Goal: Information Seeking & Learning: Learn about a topic

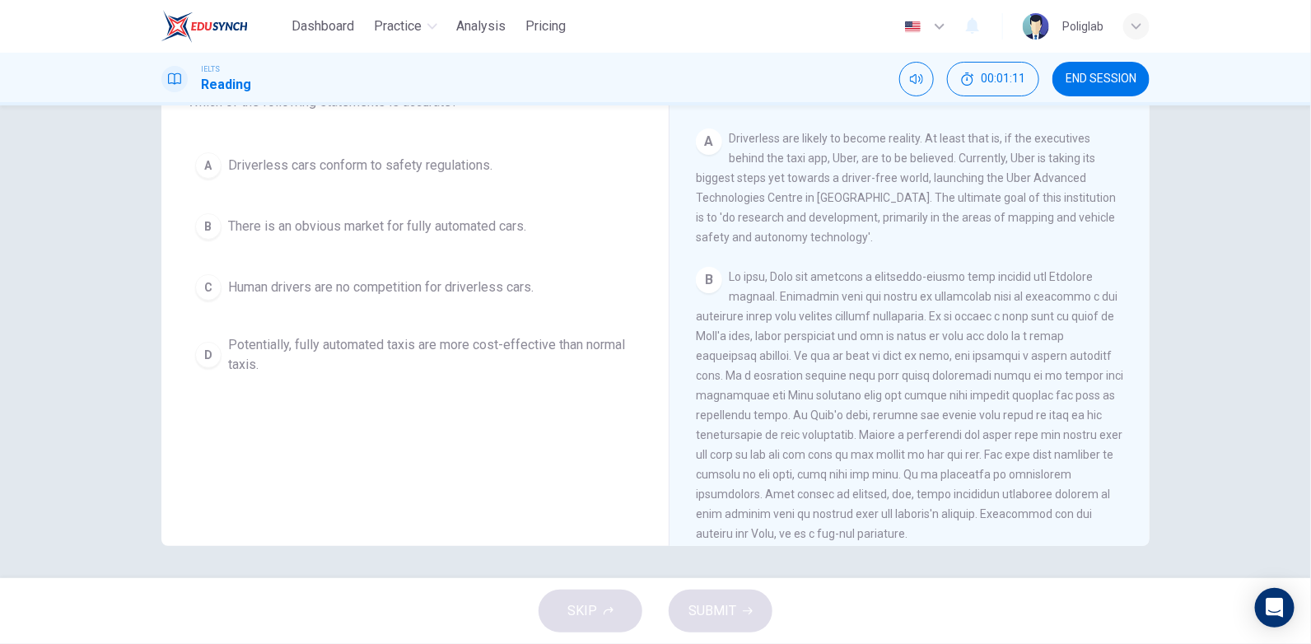
scroll to position [347, 0]
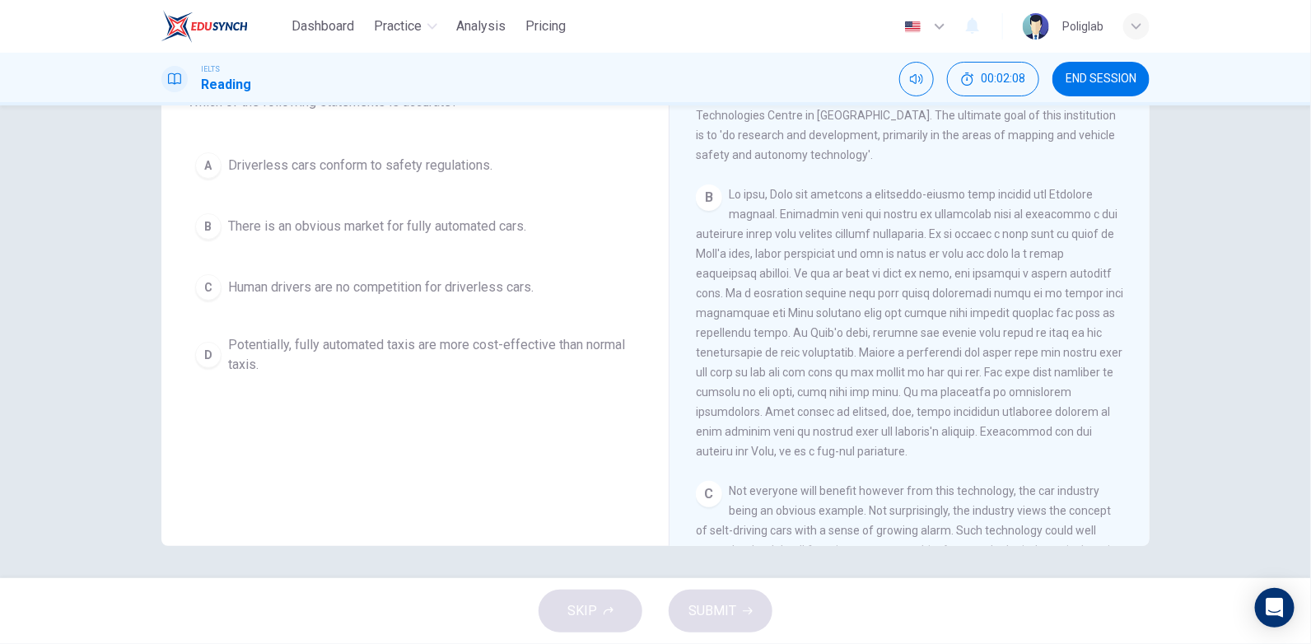
click at [1096, 76] on span "END SESSION" at bounding box center [1101, 78] width 71 height 13
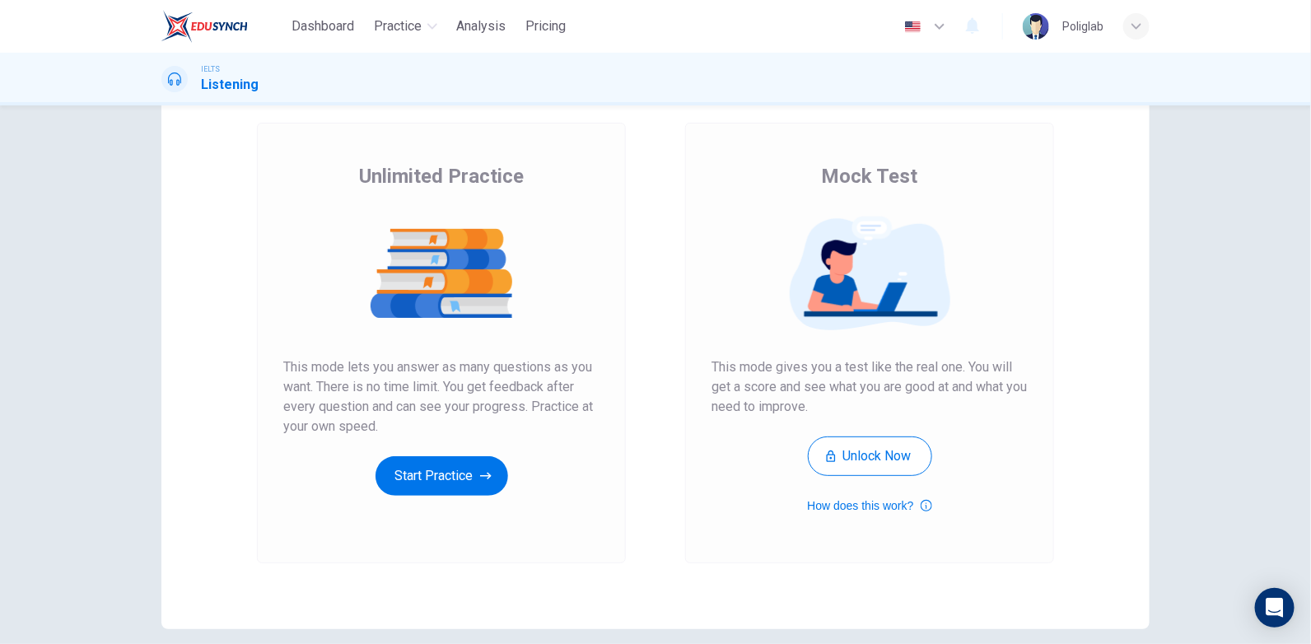
scroll to position [82, 0]
click at [452, 475] on button "Start Practice" at bounding box center [442, 476] width 133 height 40
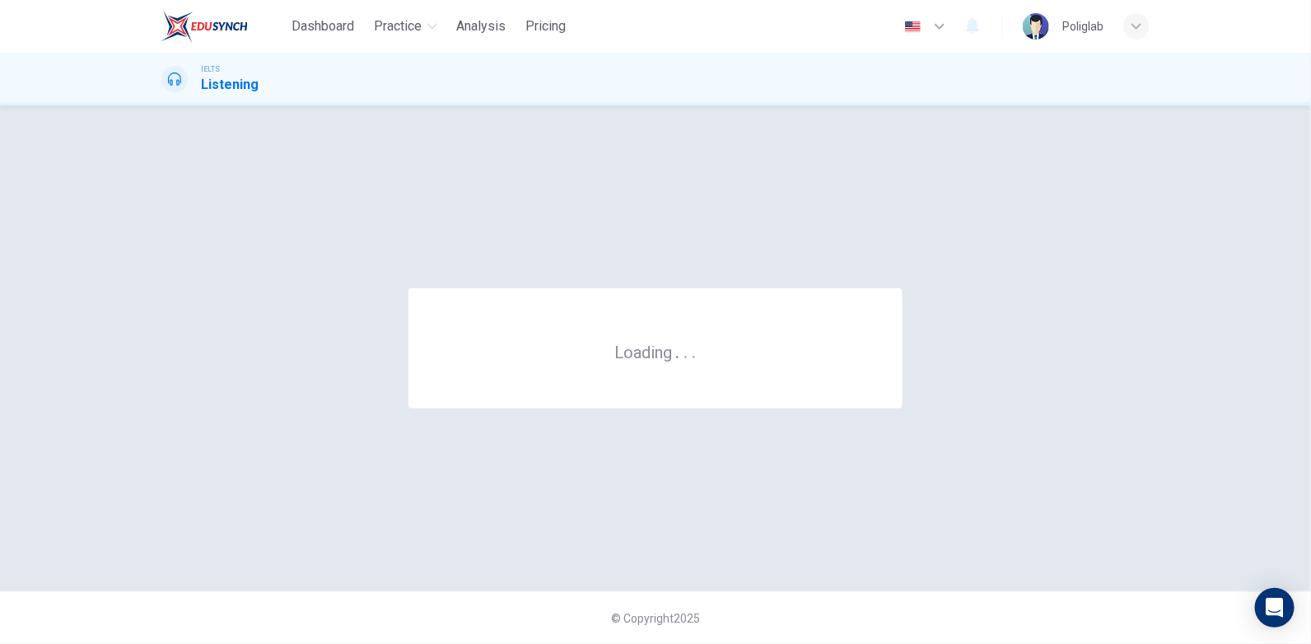
scroll to position [0, 0]
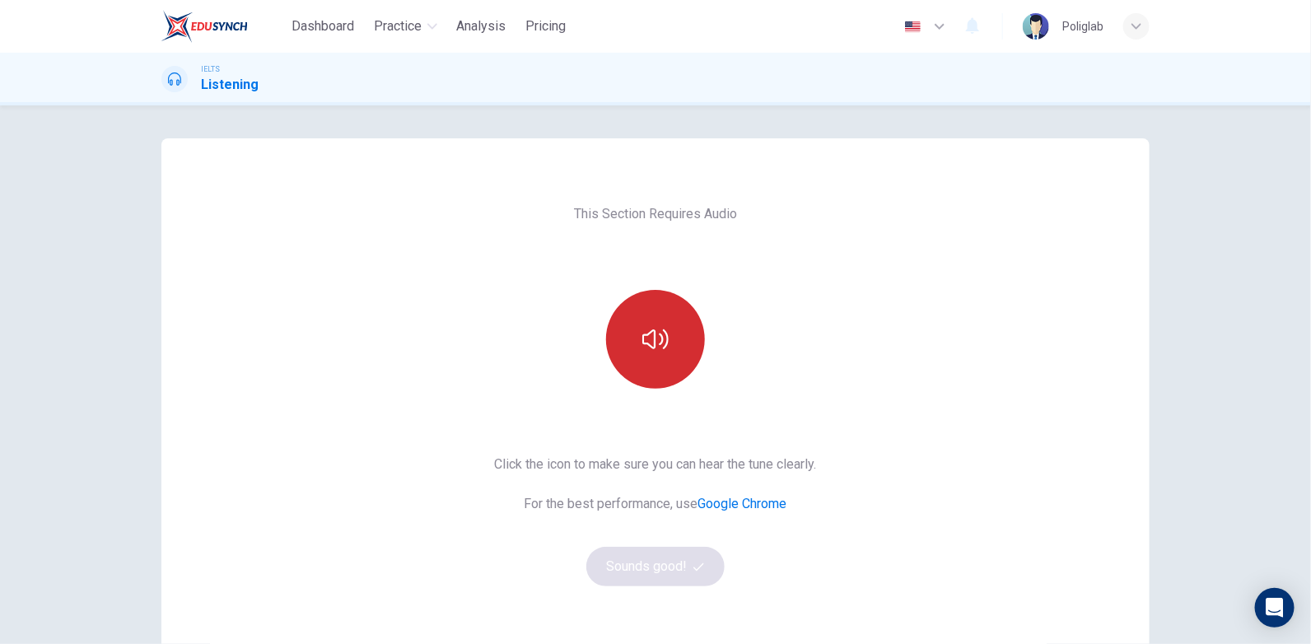
click at [689, 326] on button "button" at bounding box center [655, 339] width 99 height 99
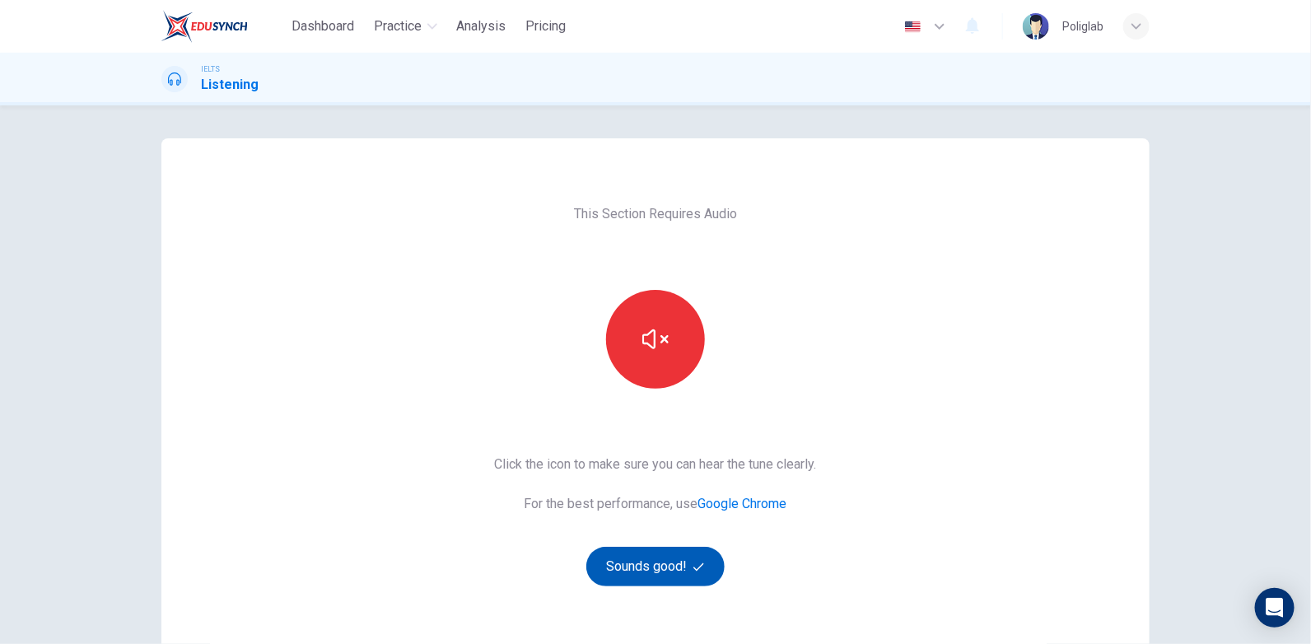
click at [682, 555] on button "Sounds good!" at bounding box center [655, 567] width 138 height 40
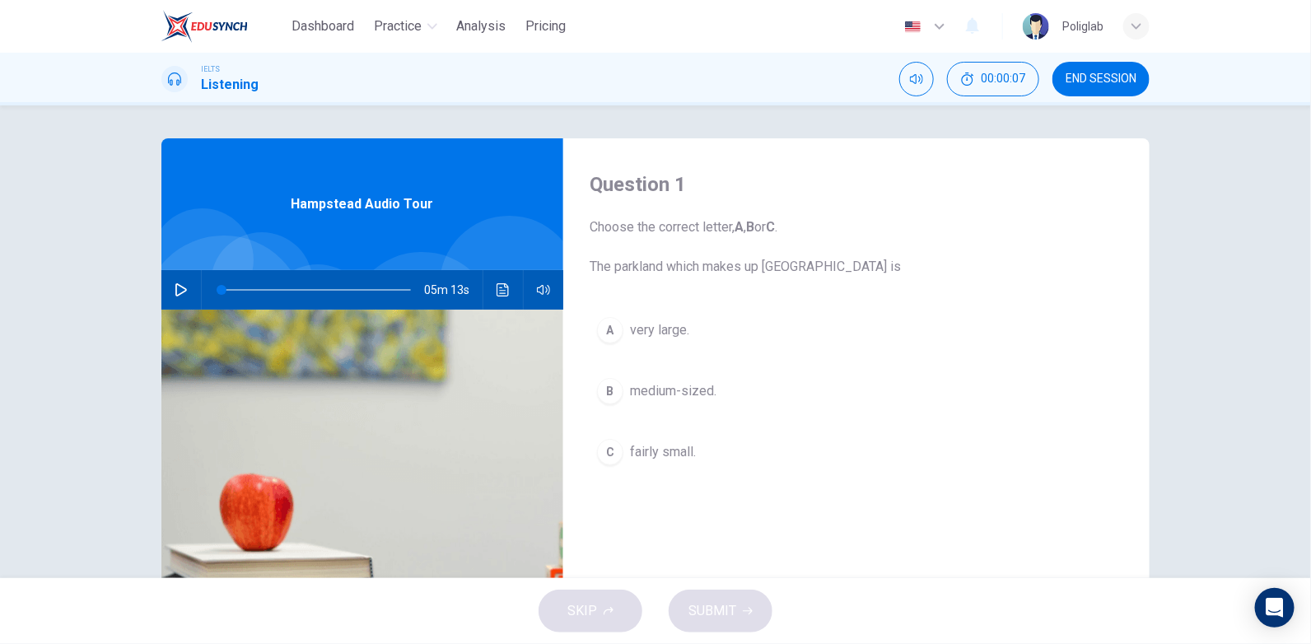
click at [178, 288] on icon "button" at bounding box center [181, 289] width 13 height 13
click at [121, 319] on div "Question 1 Choose the correct letter, A , B or C . The parkland which makes up …" at bounding box center [655, 341] width 1311 height 473
drag, startPoint x: 236, startPoint y: 287, endPoint x: 175, endPoint y: 285, distance: 61.0
click at [175, 285] on div "04m 54s" at bounding box center [362, 290] width 402 height 40
click at [176, 289] on icon "button" at bounding box center [181, 289] width 13 height 13
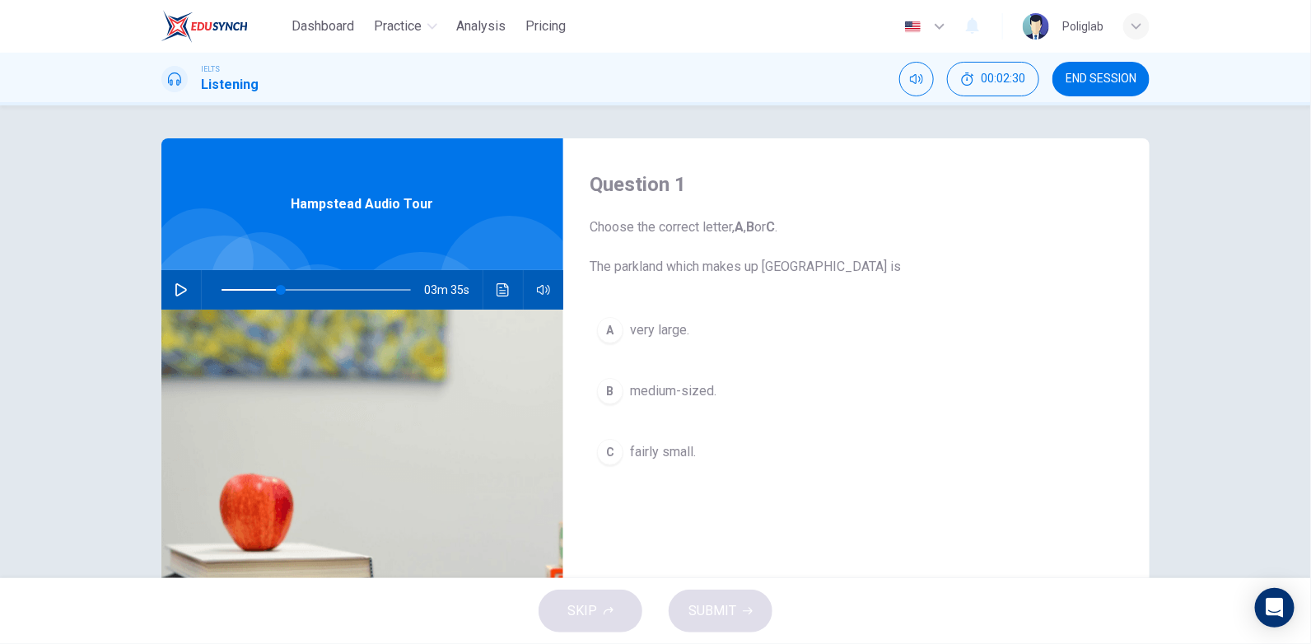
click at [250, 283] on span at bounding box center [316, 289] width 189 height 23
click at [180, 290] on icon "button" at bounding box center [181, 289] width 13 height 13
click at [498, 285] on icon "Click to see the audio transcription" at bounding box center [503, 289] width 13 height 13
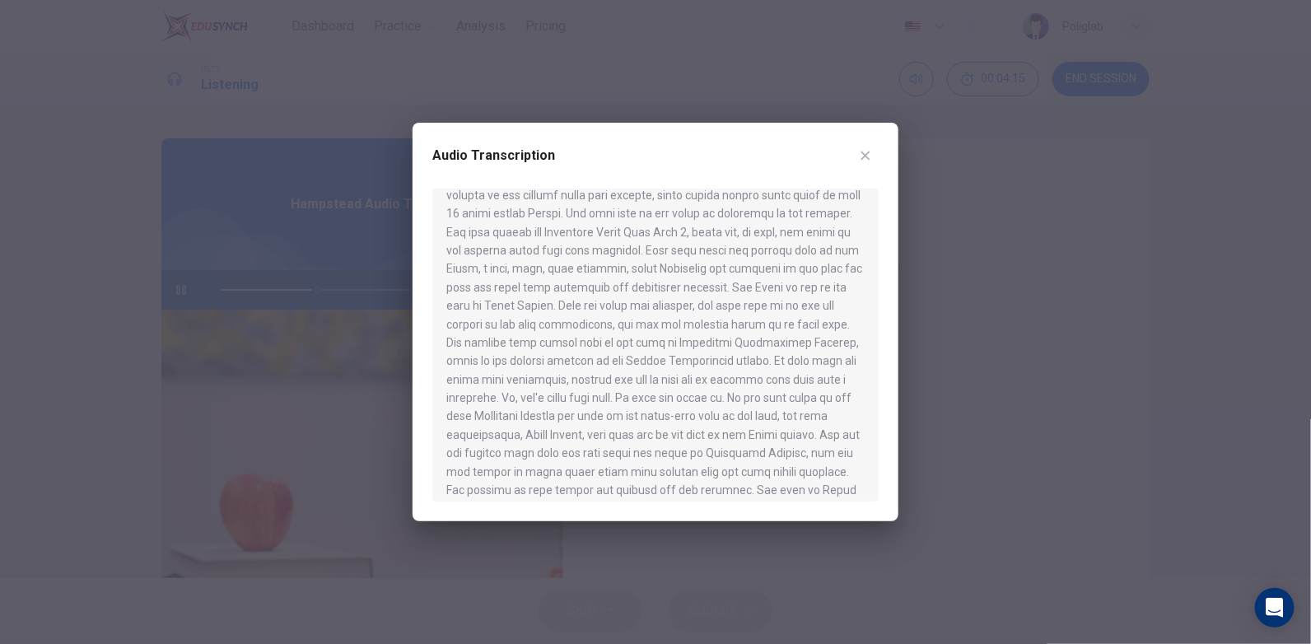
scroll to position [82, 0]
click at [872, 152] on button "button" at bounding box center [865, 155] width 26 height 26
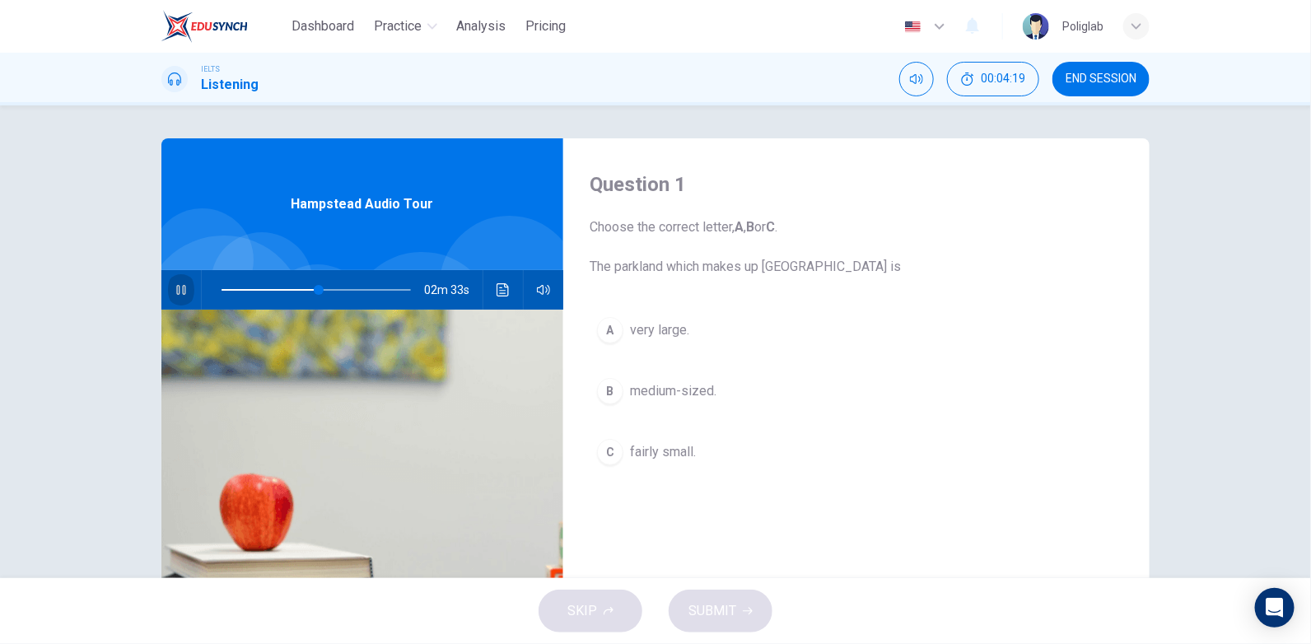
click at [183, 295] on icon "button" at bounding box center [181, 289] width 13 height 13
click at [648, 330] on span "very large." at bounding box center [659, 330] width 59 height 20
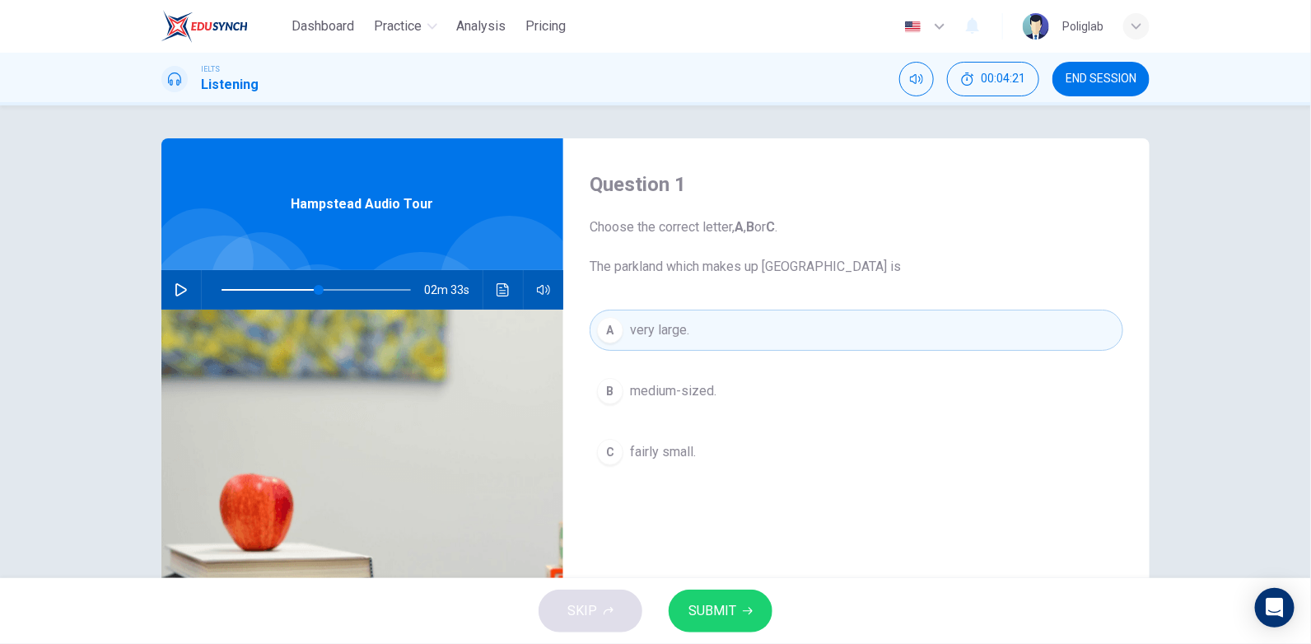
click at [719, 614] on span "SUBMIT" at bounding box center [713, 611] width 48 height 23
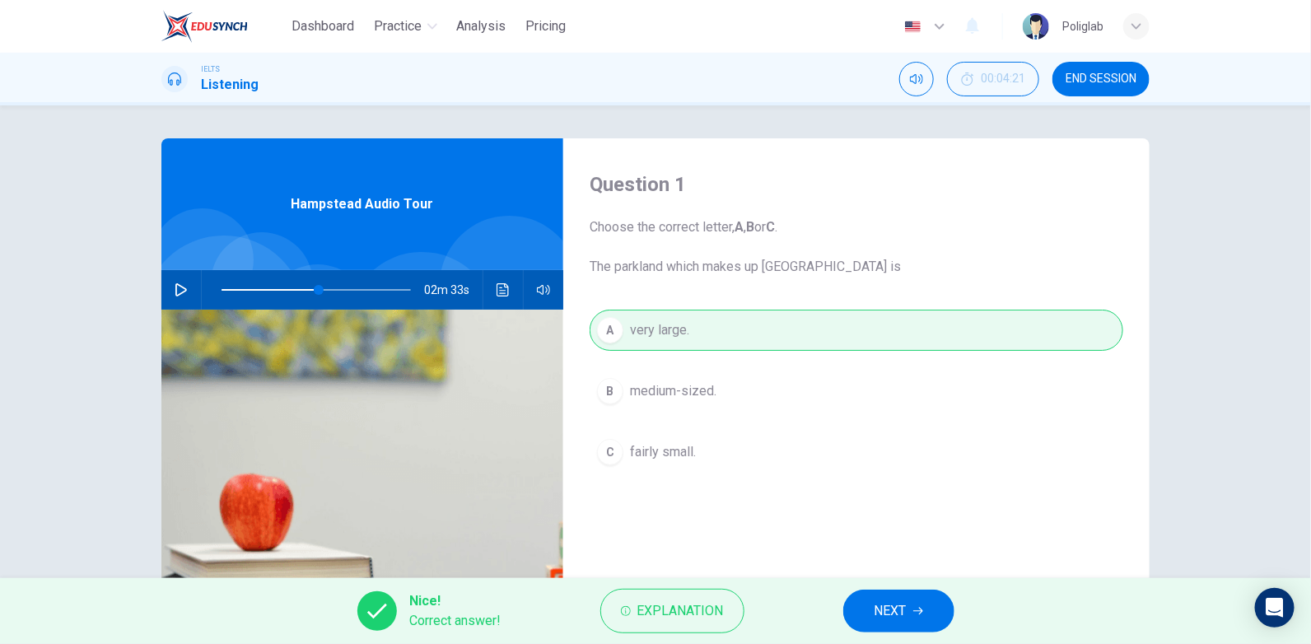
drag, startPoint x: 918, startPoint y: 606, endPoint x: 897, endPoint y: 596, distance: 23.2
click at [918, 606] on icon "button" at bounding box center [918, 611] width 10 height 10
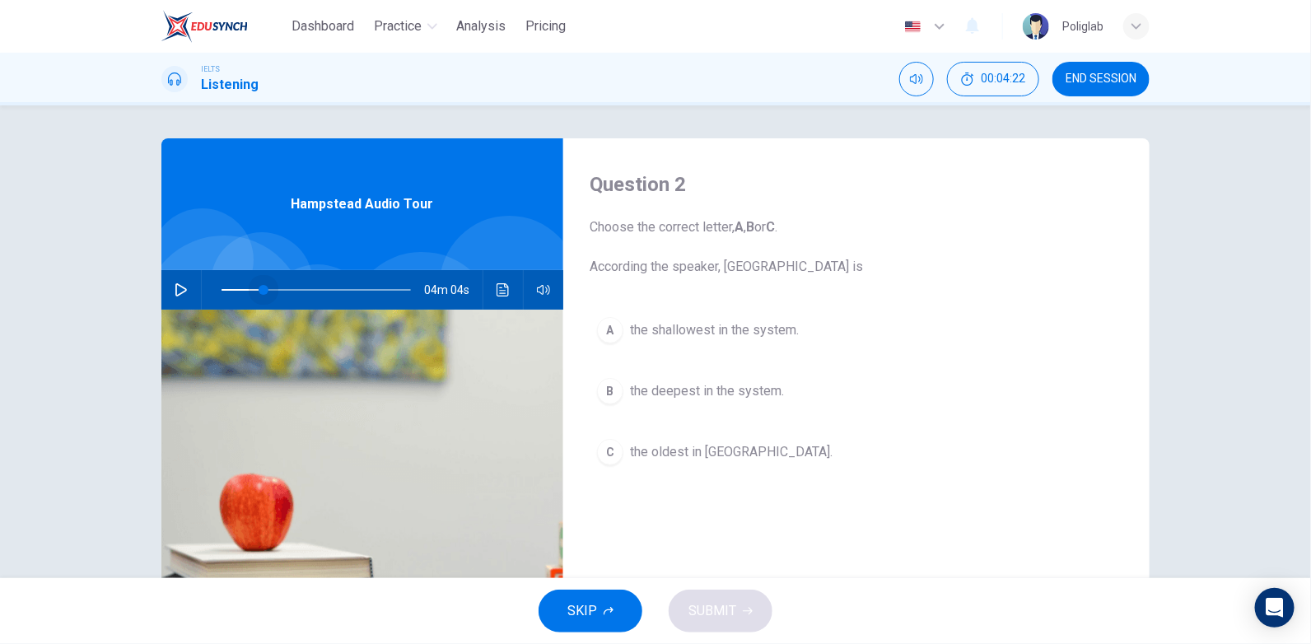
click at [259, 291] on span at bounding box center [316, 289] width 189 height 23
click at [175, 292] on icon "button" at bounding box center [181, 289] width 12 height 13
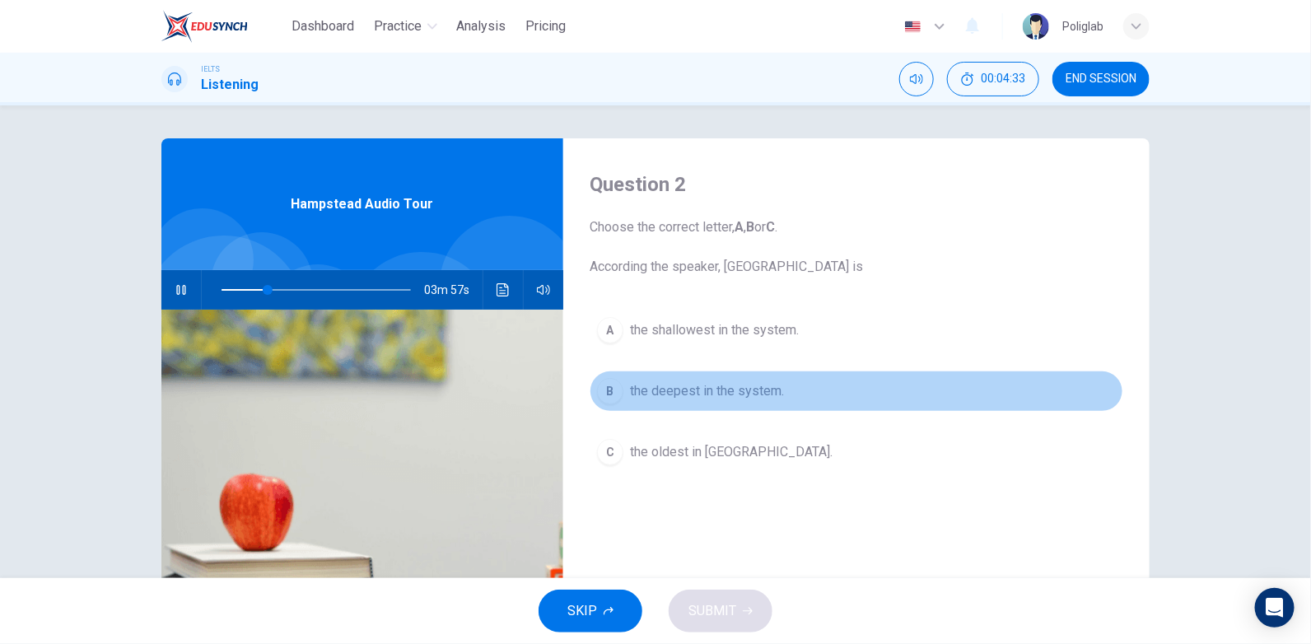
click at [726, 394] on span "the deepest in the system." at bounding box center [707, 391] width 154 height 20
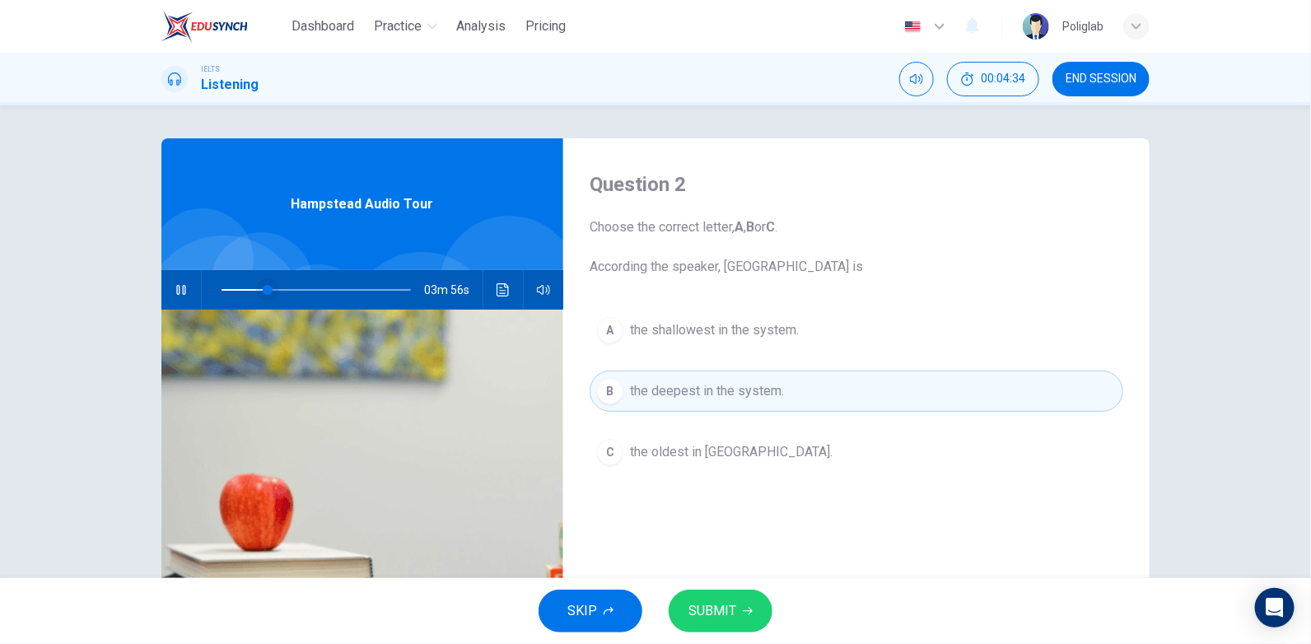
click at [263, 291] on span at bounding box center [268, 290] width 10 height 10
click at [684, 617] on button "SUBMIT" at bounding box center [721, 611] width 104 height 43
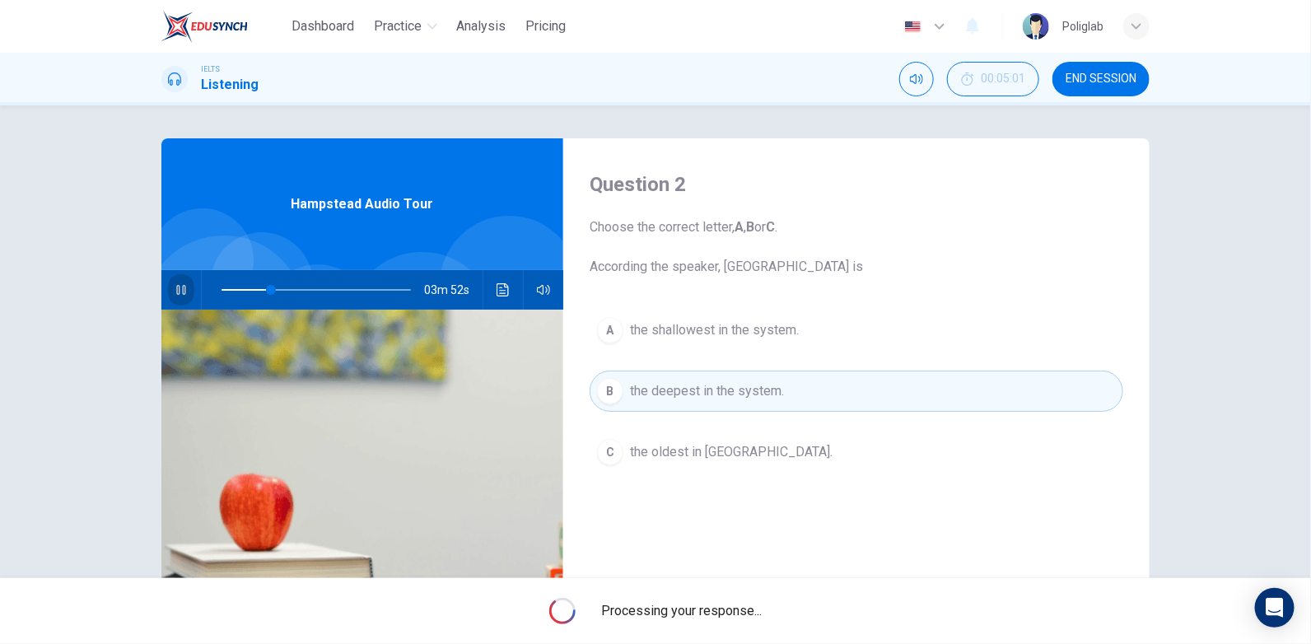
click at [178, 294] on icon "button" at bounding box center [181, 289] width 13 height 13
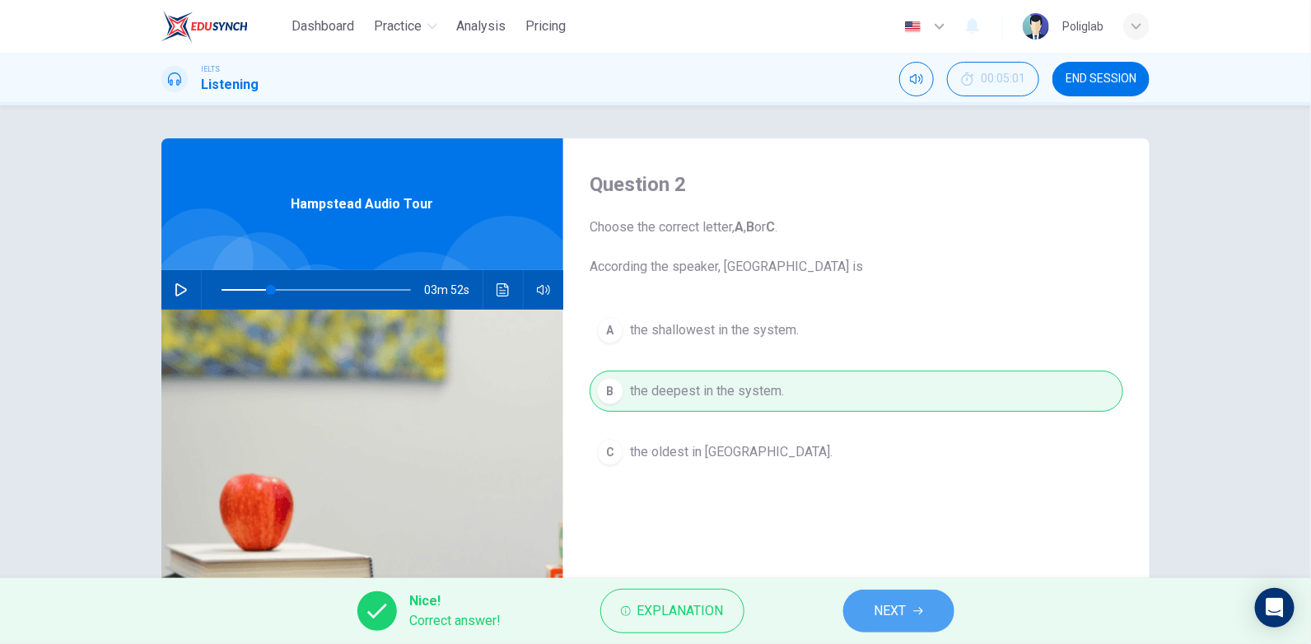
click at [882, 598] on button "NEXT" at bounding box center [898, 611] width 111 height 43
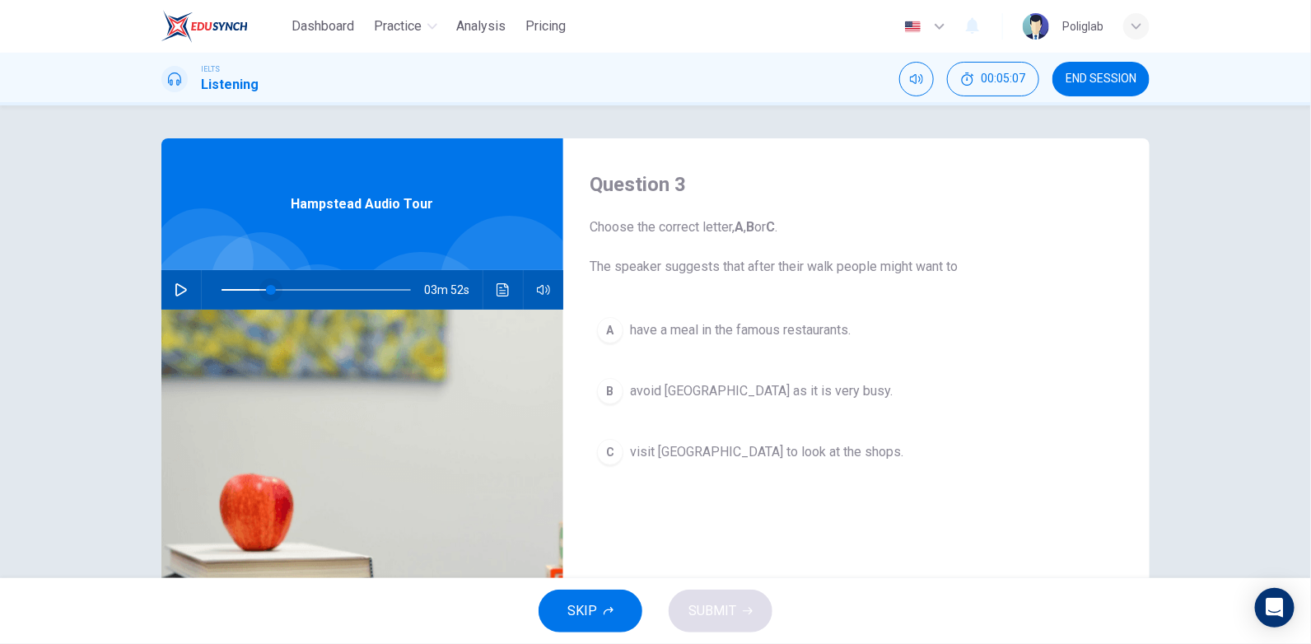
click at [266, 288] on span at bounding box center [271, 290] width 10 height 10
click at [178, 292] on icon "button" at bounding box center [181, 289] width 12 height 13
click at [278, 291] on span at bounding box center [316, 289] width 189 height 23
click at [175, 299] on button "button" at bounding box center [181, 290] width 26 height 40
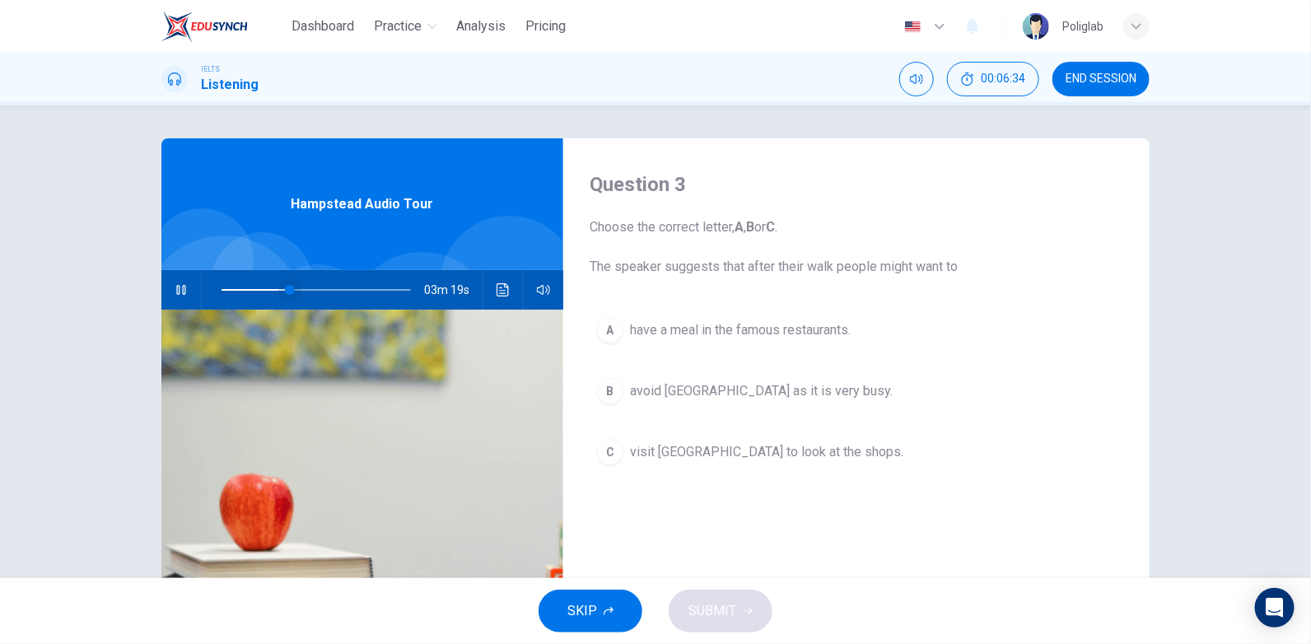
click at [285, 289] on span at bounding box center [290, 290] width 10 height 10
click at [180, 282] on button "button" at bounding box center [181, 290] width 26 height 40
drag, startPoint x: 276, startPoint y: 286, endPoint x: 253, endPoint y: 294, distance: 24.5
click at [292, 286] on span at bounding box center [297, 290] width 10 height 10
click at [181, 292] on icon "button" at bounding box center [181, 289] width 13 height 13
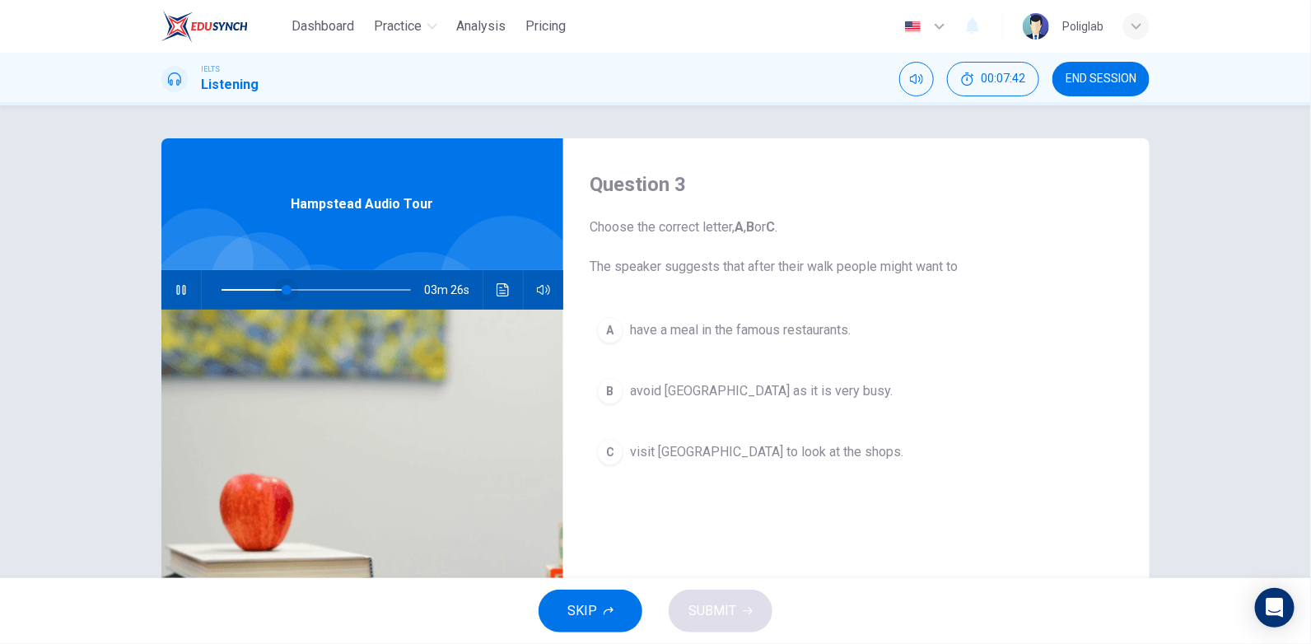
click at [282, 288] on span at bounding box center [287, 290] width 10 height 10
click at [268, 285] on span at bounding box center [273, 290] width 10 height 10
click at [180, 285] on icon "button" at bounding box center [181, 289] width 13 height 13
click at [491, 297] on button "Click to see the audio transcription" at bounding box center [503, 290] width 26 height 40
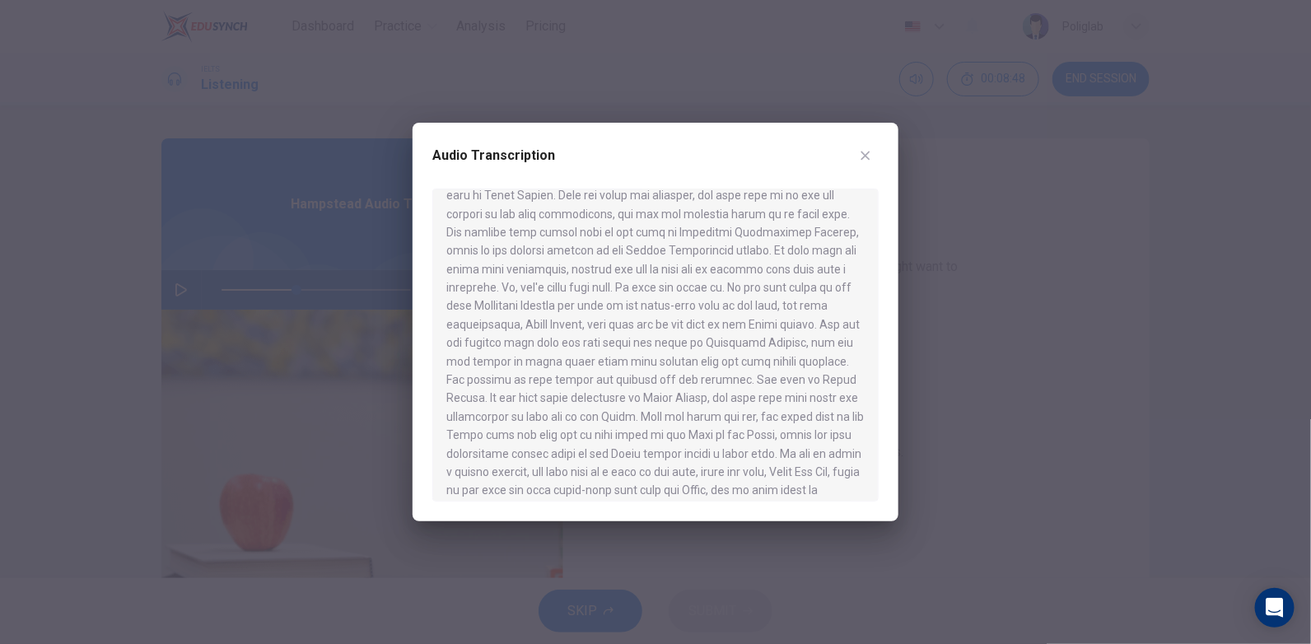
scroll to position [247, 0]
click at [870, 149] on icon "button" at bounding box center [865, 155] width 13 height 13
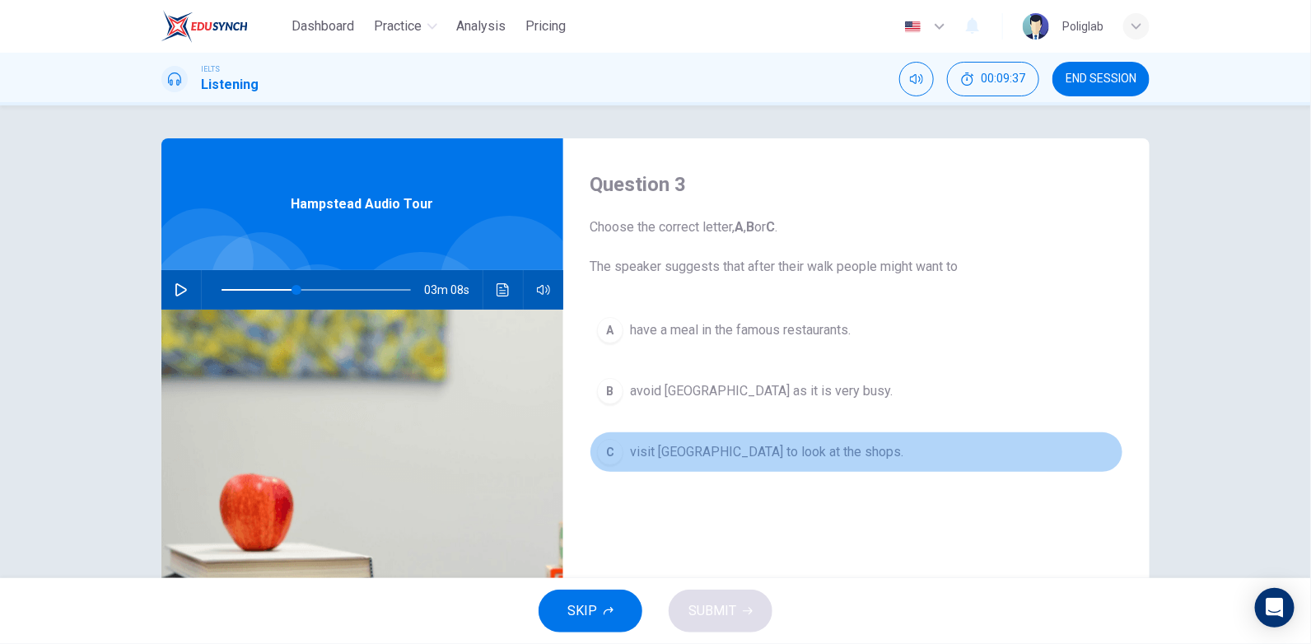
click at [838, 460] on span "visit [GEOGRAPHIC_DATA] to look at the shops." at bounding box center [766, 452] width 273 height 20
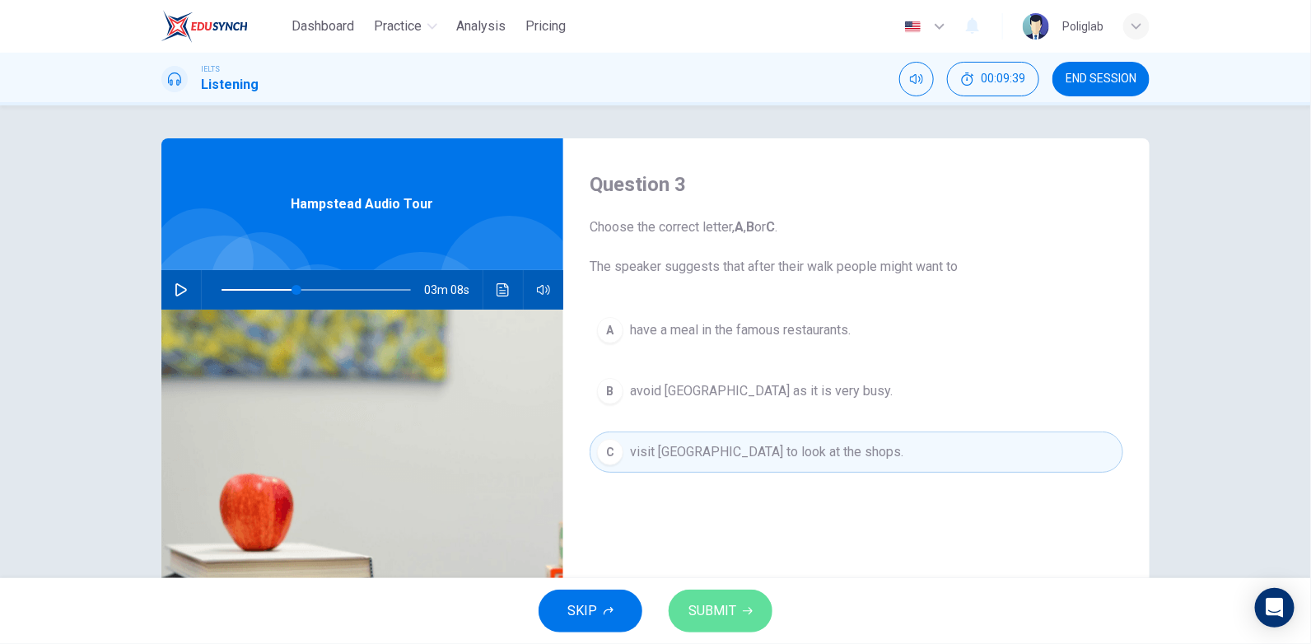
click at [737, 601] on button "SUBMIT" at bounding box center [721, 611] width 104 height 43
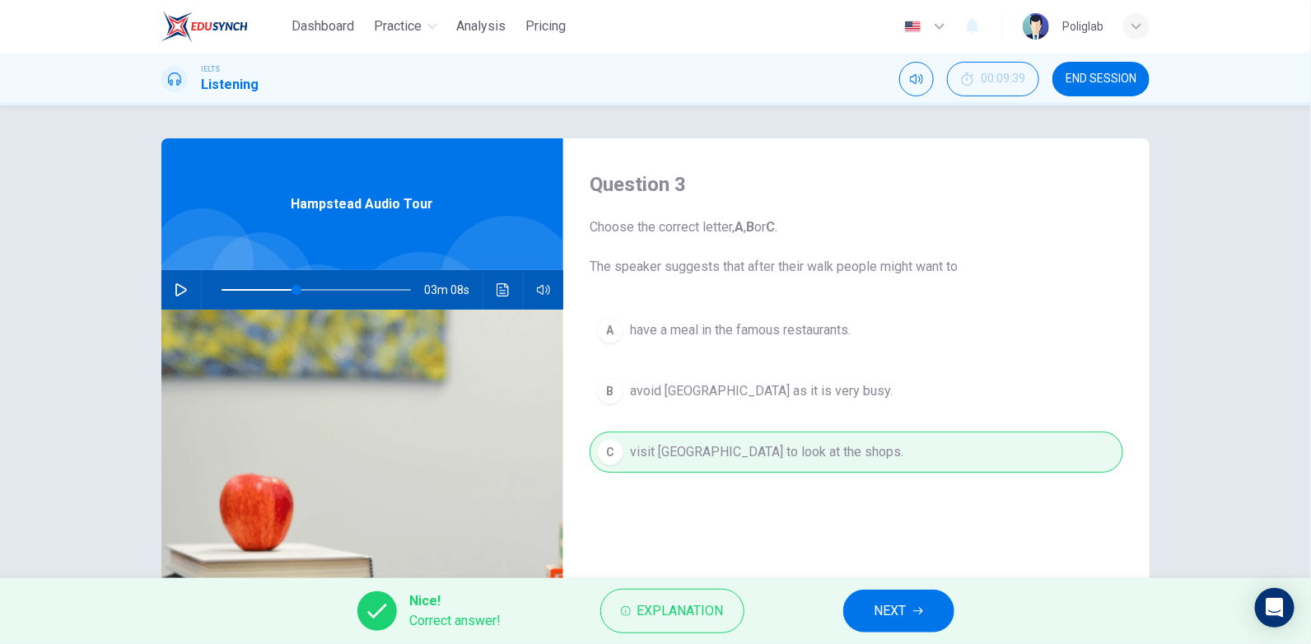
click at [878, 600] on span "NEXT" at bounding box center [891, 611] width 32 height 23
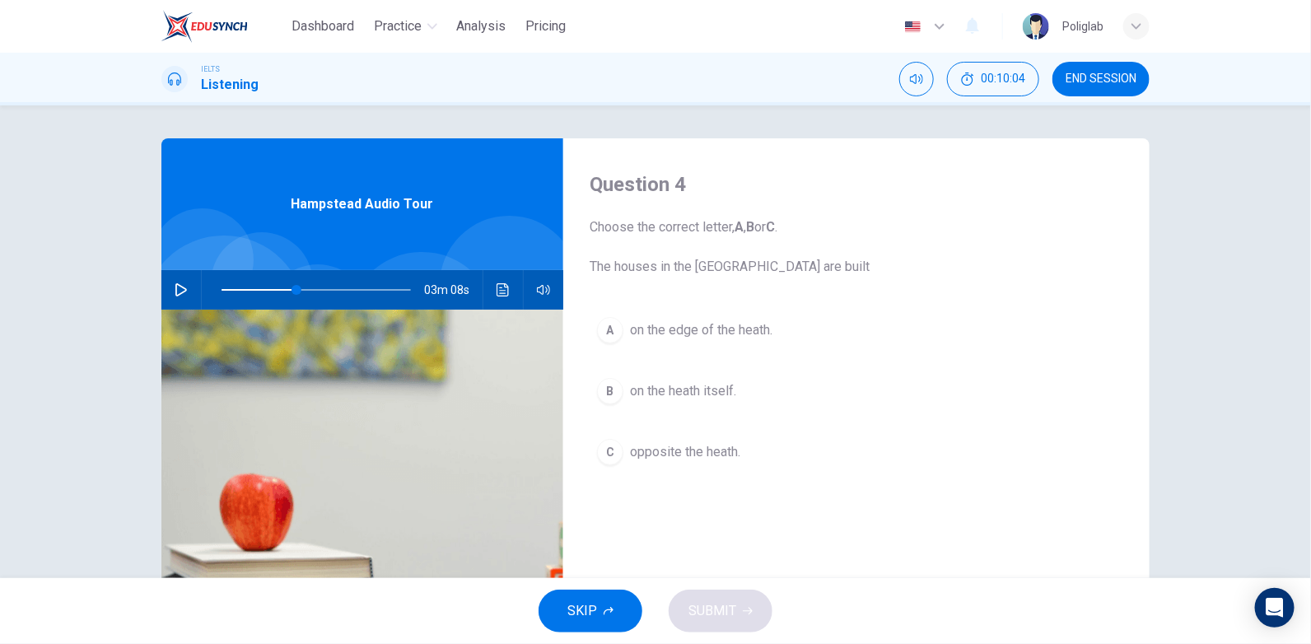
click at [181, 288] on icon "button" at bounding box center [181, 289] width 12 height 13
click at [176, 286] on icon "button" at bounding box center [180, 290] width 9 height 10
click at [190, 278] on div "03m 05s" at bounding box center [362, 290] width 402 height 40
click at [170, 306] on button "button" at bounding box center [181, 290] width 26 height 40
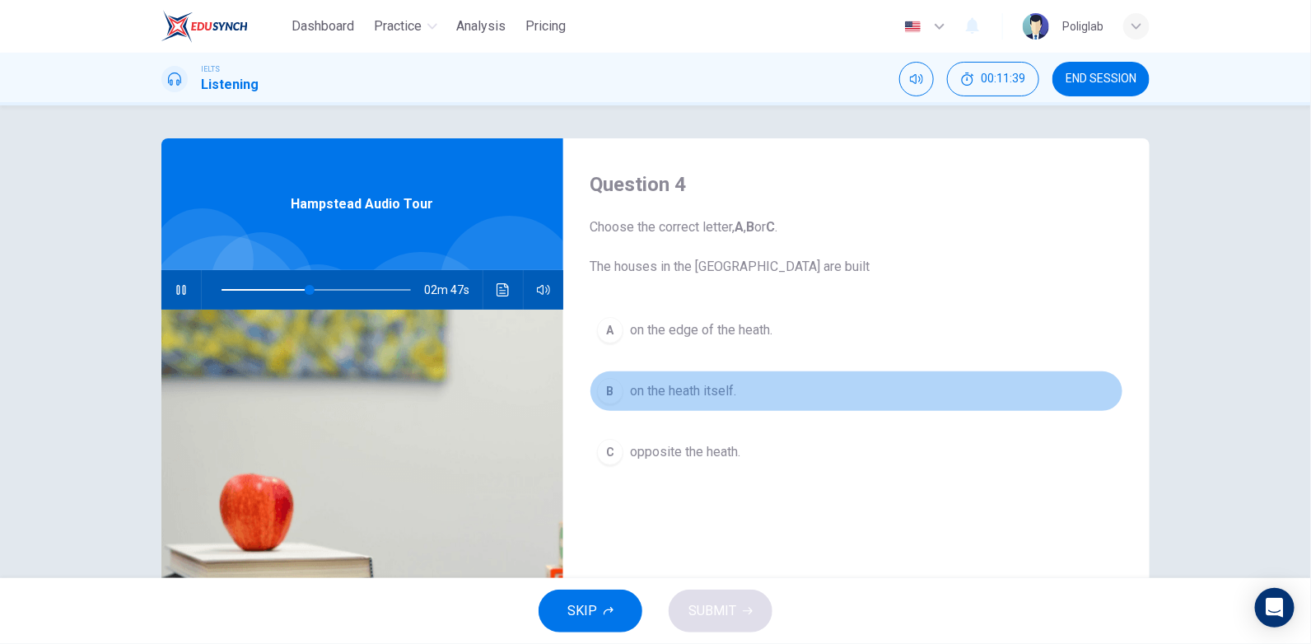
click at [675, 390] on span "on the heath itself." at bounding box center [683, 391] width 106 height 20
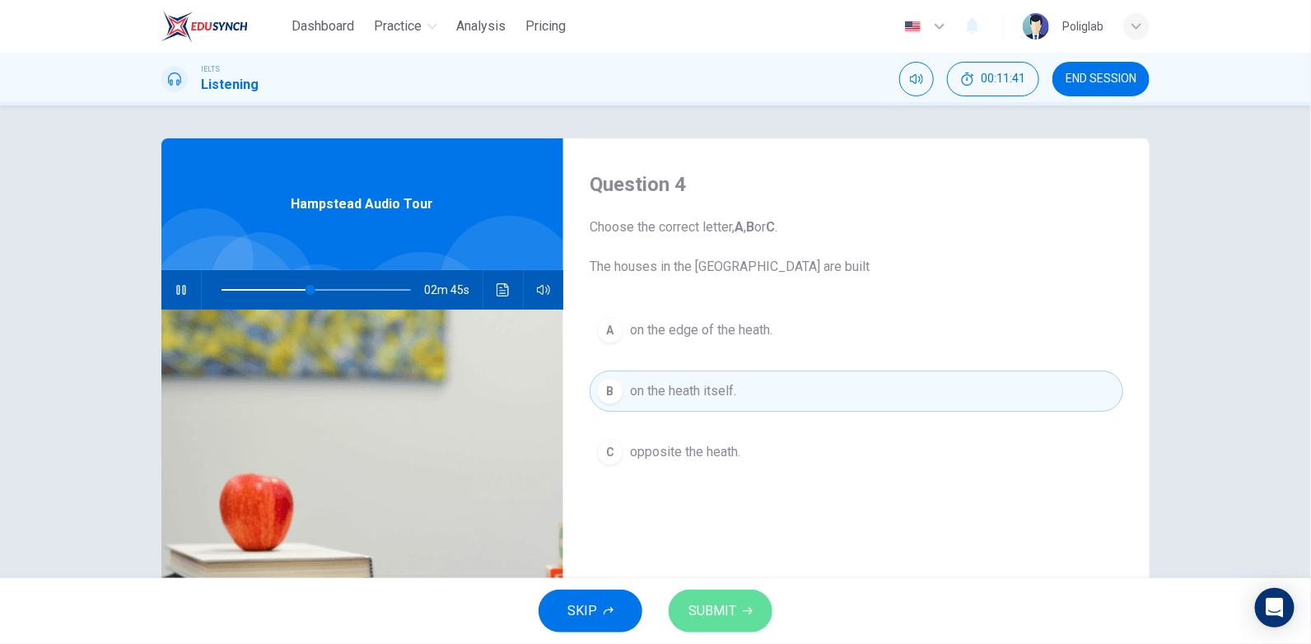
click at [738, 610] on button "SUBMIT" at bounding box center [721, 611] width 104 height 43
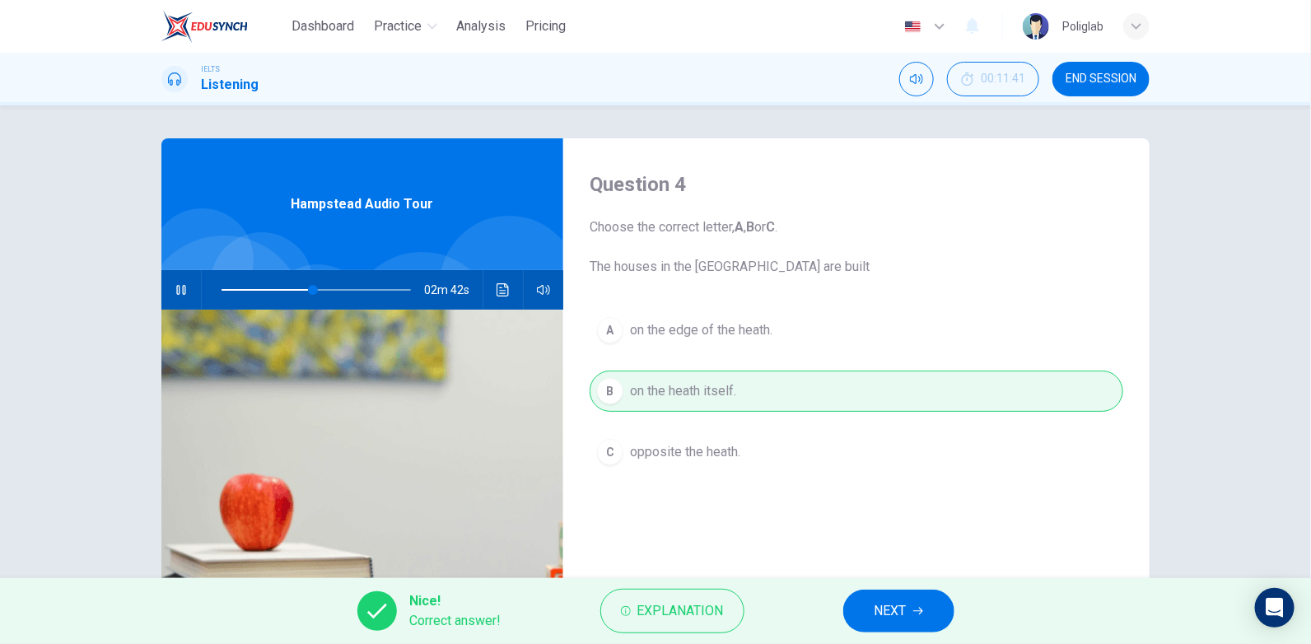
click at [896, 600] on span "NEXT" at bounding box center [891, 611] width 32 height 23
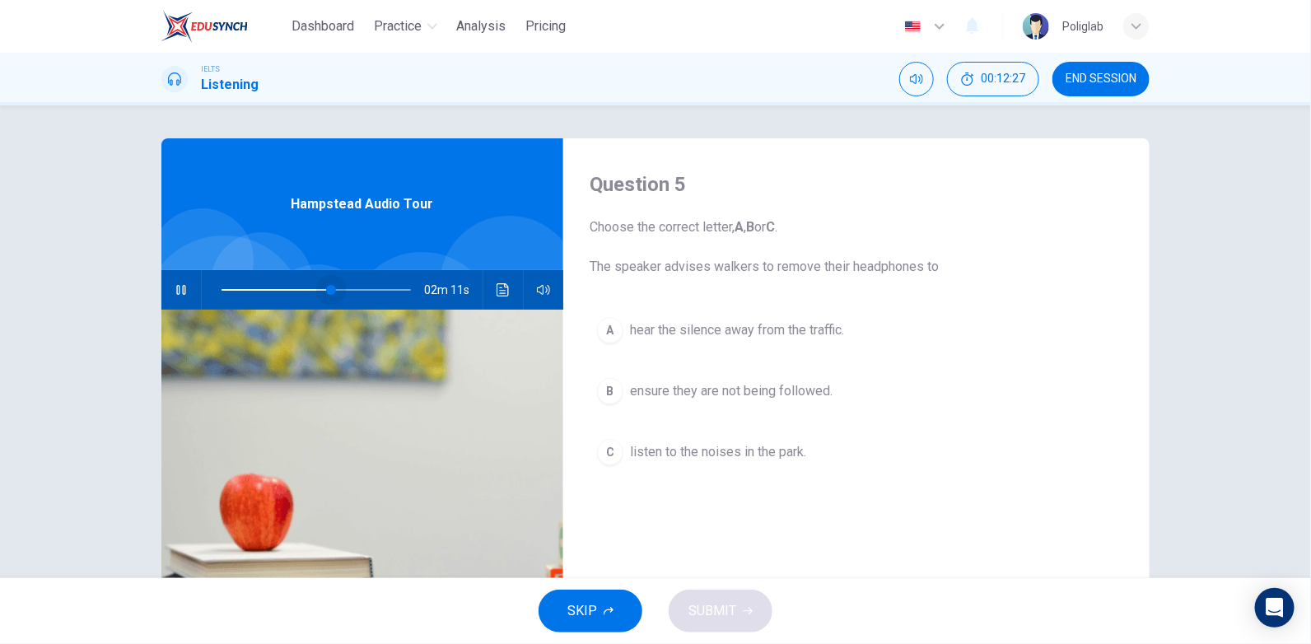
click at [327, 288] on span at bounding box center [331, 290] width 10 height 10
click at [315, 292] on span at bounding box center [318, 290] width 10 height 10
click at [720, 459] on span "listen to the noises in the park." at bounding box center [718, 452] width 176 height 20
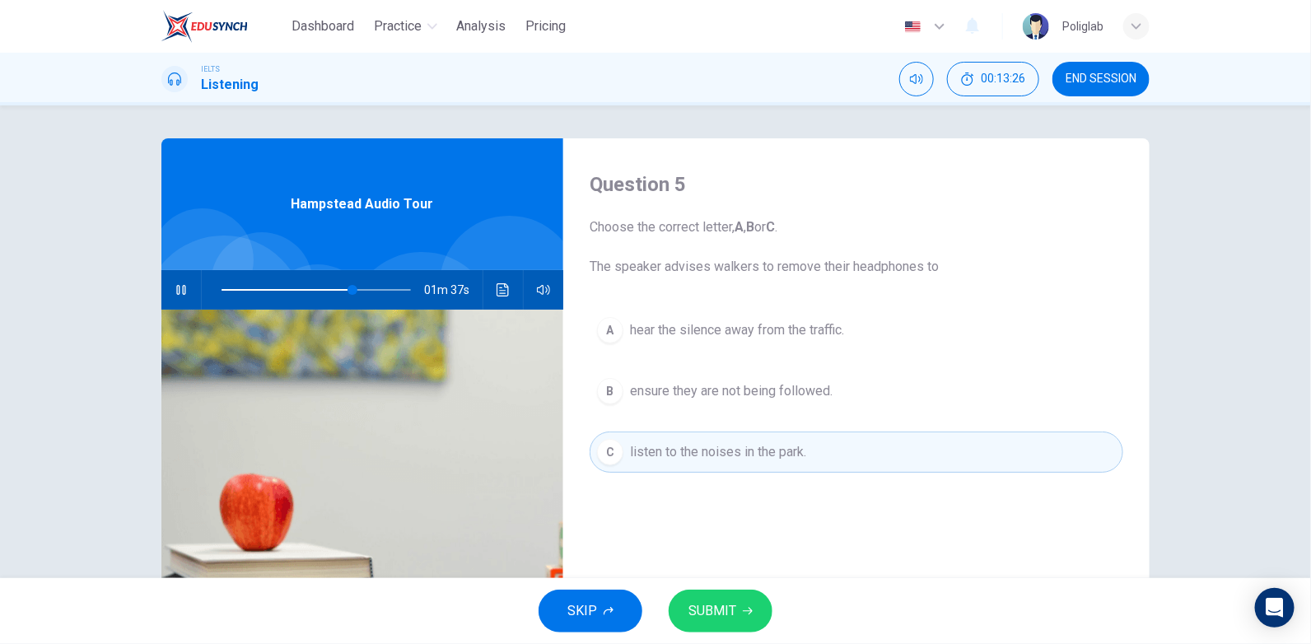
click at [726, 628] on button "SUBMIT" at bounding box center [721, 611] width 104 height 43
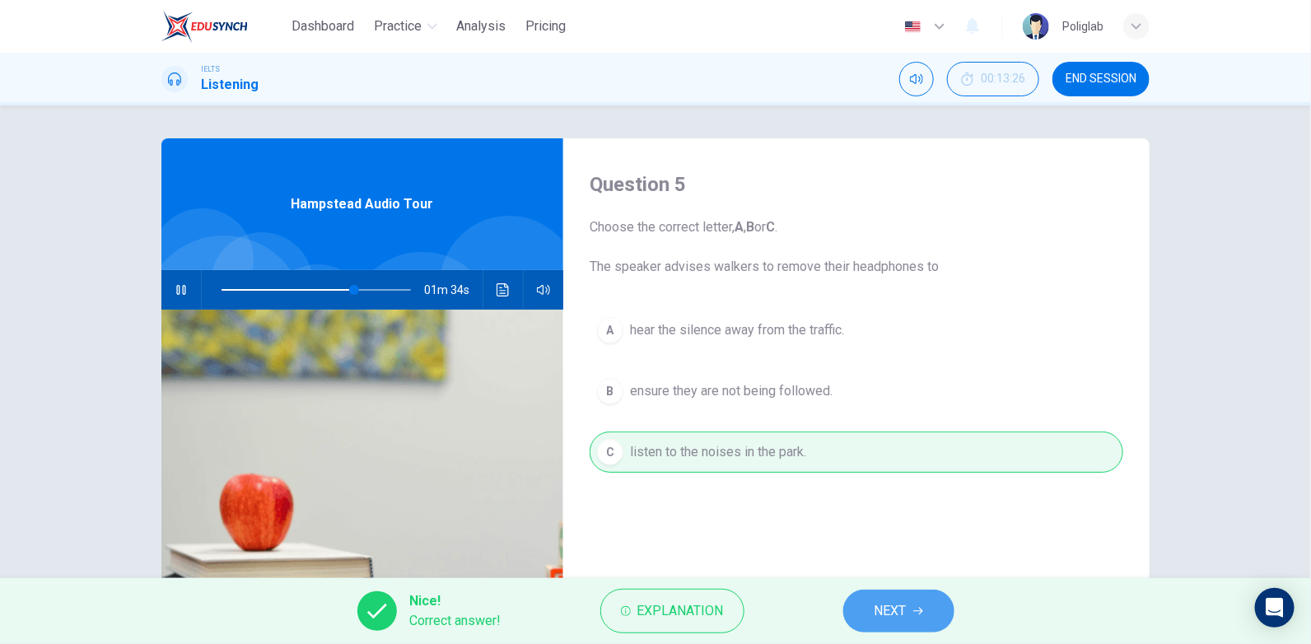
click at [903, 609] on span "NEXT" at bounding box center [891, 611] width 32 height 23
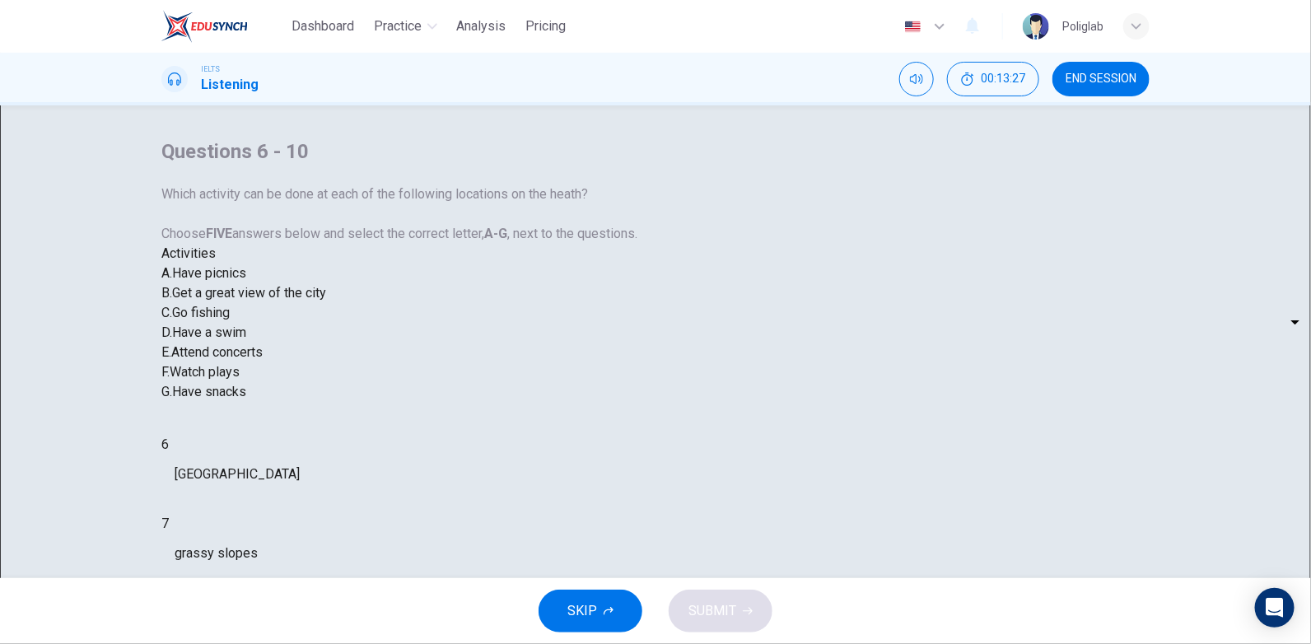
scroll to position [82, 0]
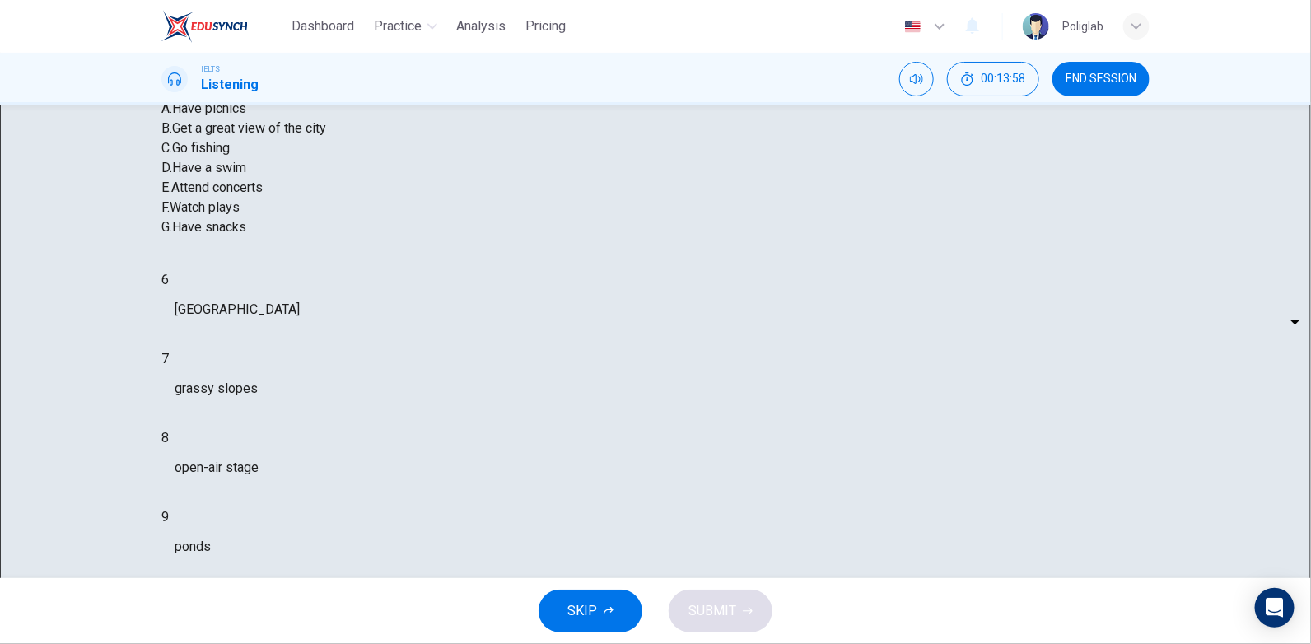
click at [698, 408] on body "Dashboard Practice Analysis Pricing English en ​ Poliglab IELTS Listening 00:15…" at bounding box center [655, 322] width 1311 height 644
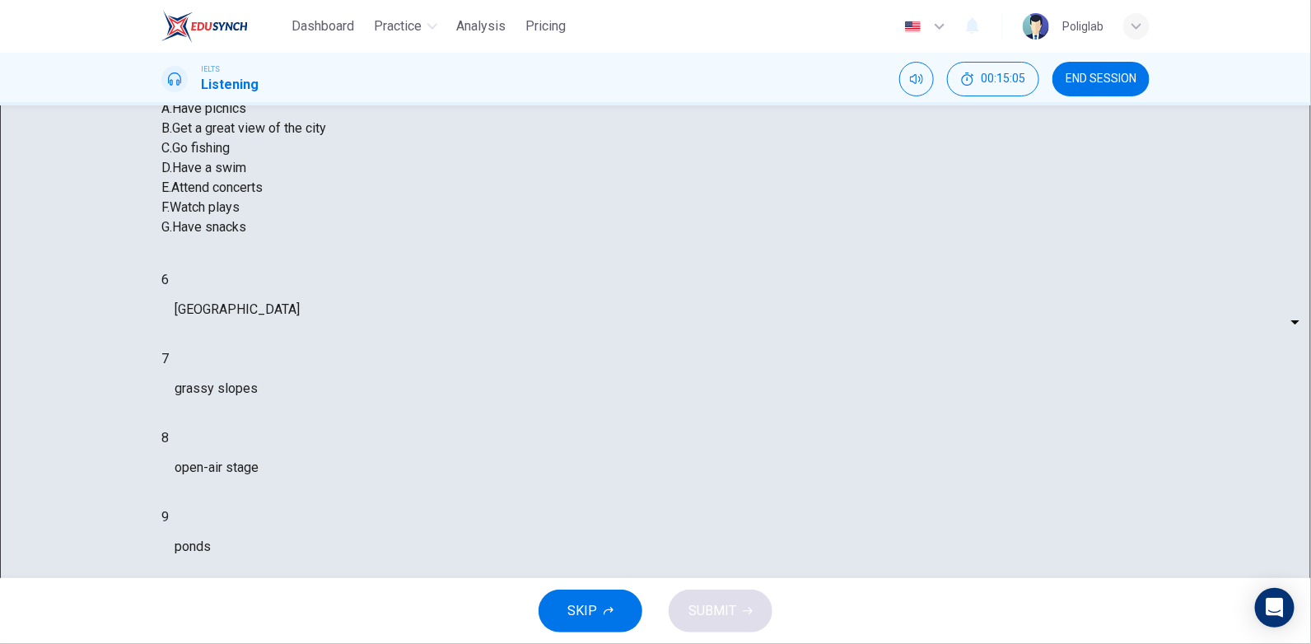
click at [686, 643] on li "A" at bounding box center [655, 654] width 1311 height 20
type input "75"
type input "A"
click at [694, 451] on body "Dashboard Practice Analysis Pricing English en ​ Poliglab IELTS Listening 00:15…" at bounding box center [655, 322] width 1311 height 644
click at [680, 643] on li "A" at bounding box center [655, 654] width 1311 height 20
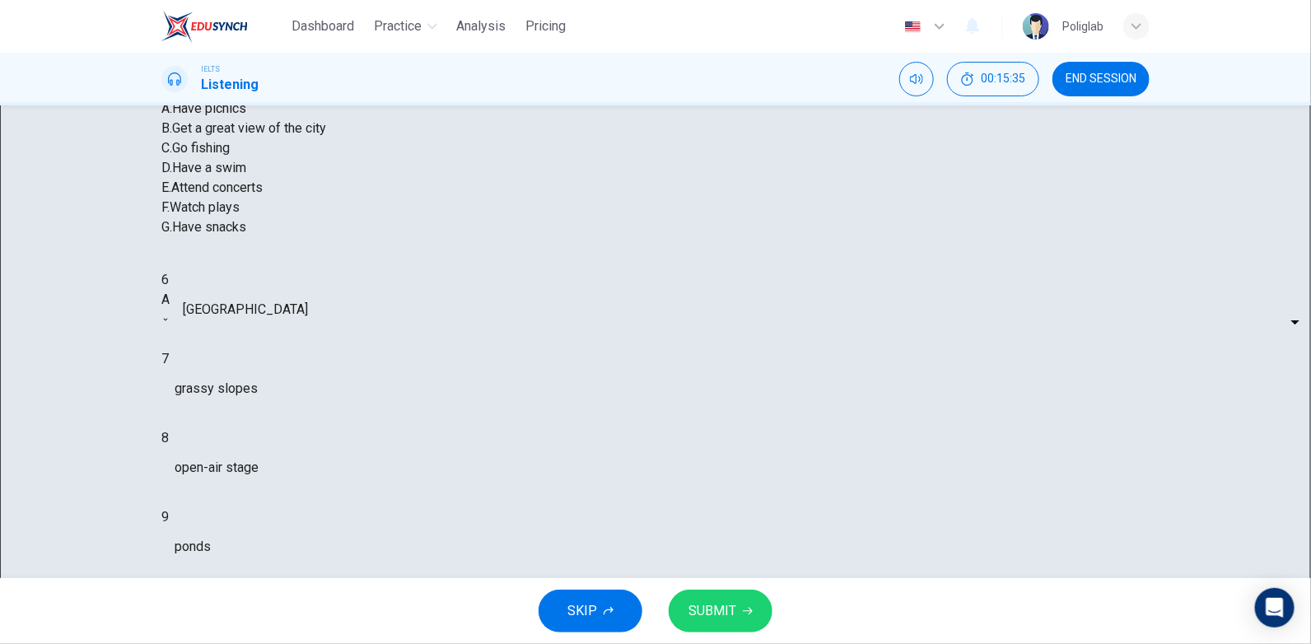
type input "85"
type input "A"
click at [700, 489] on body "Dashboard Practice Analysis Pricing English en ​ Poliglab IELTS Listening 00:15…" at bounding box center [655, 322] width 1311 height 644
type input "88"
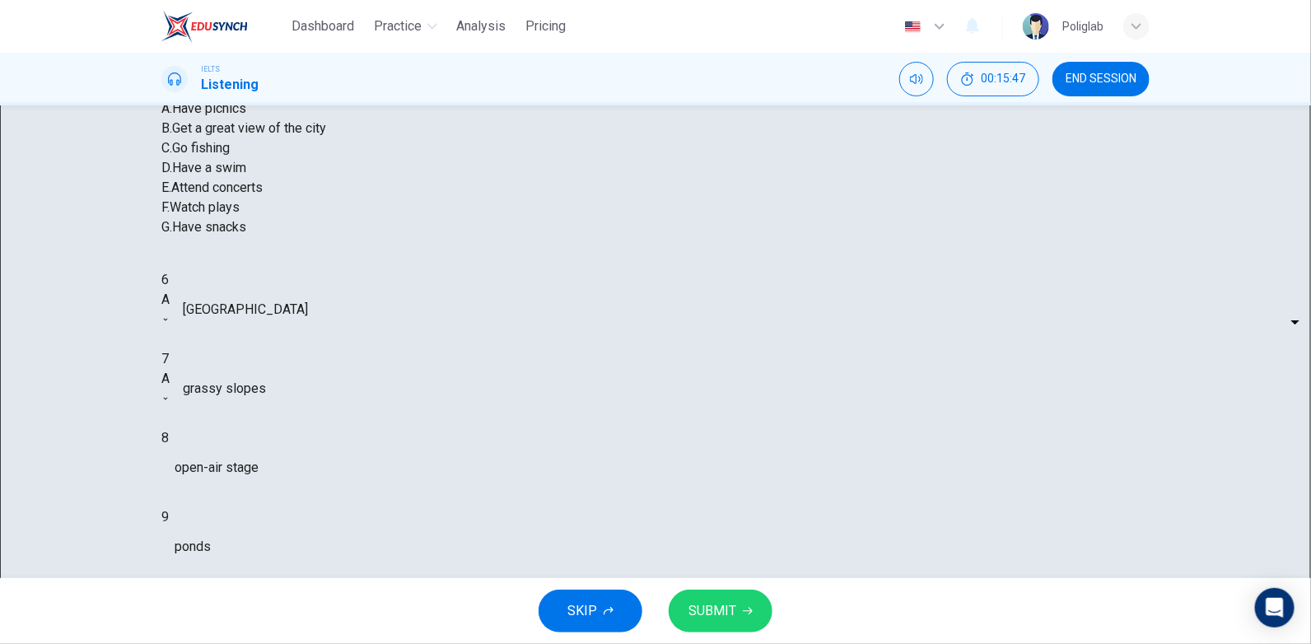
type input "E"
type input "0"
click at [706, 488] on body "Dashboard Practice Analysis Pricing English en ​ Poliglab IELTS Listening 00:16…" at bounding box center [655, 322] width 1311 height 644
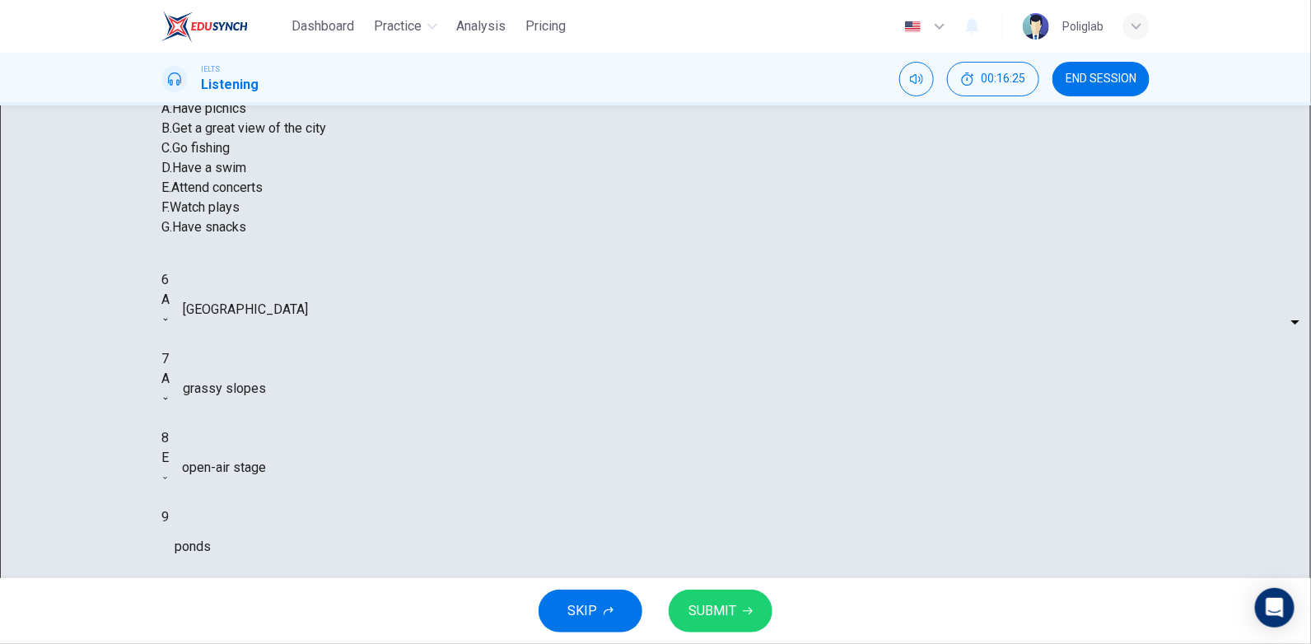
type input "B"
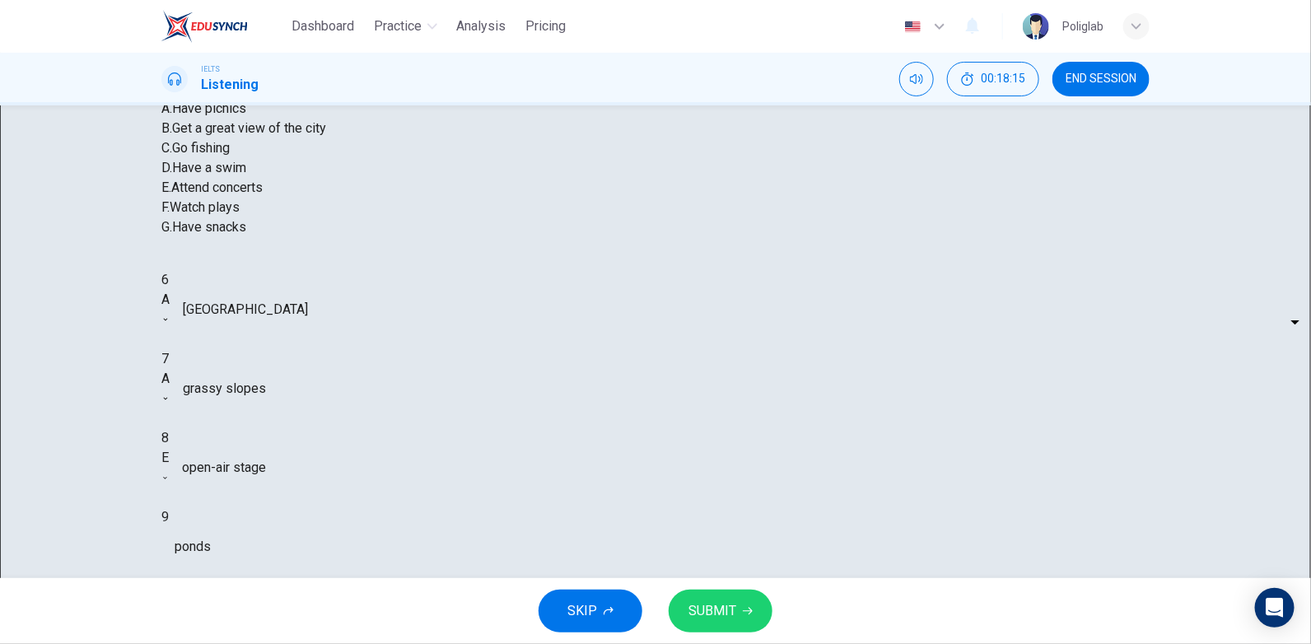
click at [710, 467] on body "Dashboard Practice Analysis Pricing English en ​ Poliglab IELTS Listening 00:18…" at bounding box center [655, 322] width 1311 height 644
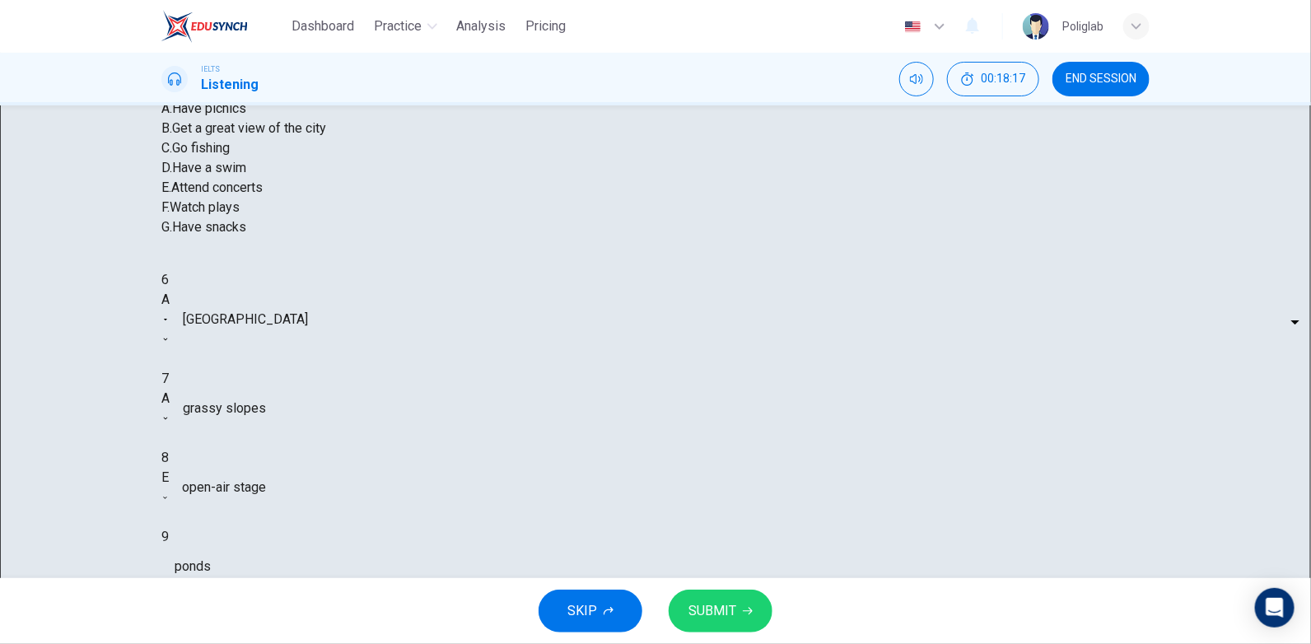
type input "82"
type input "G"
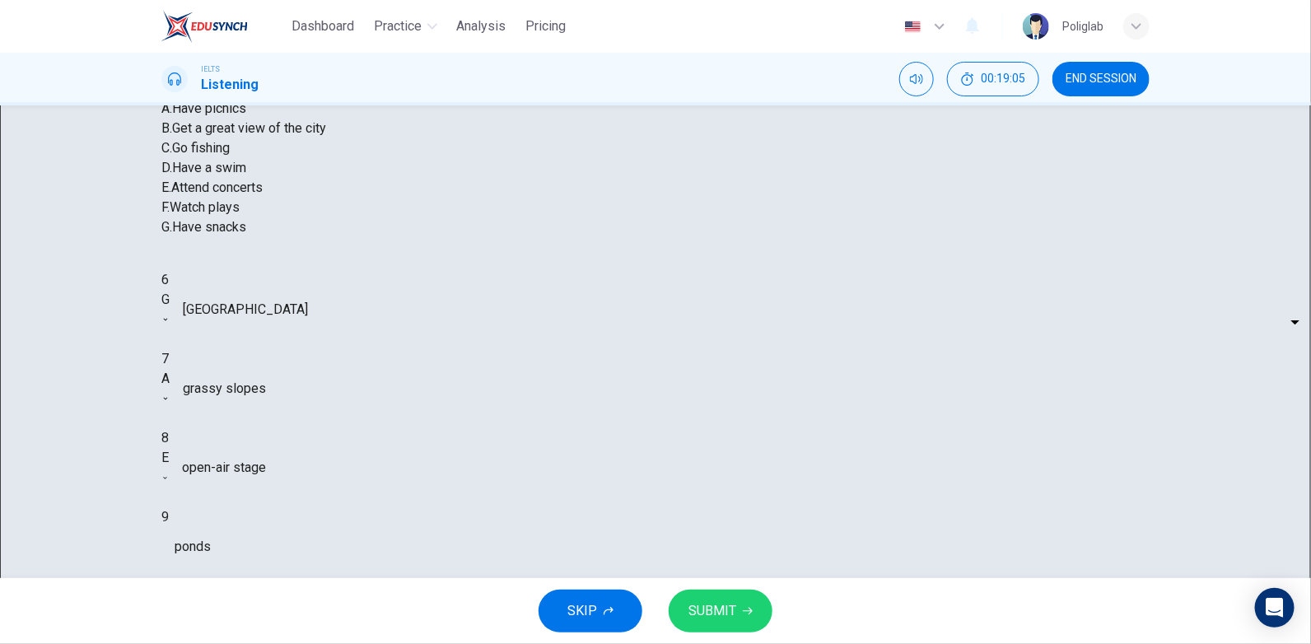
scroll to position [152, 0]
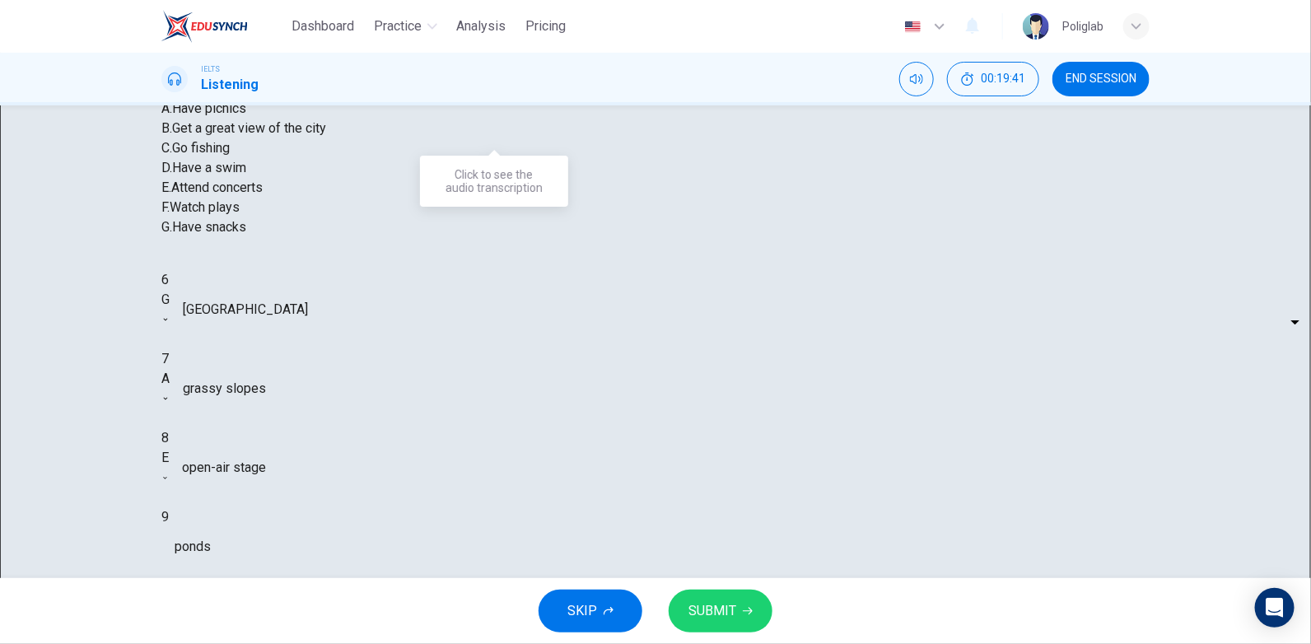
drag, startPoint x: 490, startPoint y: 127, endPoint x: 483, endPoint y: 180, distance: 53.9
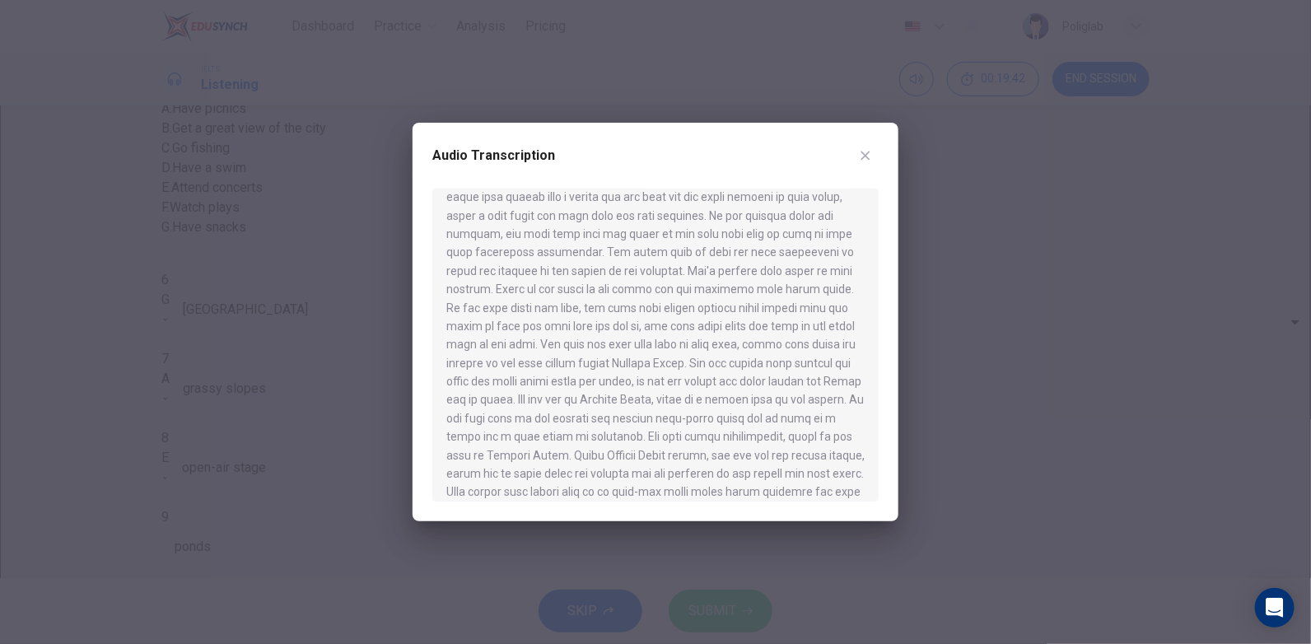
scroll to position [655, 0]
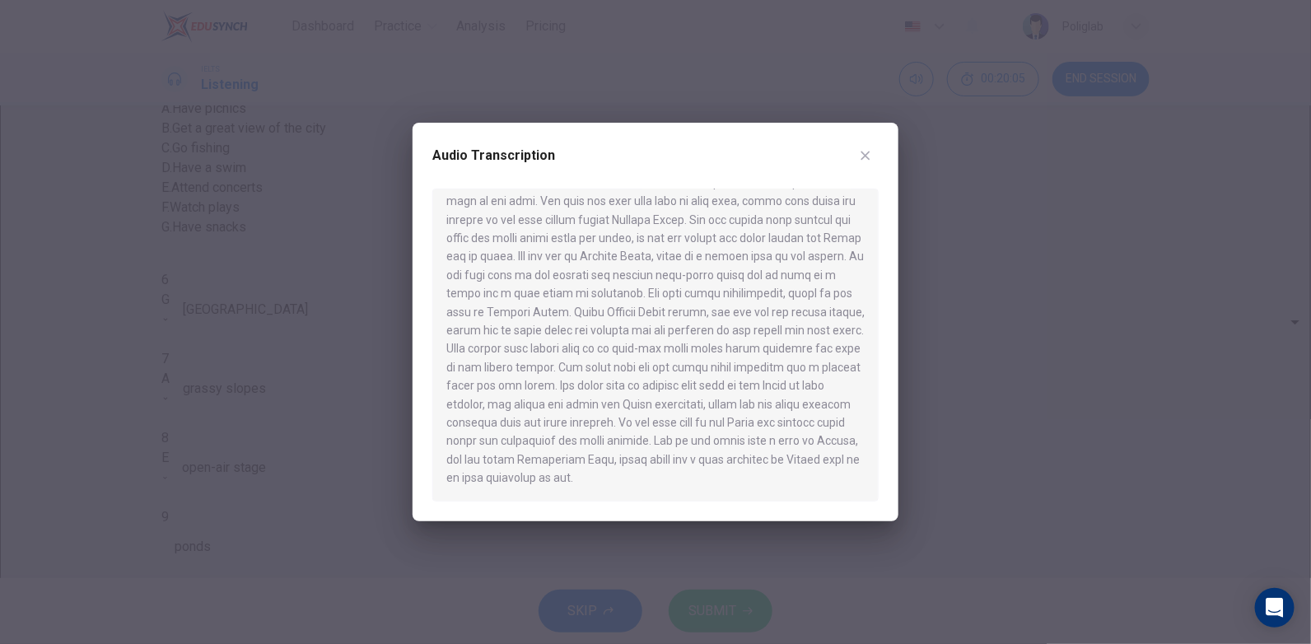
drag, startPoint x: 607, startPoint y: 437, endPoint x: 565, endPoint y: 421, distance: 45.1
click at [565, 421] on div at bounding box center [655, 345] width 446 height 313
drag, startPoint x: 602, startPoint y: 437, endPoint x: 444, endPoint y: 454, distance: 159.0
click at [444, 454] on div at bounding box center [655, 345] width 446 height 313
drag, startPoint x: 449, startPoint y: 446, endPoint x: 594, endPoint y: 426, distance: 146.3
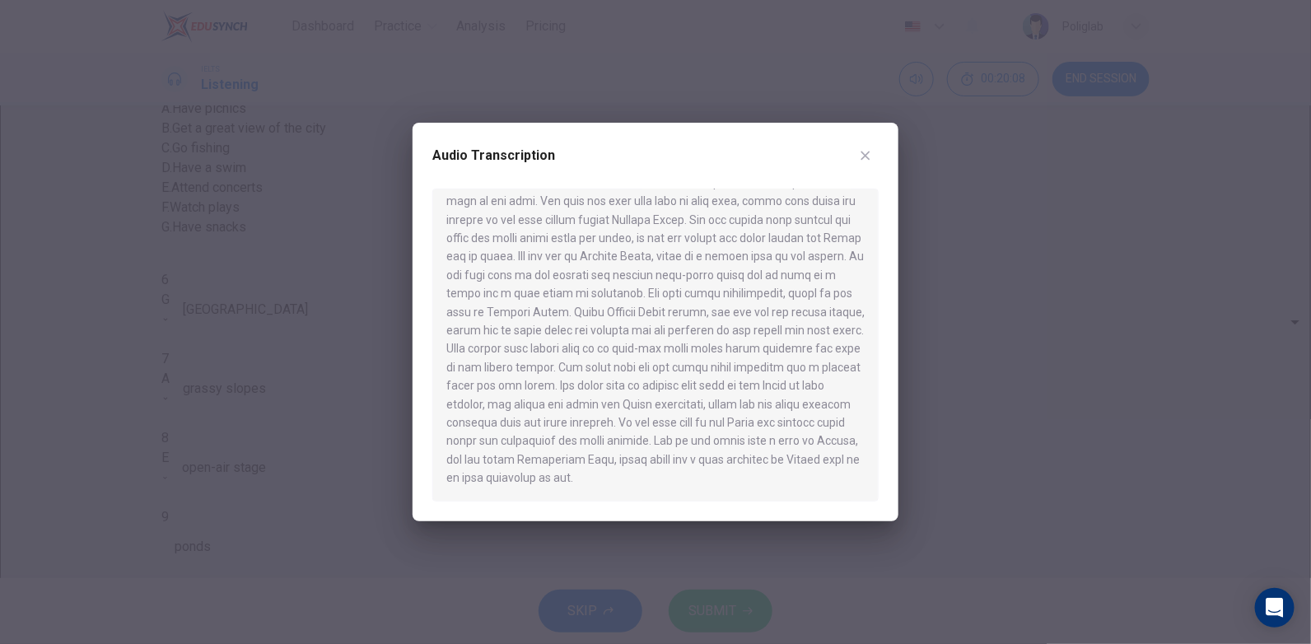
click at [587, 426] on div at bounding box center [655, 345] width 446 height 313
click at [870, 145] on button "button" at bounding box center [865, 155] width 26 height 26
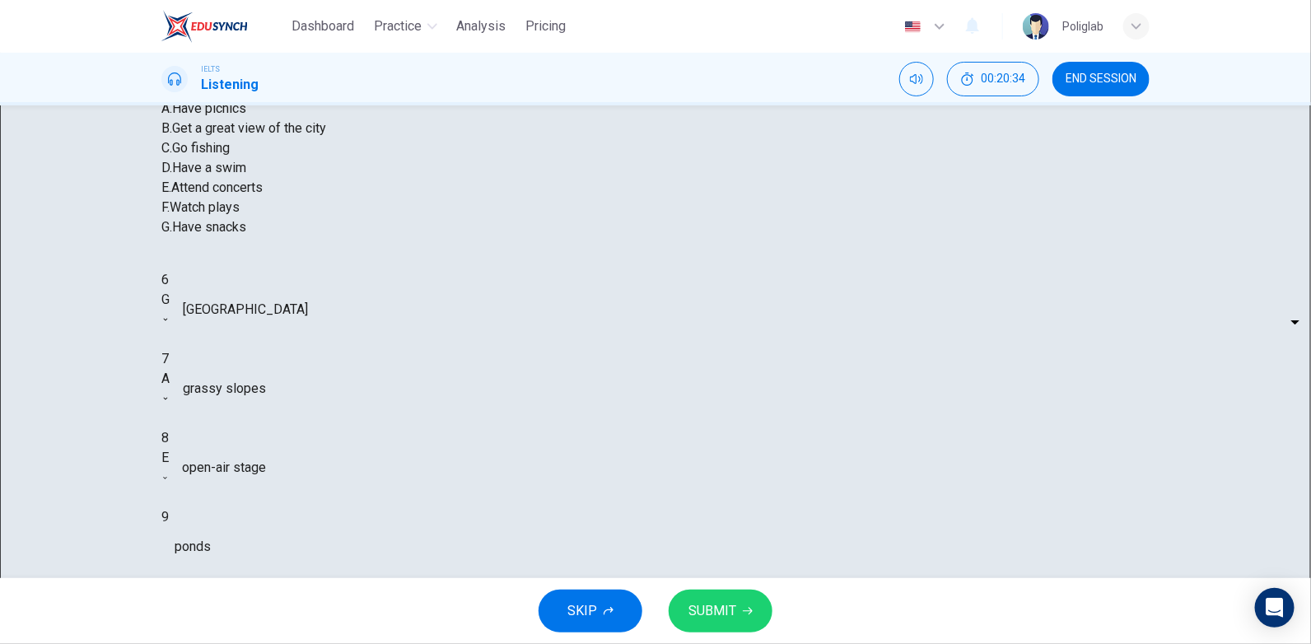
scroll to position [152, 0]
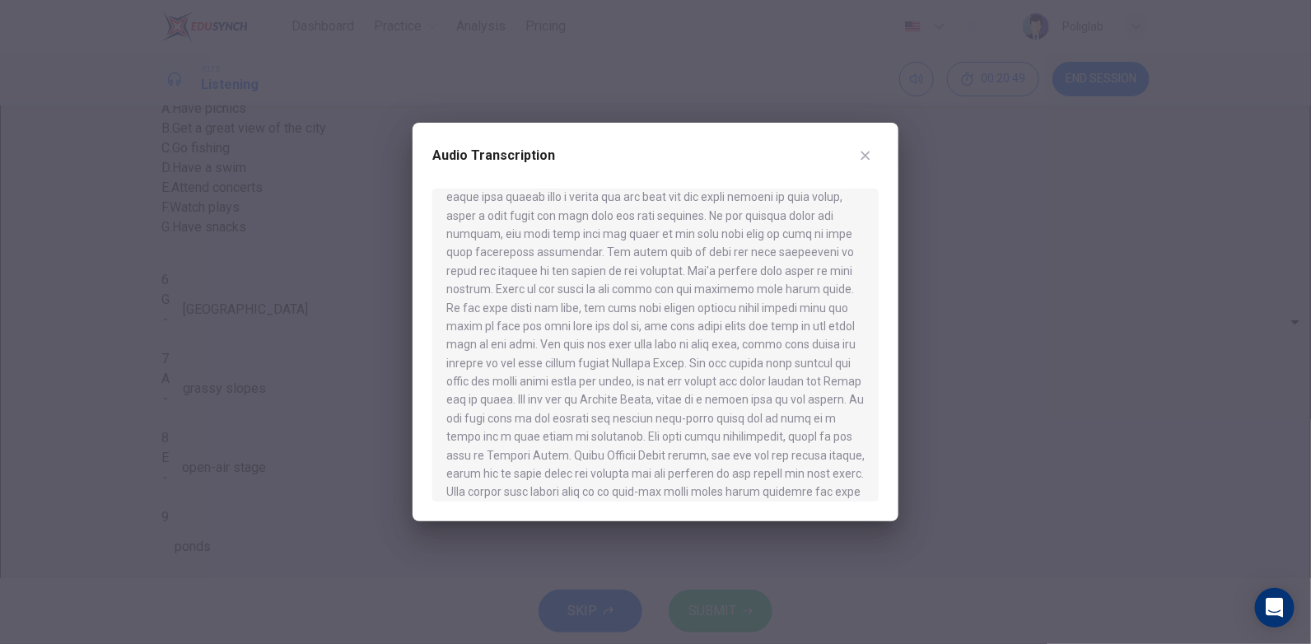
scroll to position [655, 0]
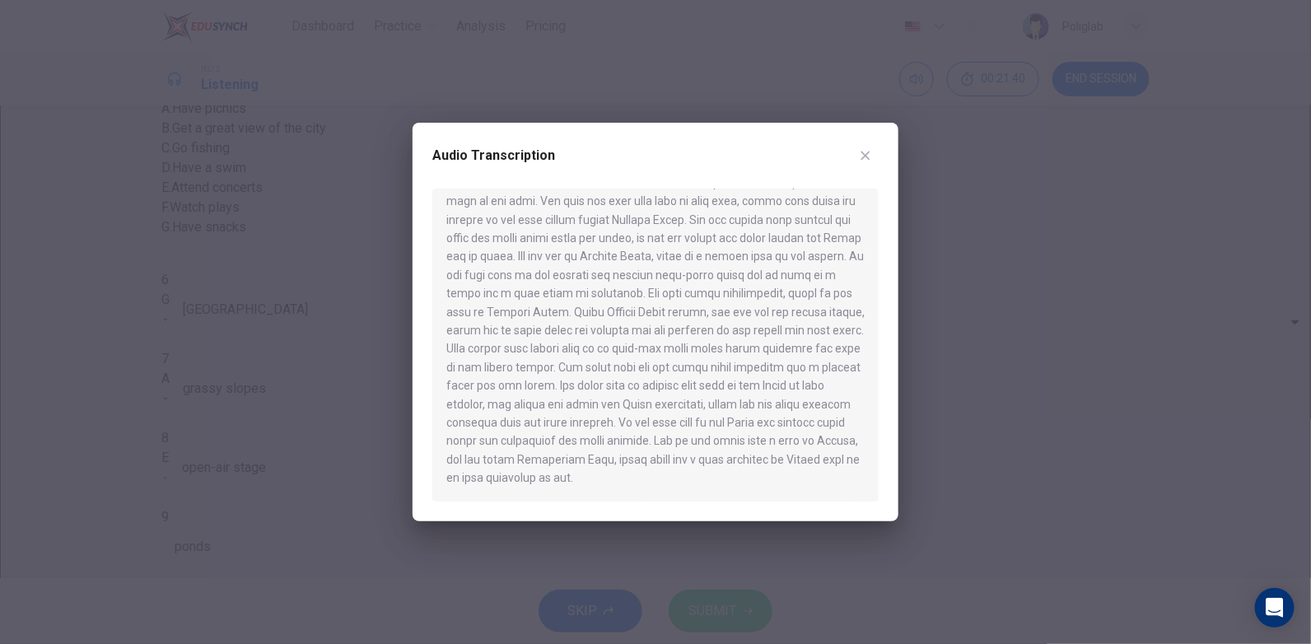
click at [862, 152] on icon "button" at bounding box center [866, 156] width 9 height 9
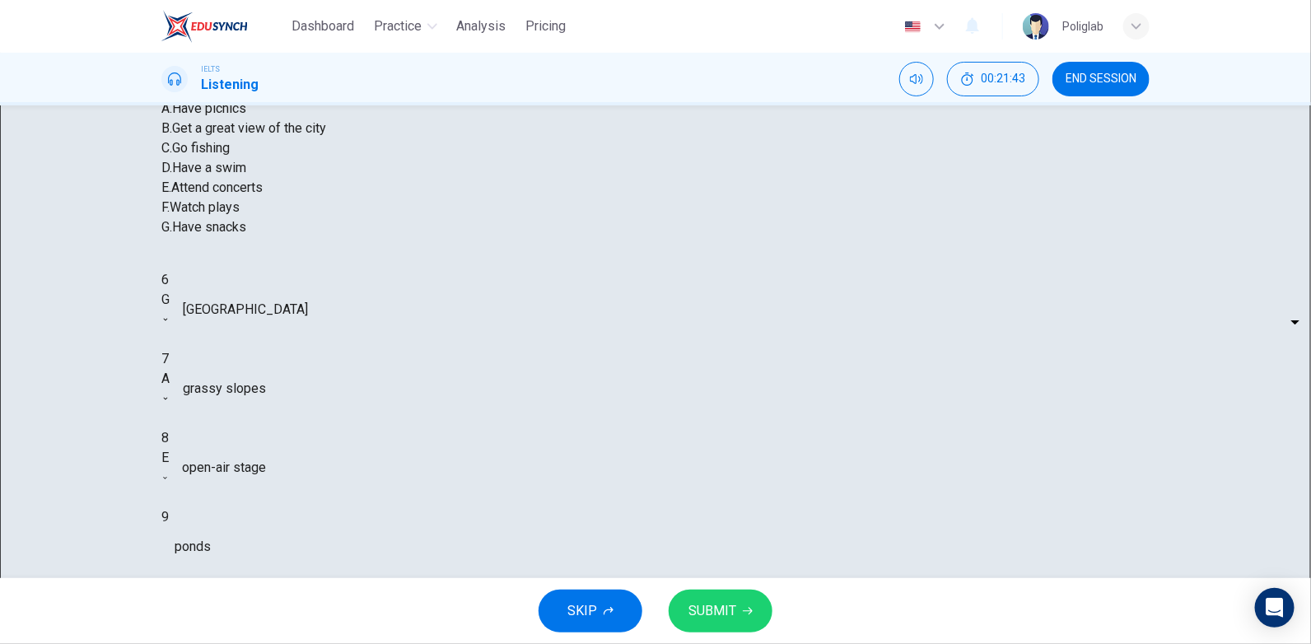
click at [717, 460] on body "Dashboard Practice Analysis Pricing English en ​ Poliglab IELTS Listening 00:21…" at bounding box center [655, 322] width 1311 height 644
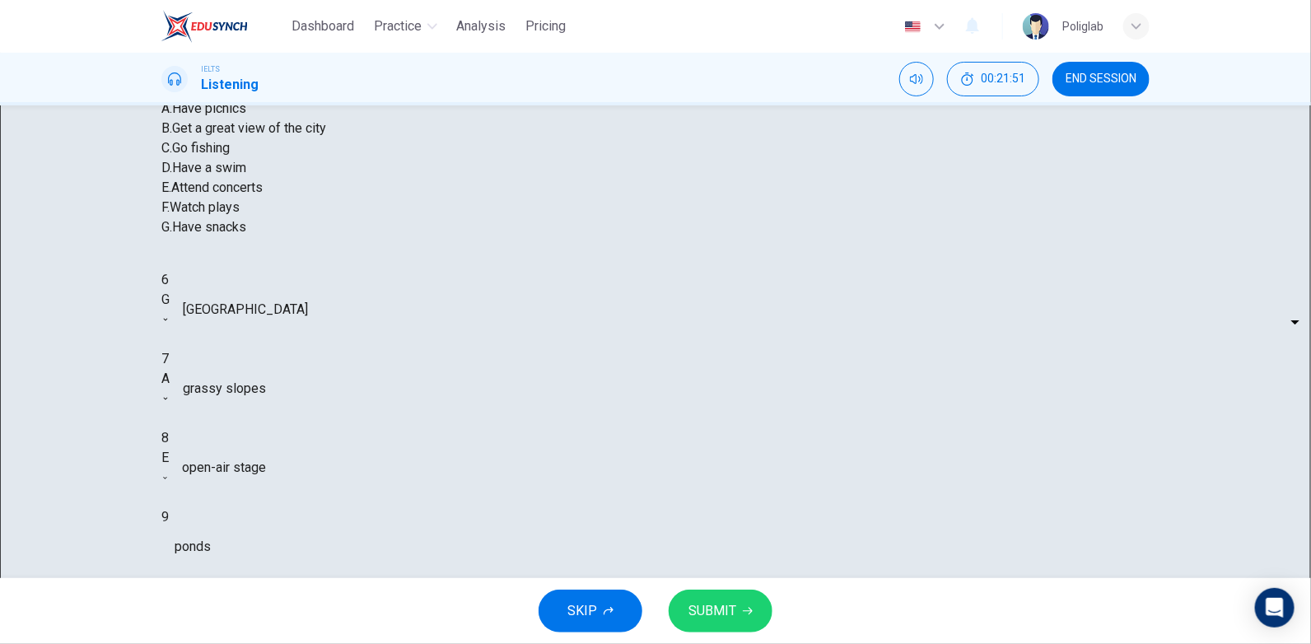
type input "89"
type input "D"
click at [721, 610] on span "SUBMIT" at bounding box center [713, 611] width 48 height 23
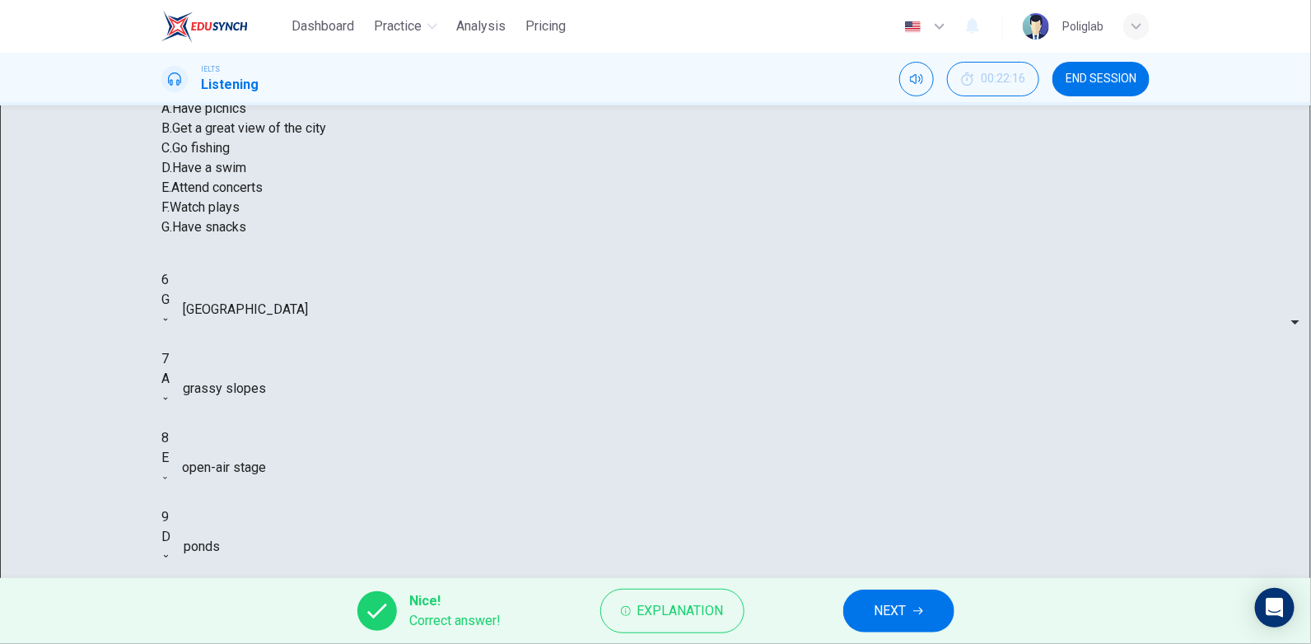
type input "98"
click at [885, 596] on button "NEXT" at bounding box center [898, 611] width 111 height 43
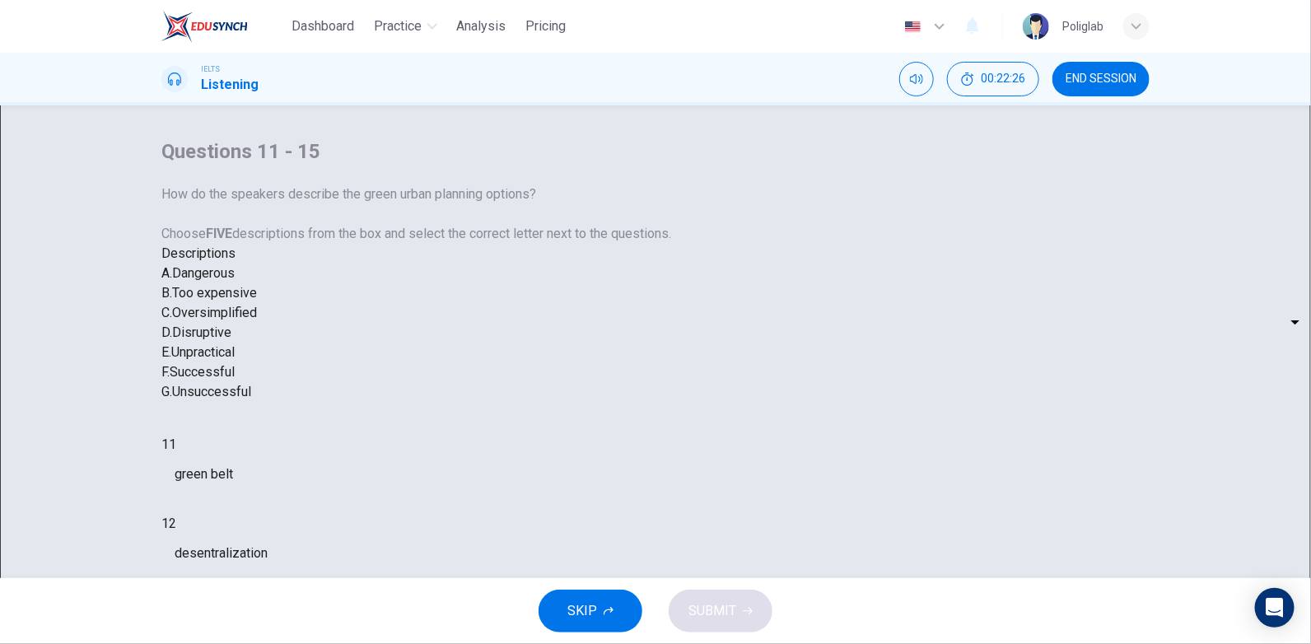
scroll to position [0, 0]
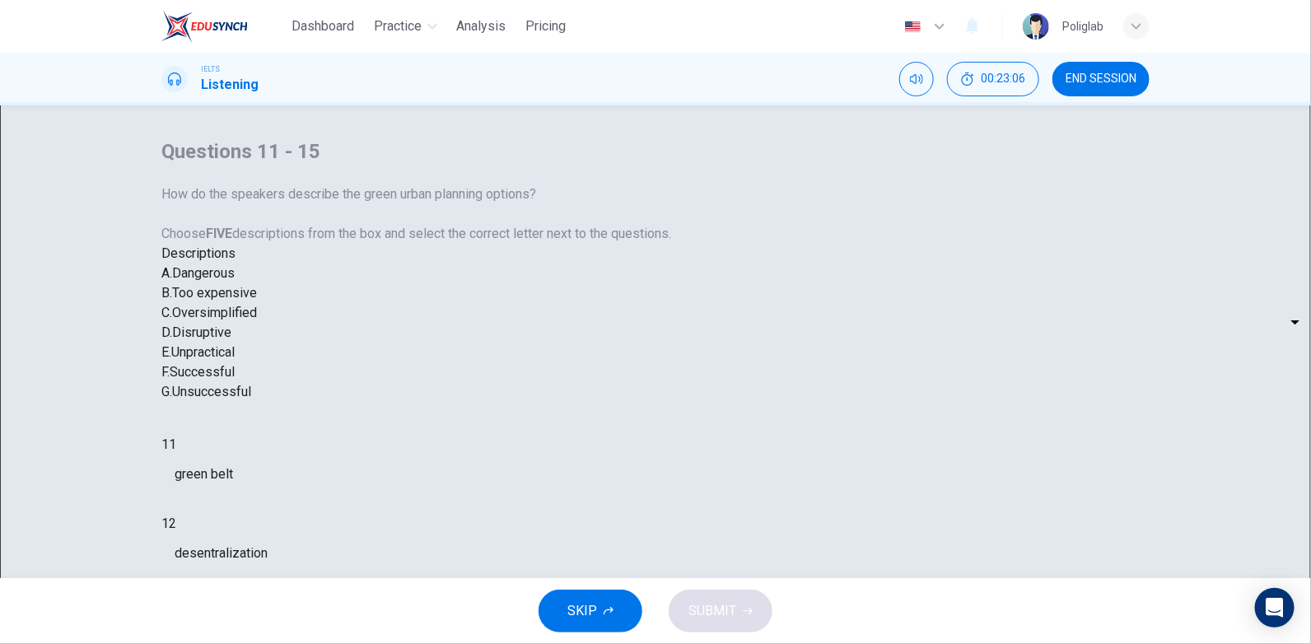
click at [748, 244] on div "Descriptions A. Dangerous B. Too expensive C. Oversimplified D. Disruptive E. U…" at bounding box center [454, 323] width 586 height 158
click at [703, 494] on body "Dashboard Practice Analysis Pricing English en ​ Poliglab IELTS Listening 00:24…" at bounding box center [655, 322] width 1311 height 644
type input "22"
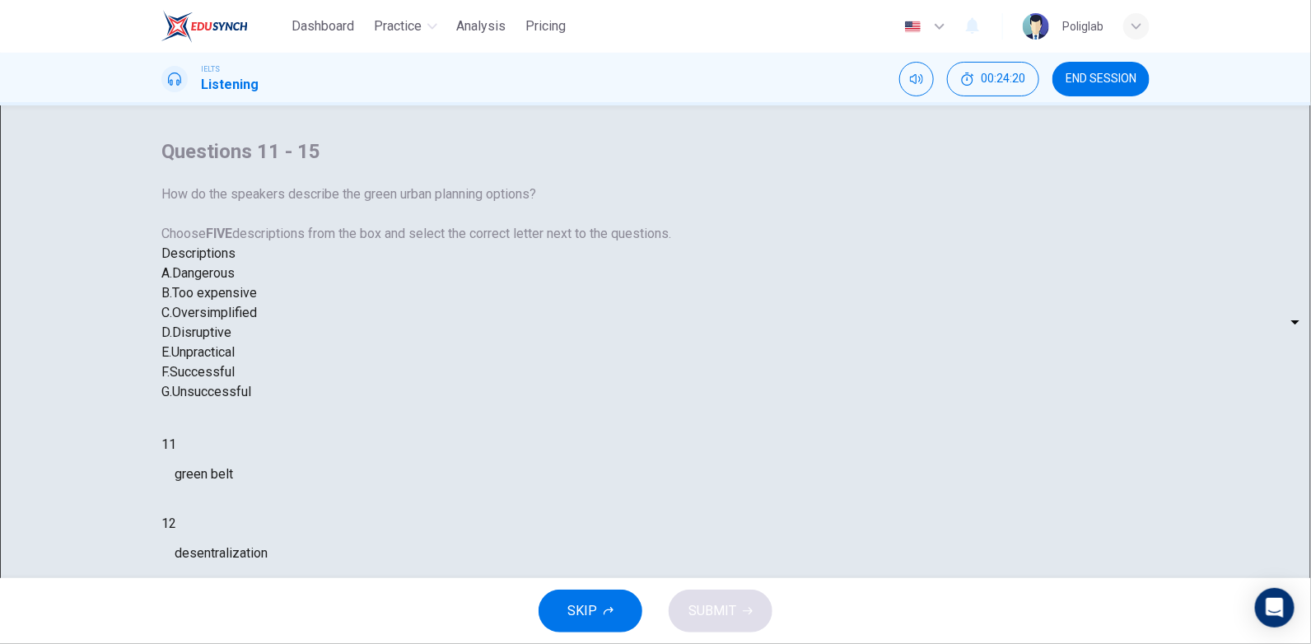
type input "C"
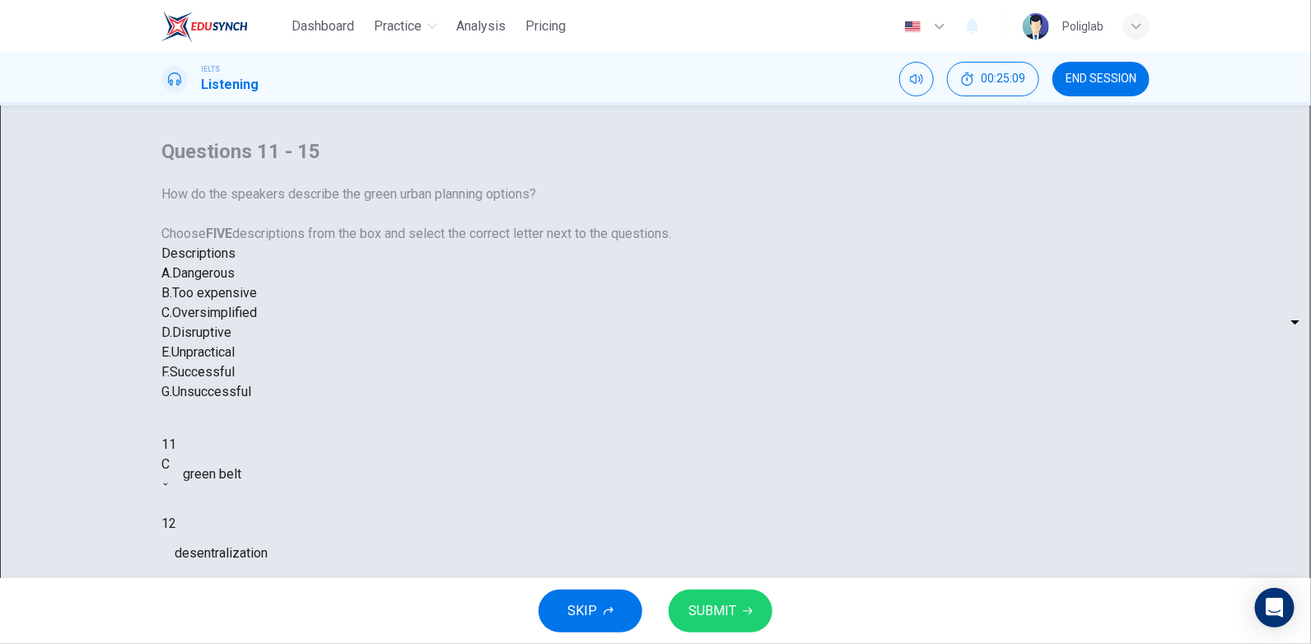
click at [691, 530] on body "Dashboard Practice Analysis Pricing English en ​ Poliglab IELTS Listening 00:25…" at bounding box center [655, 322] width 1311 height 644
type input "27"
type input "E"
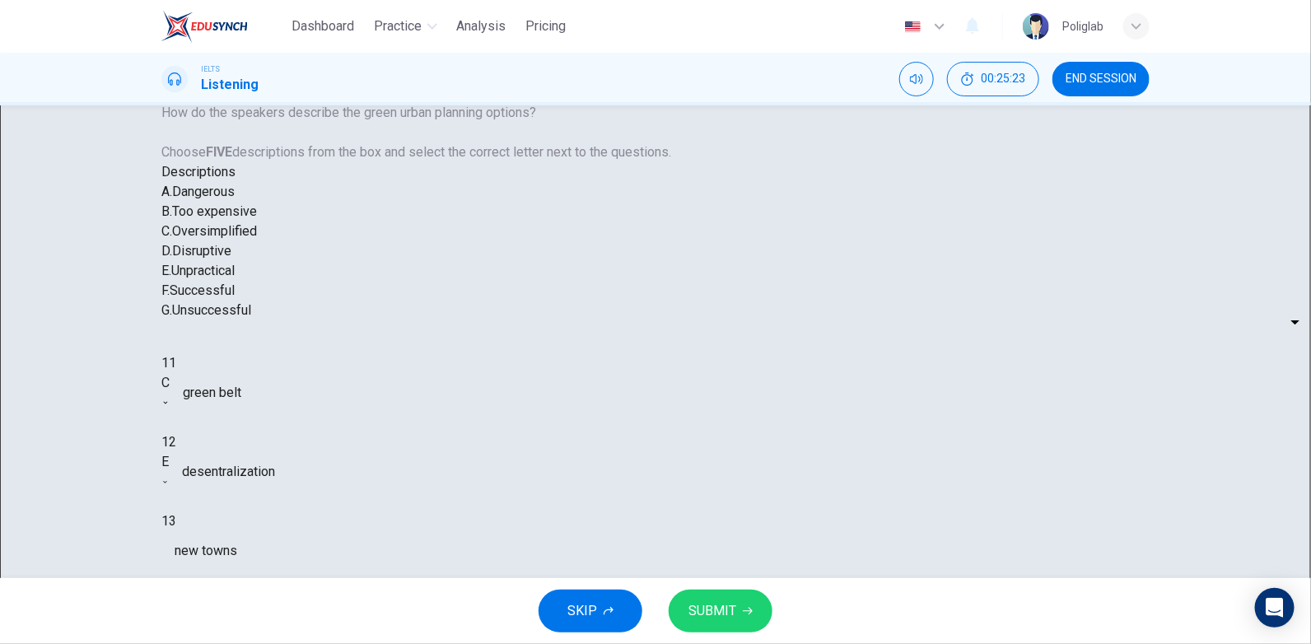
click at [688, 499] on body "Dashboard Practice Analysis Pricing English en ​ Poliglab IELTS Listening 00:26…" at bounding box center [655, 322] width 1311 height 644
type input "36"
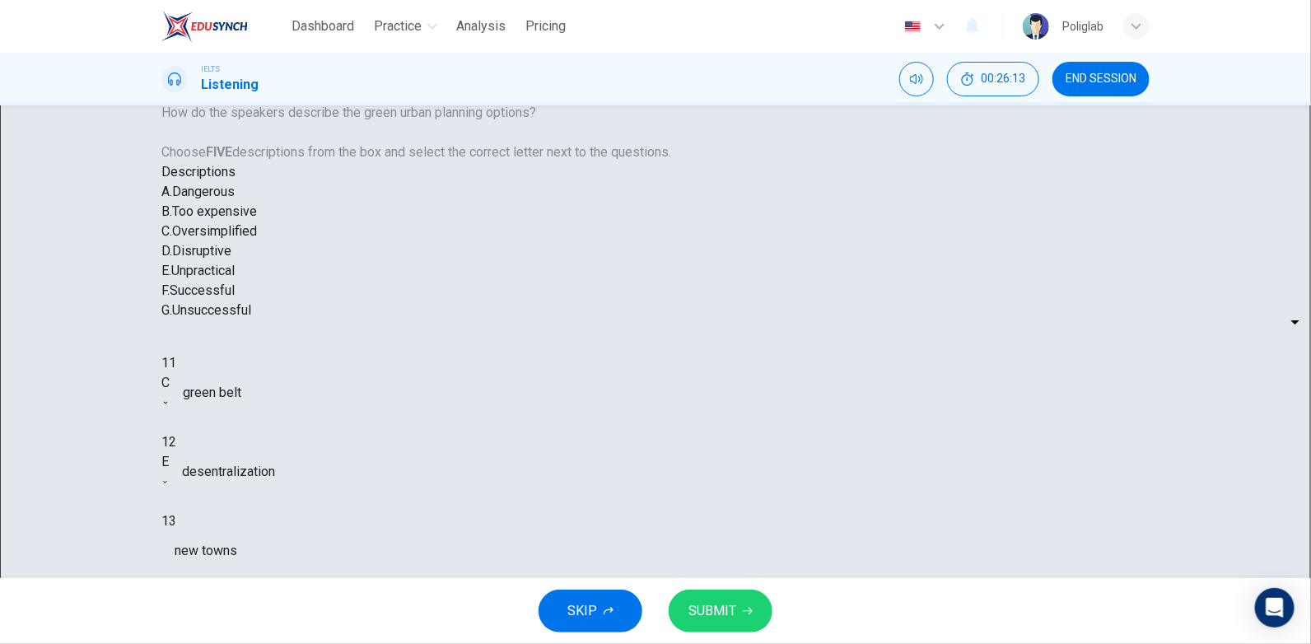
type input "B"
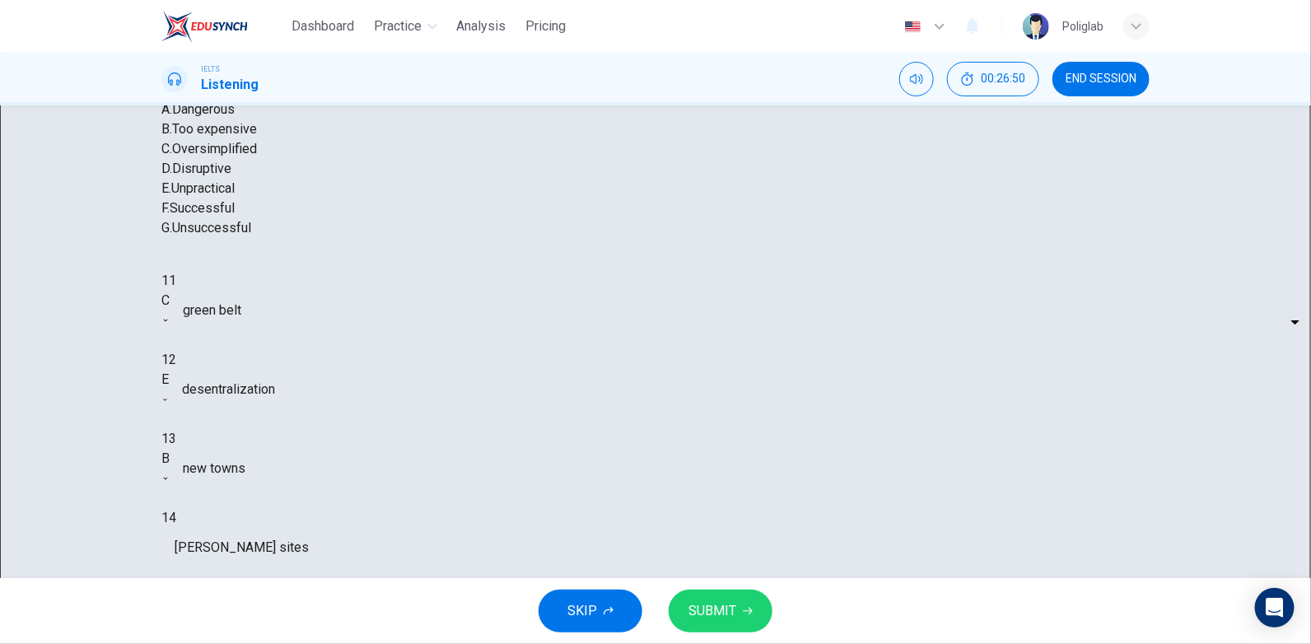
scroll to position [89, 0]
drag, startPoint x: 290, startPoint y: 123, endPoint x: 281, endPoint y: 121, distance: 9.2
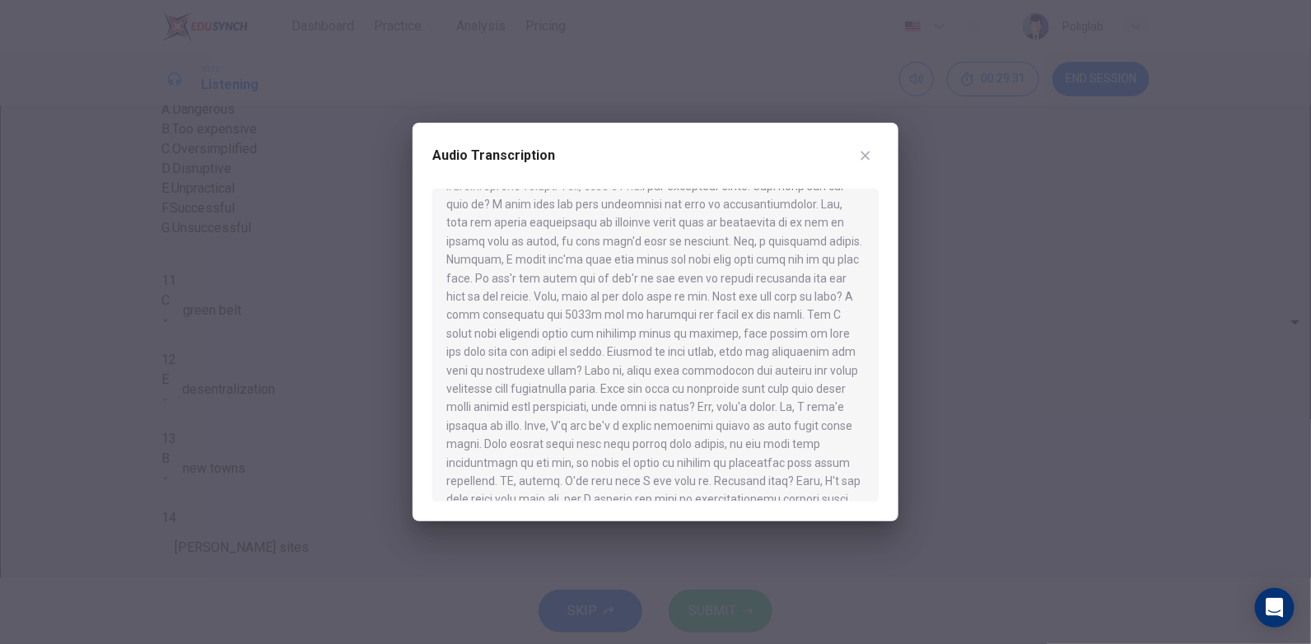
scroll to position [247, 0]
click at [867, 156] on icon "button" at bounding box center [865, 155] width 13 height 13
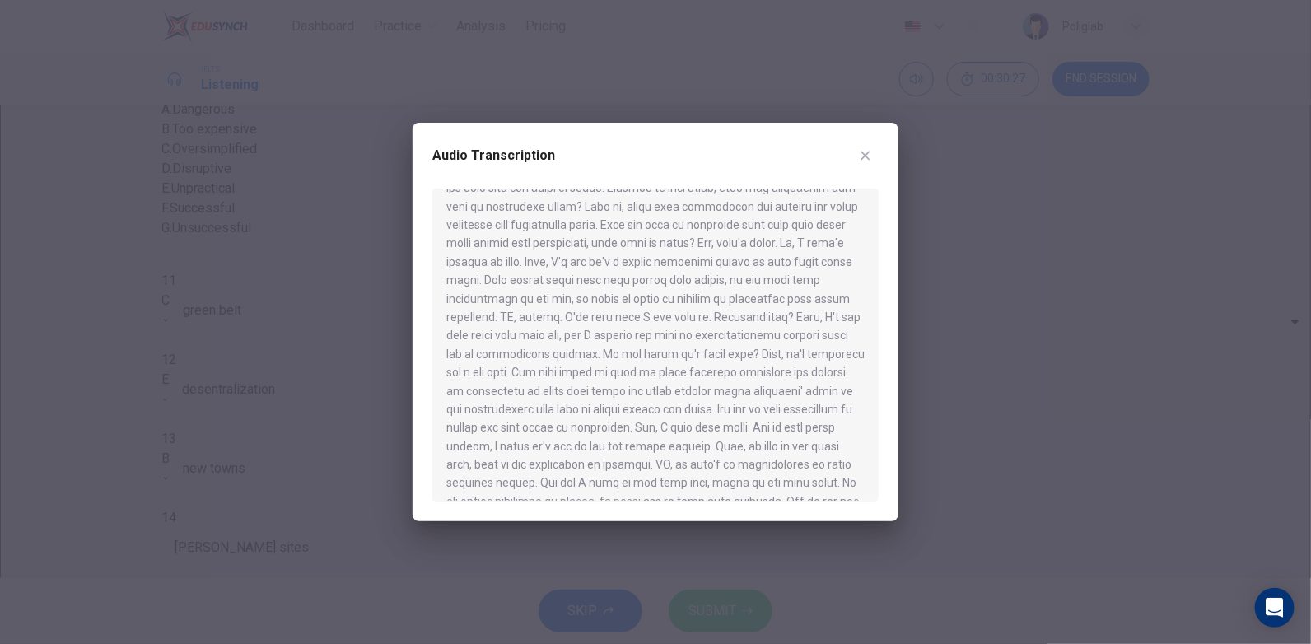
scroll to position [494, 0]
click at [866, 149] on icon "button" at bounding box center [865, 155] width 13 height 13
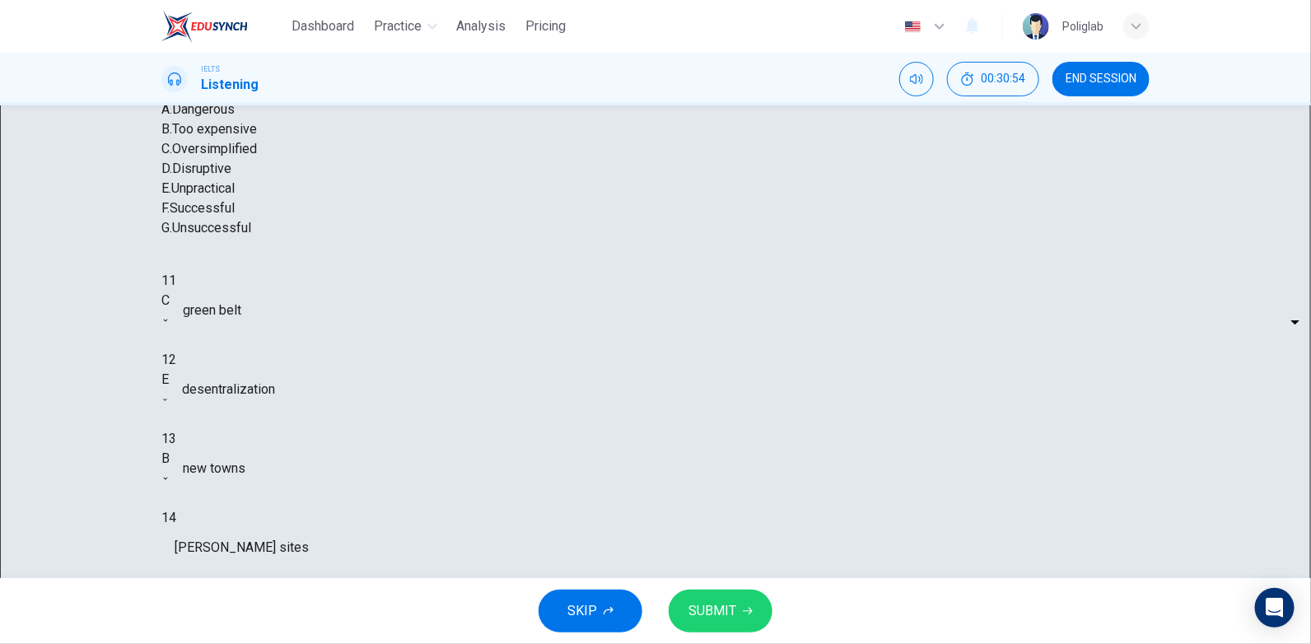
scroll to position [171, 0]
click at [707, 516] on body "Dashboard Practice Analysis Pricing English en ​ Poliglab IELTS Listening 00:30…" at bounding box center [655, 322] width 1311 height 644
type input "53"
type input "D"
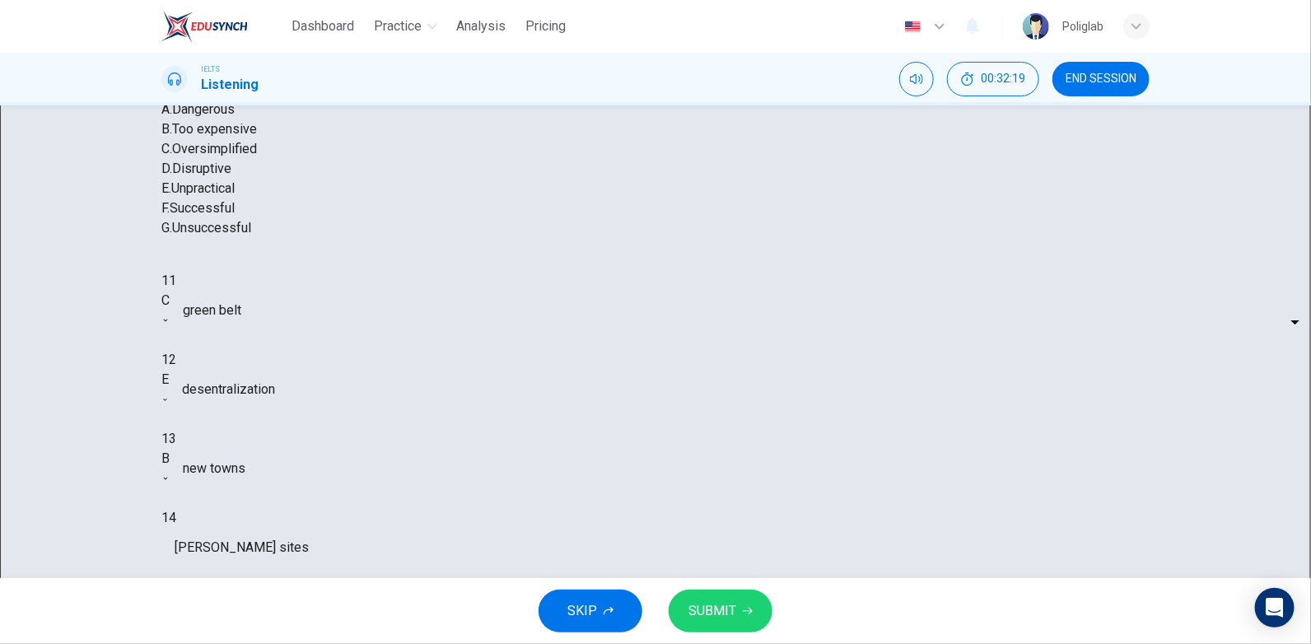
click at [713, 458] on body "Dashboard Practice Analysis Pricing English en ​ Poliglab IELTS Listening 00:32…" at bounding box center [655, 322] width 1311 height 644
type input "45"
type input "F"
click at [738, 600] on button "SUBMIT" at bounding box center [721, 611] width 104 height 43
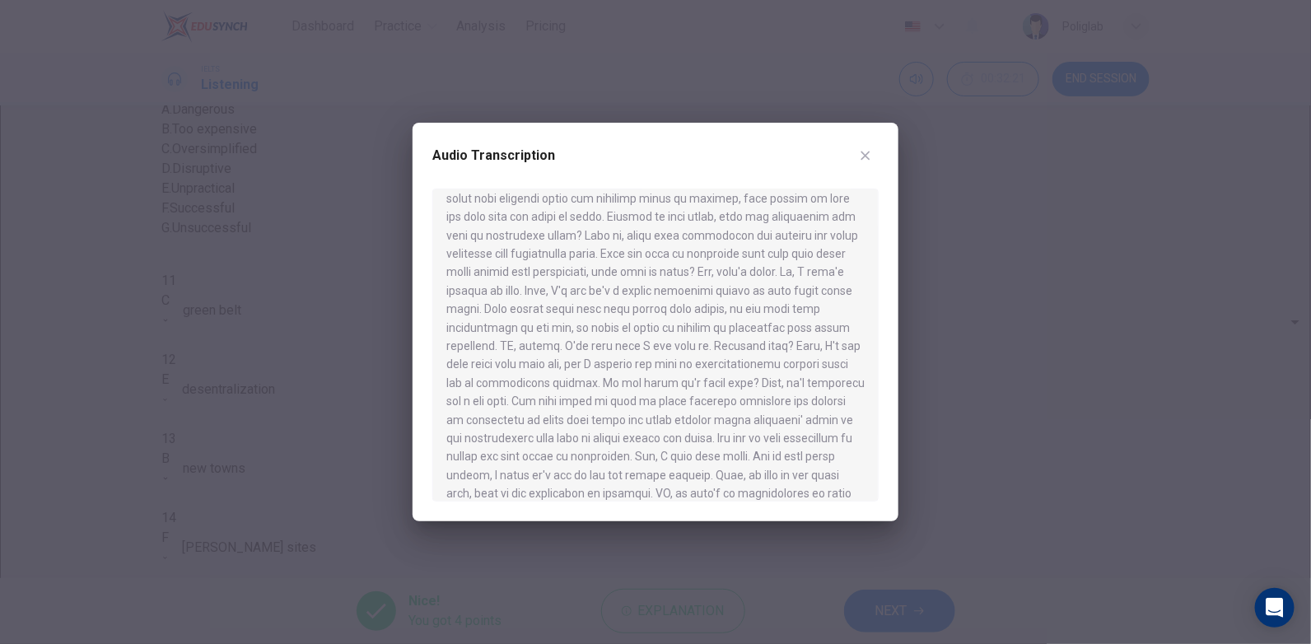
scroll to position [411, 0]
click at [874, 156] on button "button" at bounding box center [865, 155] width 26 height 26
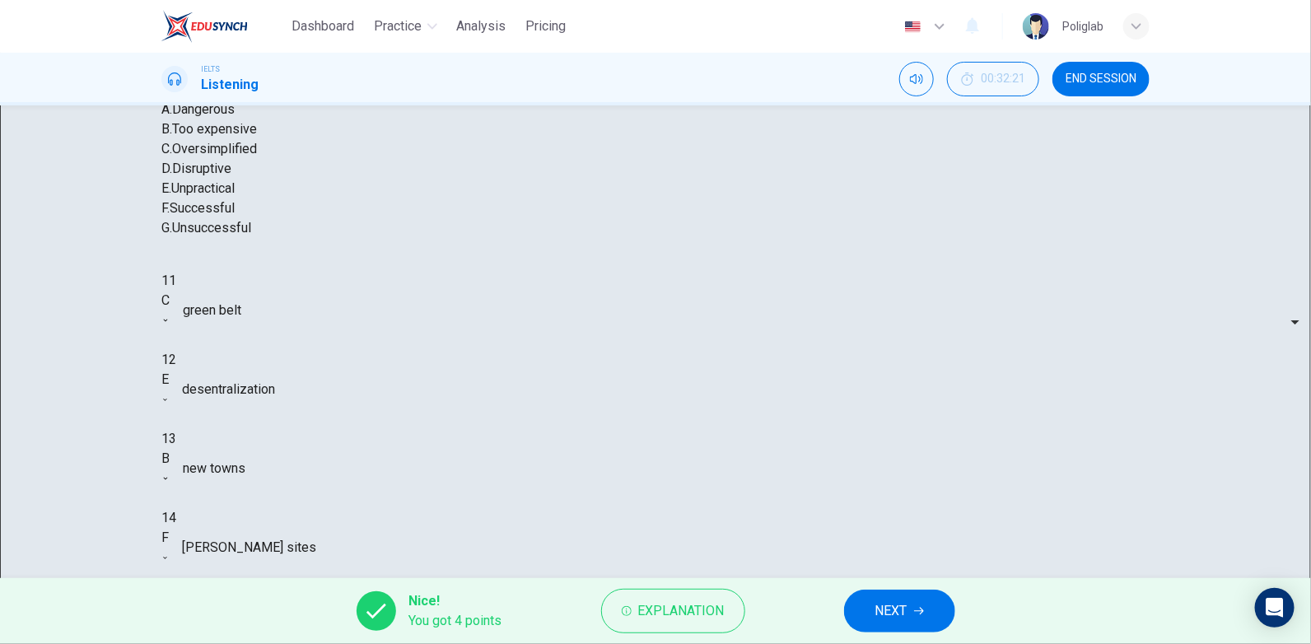
click at [926, 601] on button "NEXT" at bounding box center [899, 611] width 111 height 43
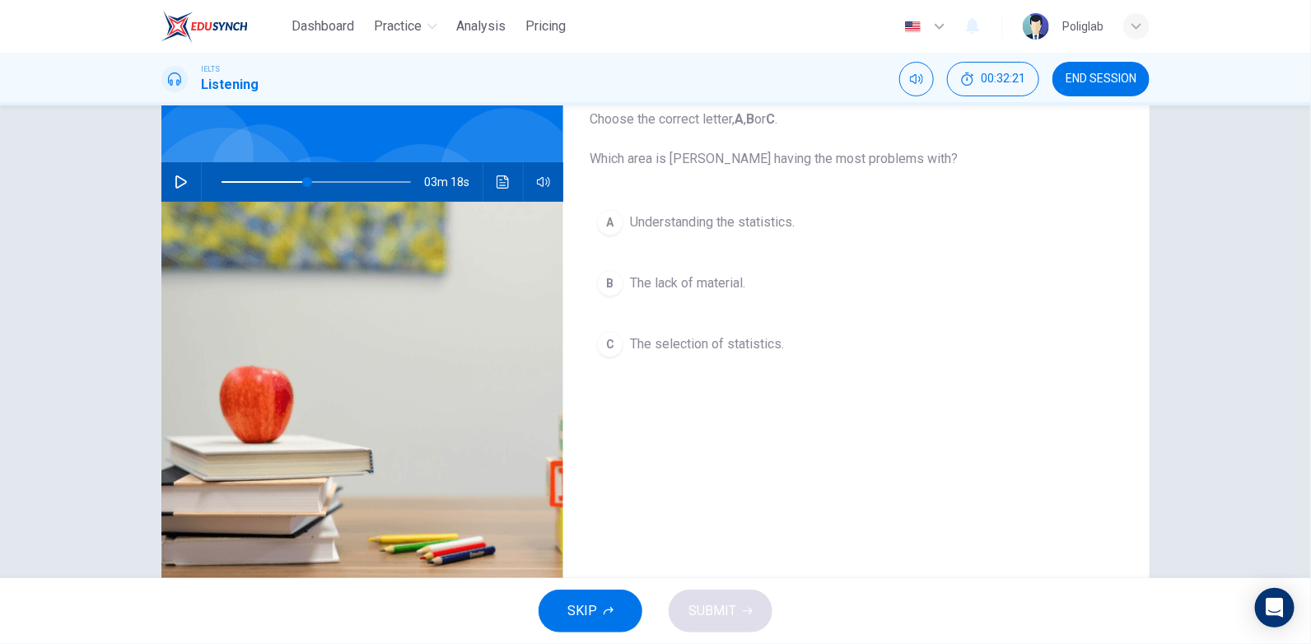
scroll to position [82, 0]
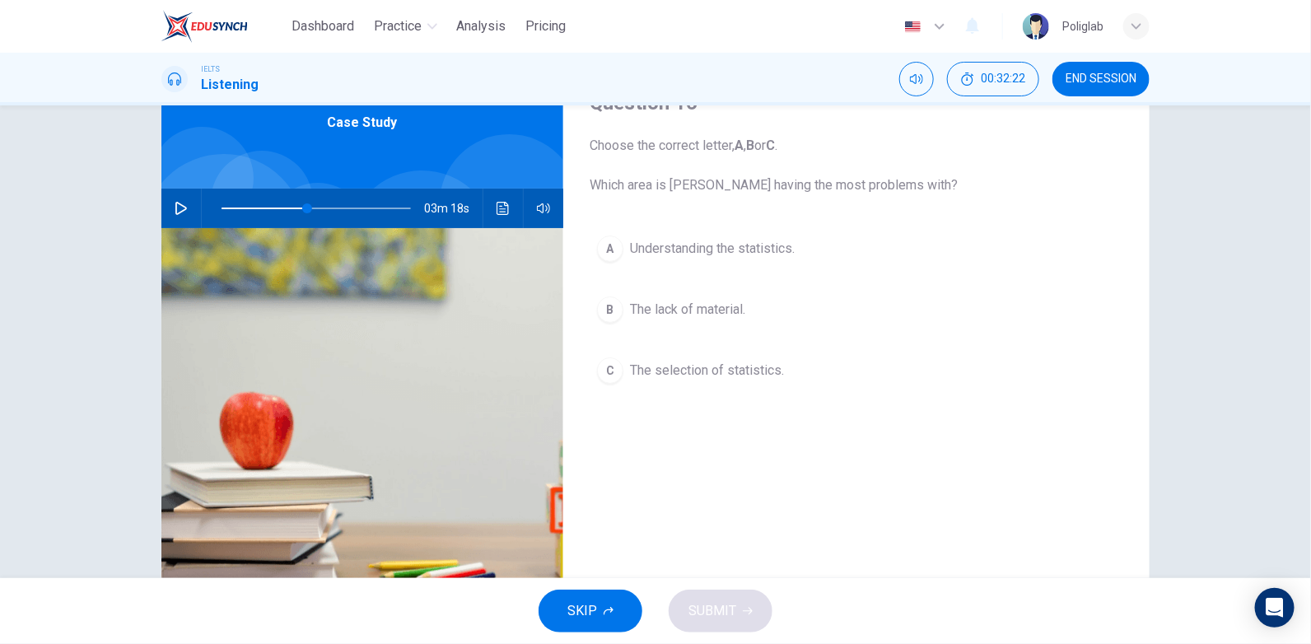
click at [181, 202] on icon "button" at bounding box center [181, 208] width 13 height 13
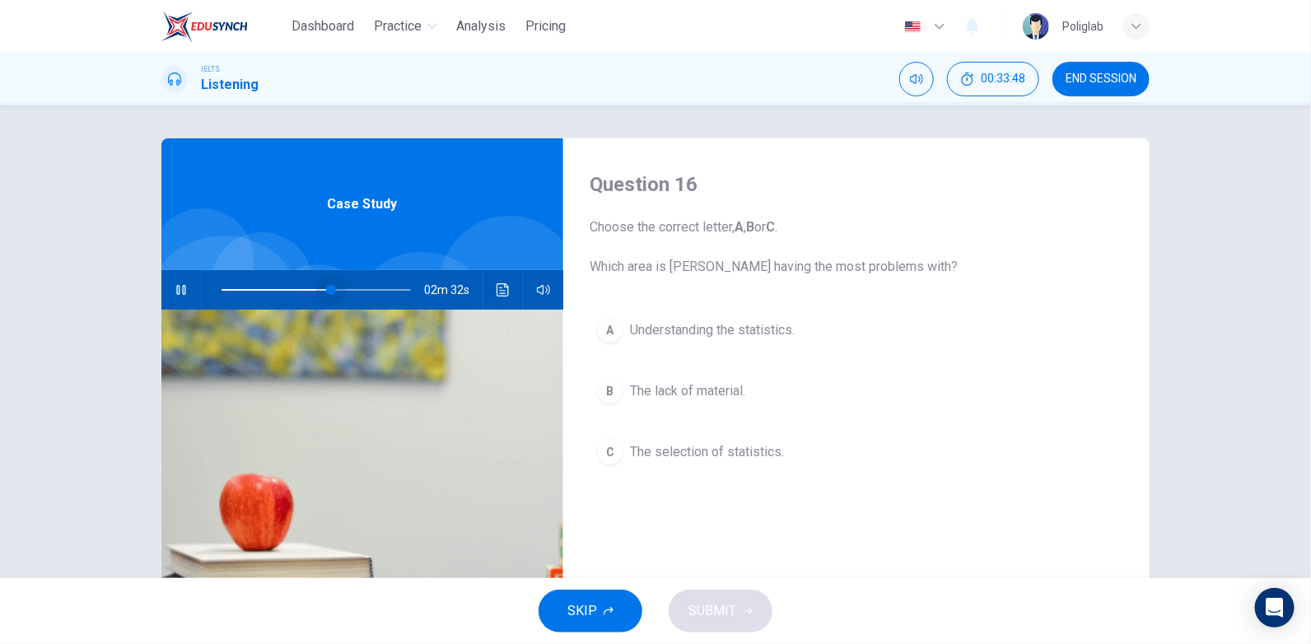
click at [329, 287] on span at bounding box center [316, 289] width 189 height 23
click at [341, 289] on span at bounding box center [346, 290] width 10 height 10
click at [497, 292] on icon "Click to see the audio transcription" at bounding box center [503, 289] width 12 height 13
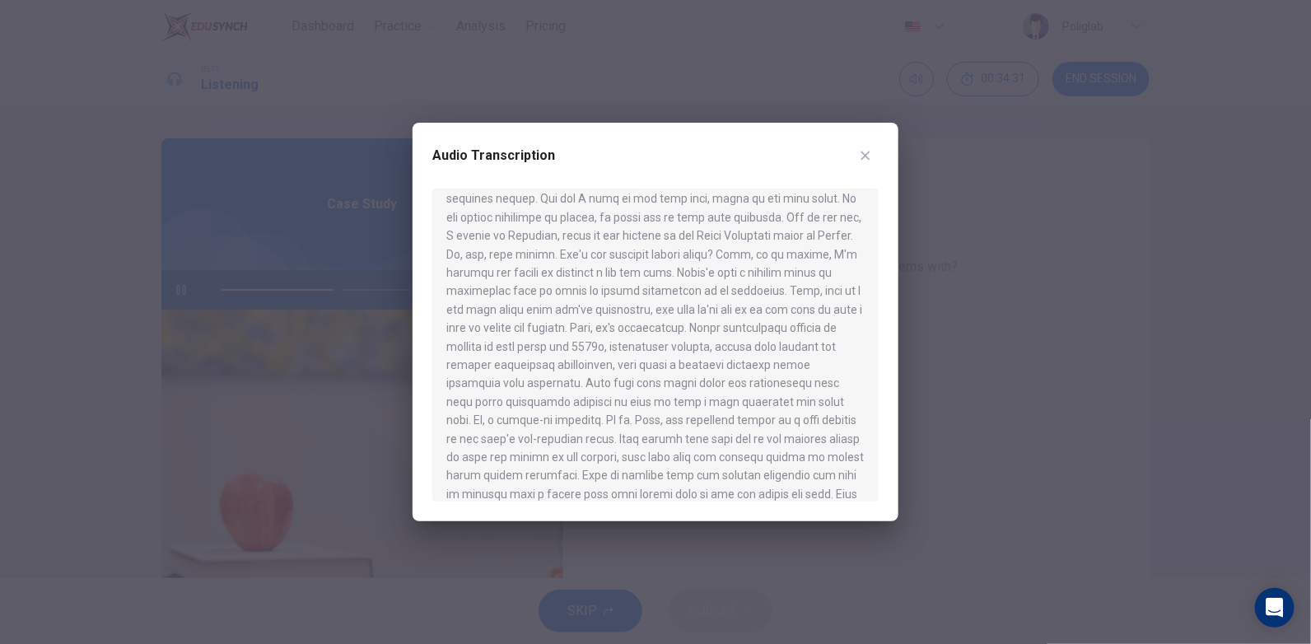
scroll to position [658, 0]
click at [885, 145] on div "Audio Transcription" at bounding box center [656, 322] width 486 height 399
click at [867, 151] on icon "button" at bounding box center [865, 155] width 13 height 13
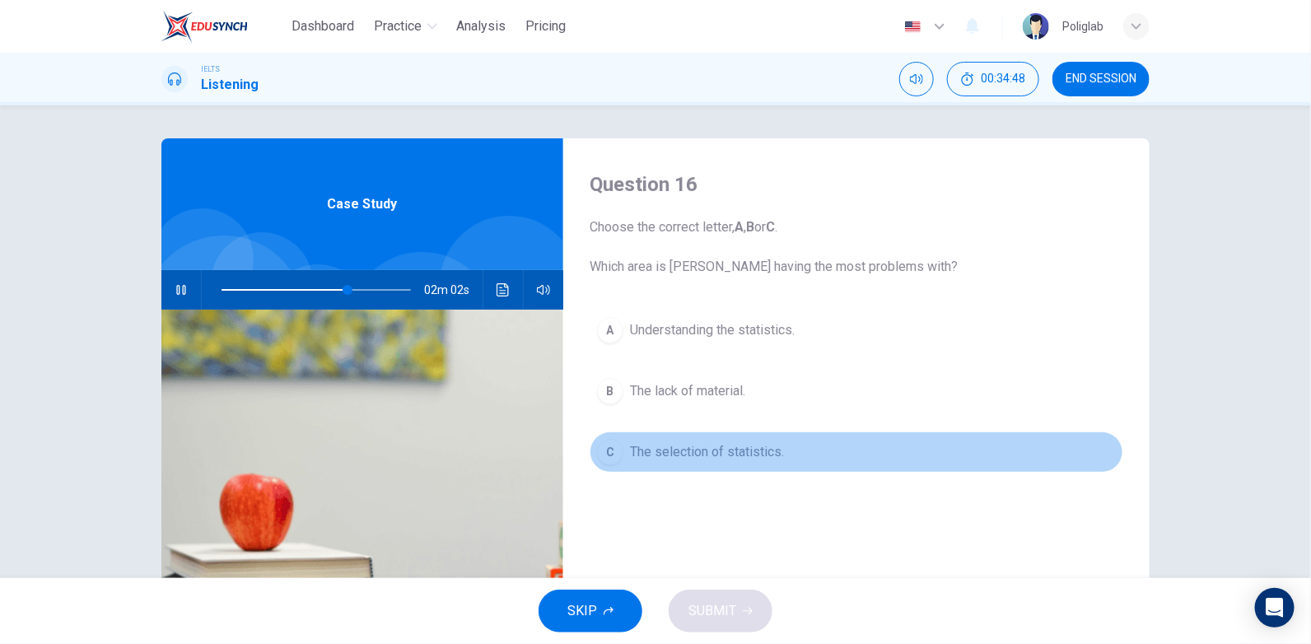
click at [710, 442] on span "The selection of statistics." at bounding box center [707, 452] width 154 height 20
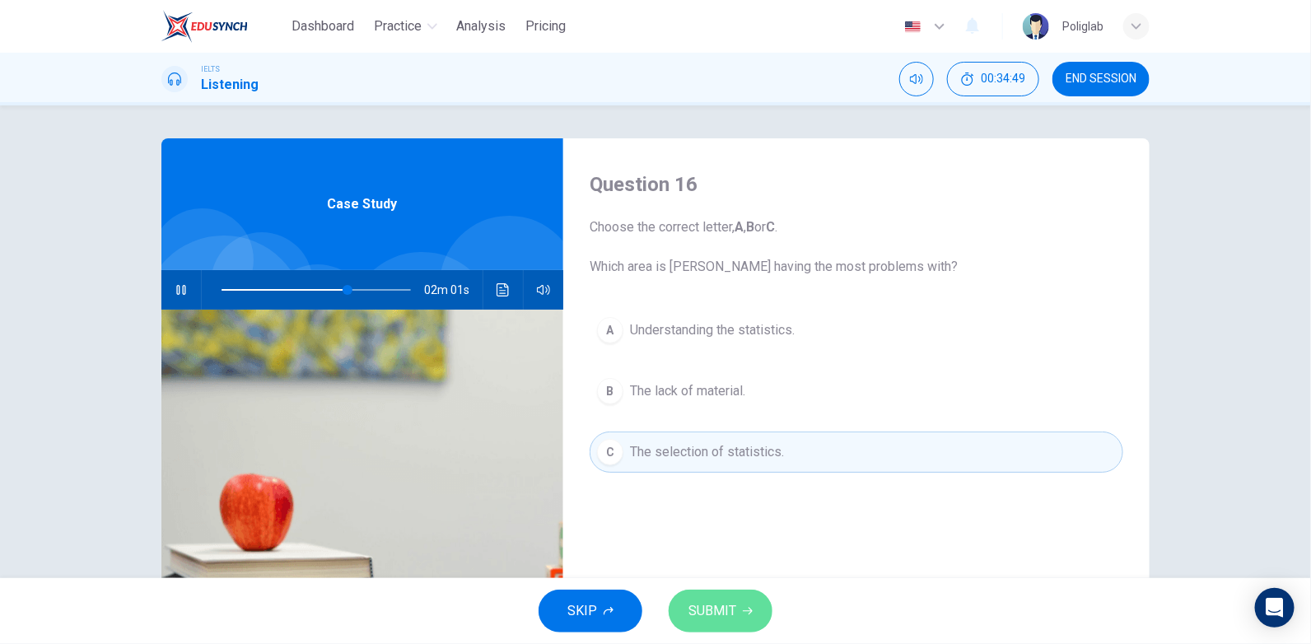
click at [736, 607] on button "SUBMIT" at bounding box center [721, 611] width 104 height 43
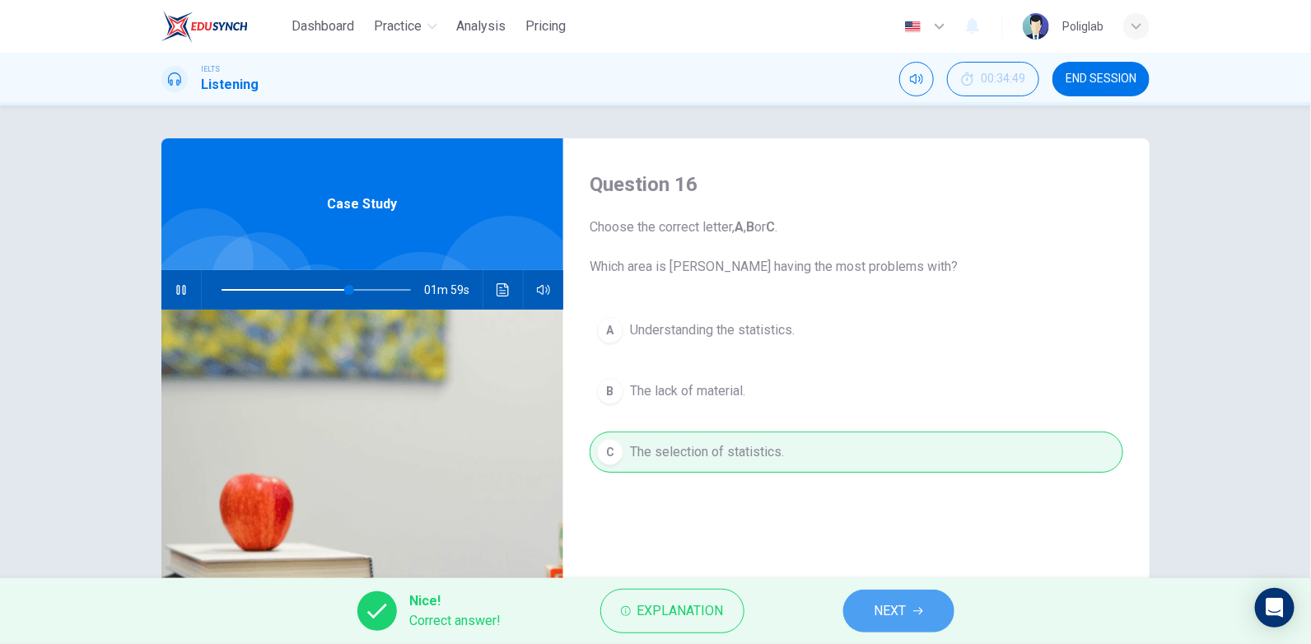
click at [895, 597] on button "NEXT" at bounding box center [898, 611] width 111 height 43
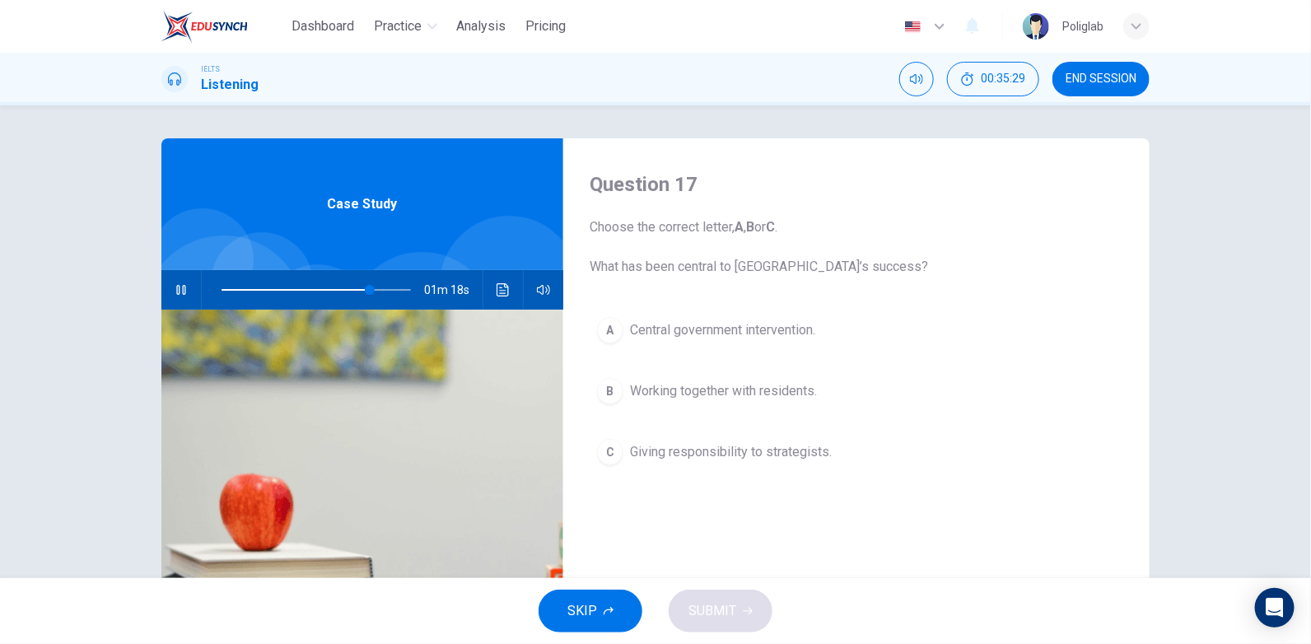
click at [792, 387] on span "Working together with residents." at bounding box center [723, 391] width 187 height 20
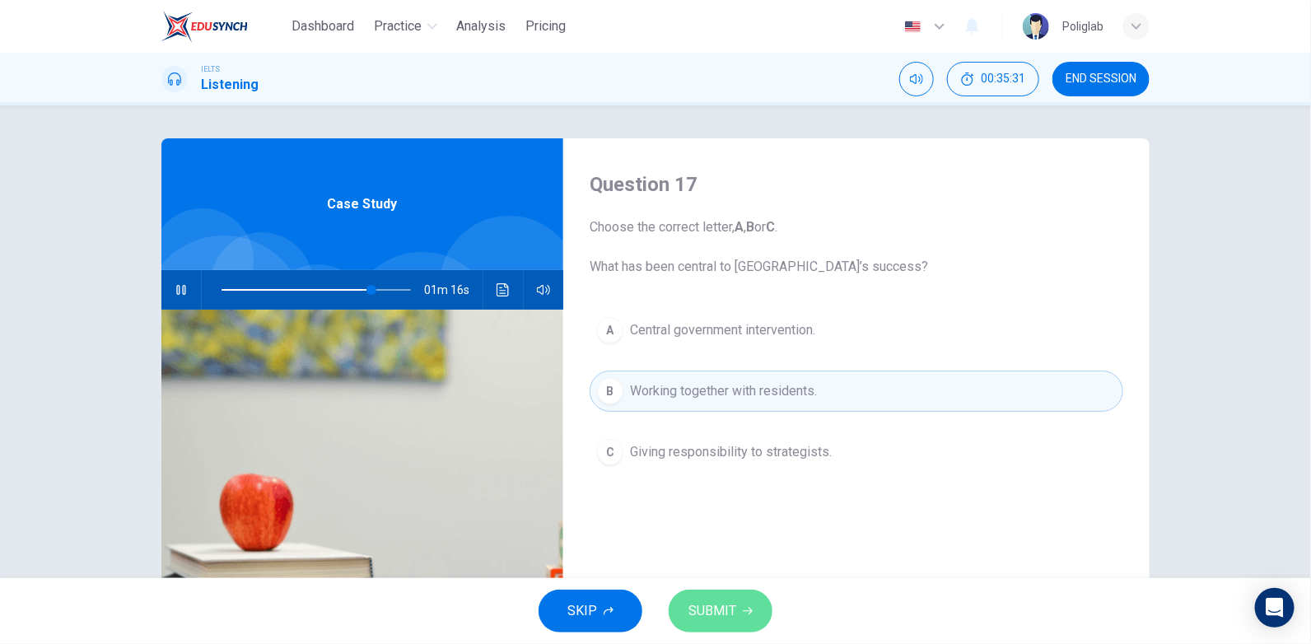
click at [736, 596] on button "SUBMIT" at bounding box center [721, 611] width 104 height 43
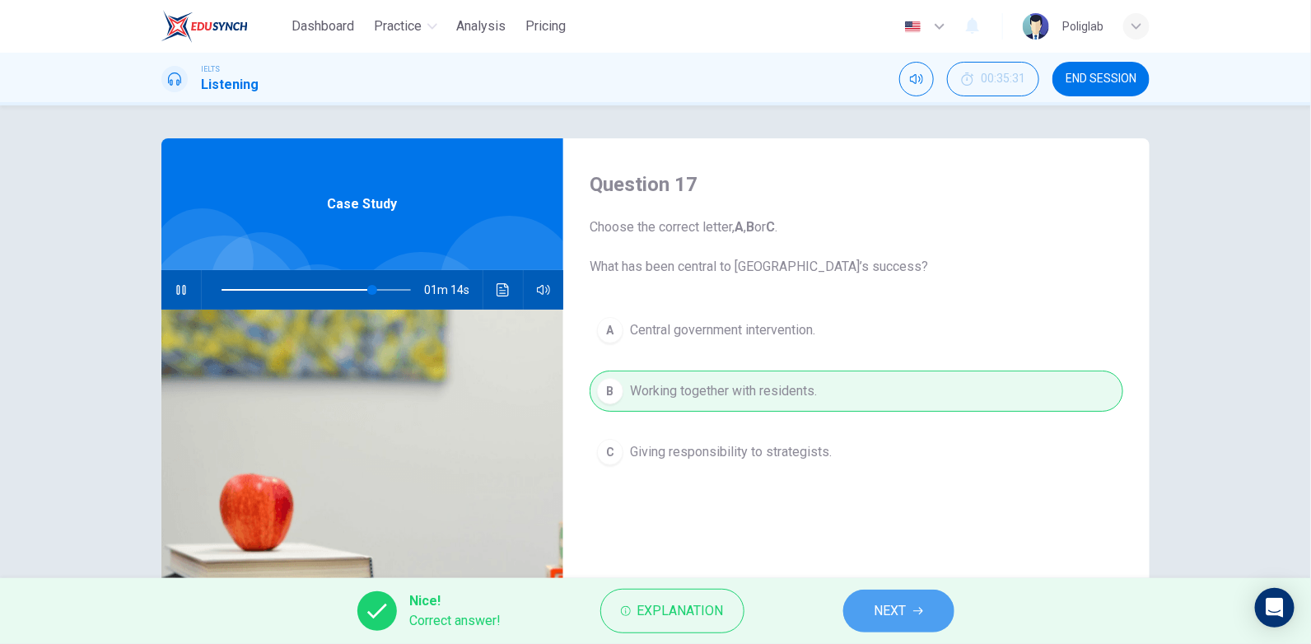
click at [897, 605] on span "NEXT" at bounding box center [891, 611] width 32 height 23
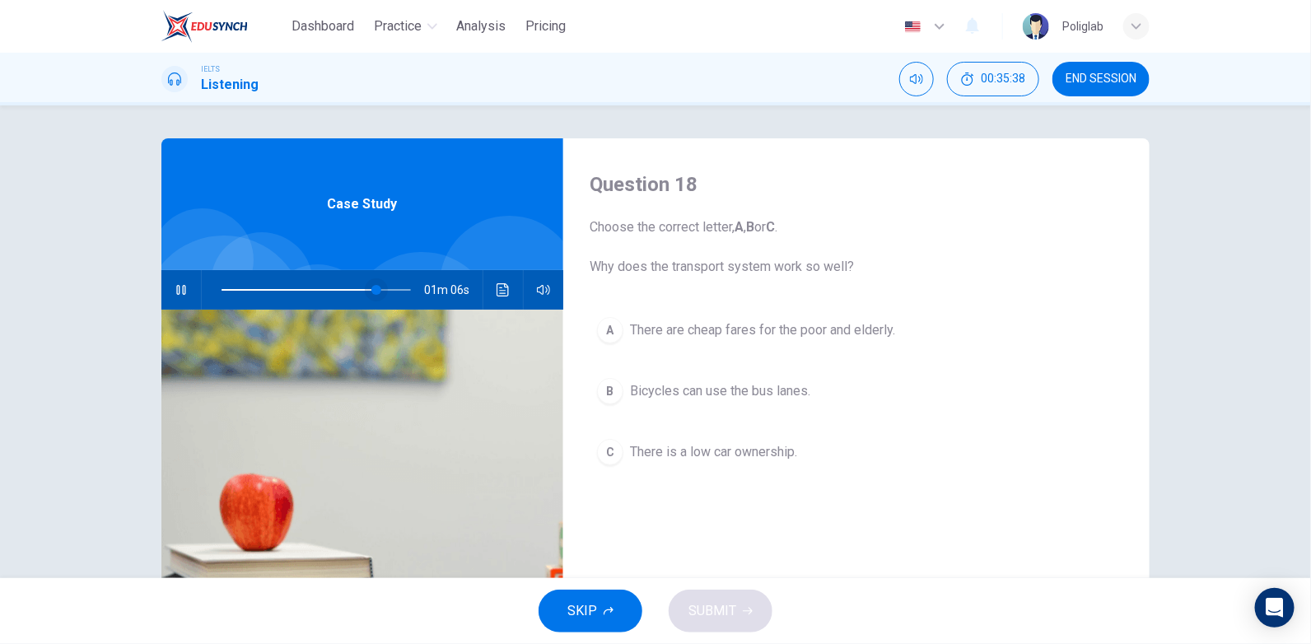
click at [355, 287] on span at bounding box center [316, 289] width 189 height 23
click at [872, 326] on span "There are cheap fares for the poor and elderly." at bounding box center [762, 330] width 265 height 20
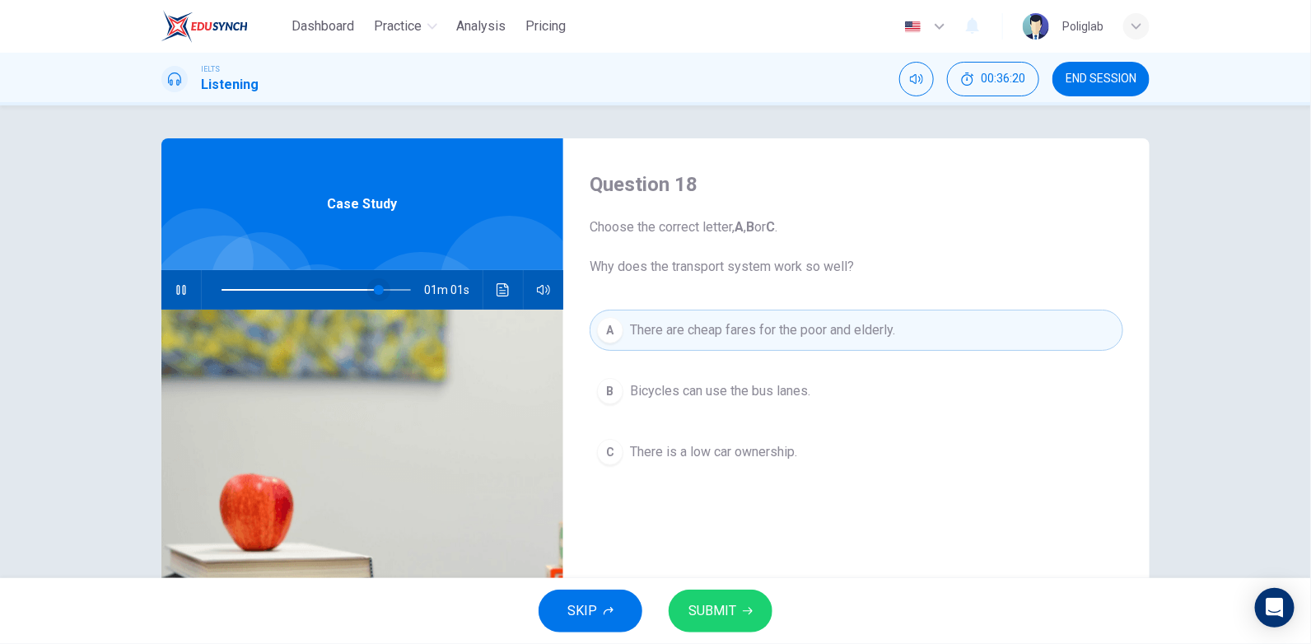
click at [374, 293] on span at bounding box center [379, 290] width 10 height 10
click at [357, 289] on span at bounding box center [360, 290] width 10 height 10
click at [351, 286] on span at bounding box center [316, 289] width 189 height 23
click at [357, 287] on span at bounding box center [316, 289] width 189 height 23
click at [502, 292] on icon "Click to see the audio transcription" at bounding box center [503, 289] width 13 height 13
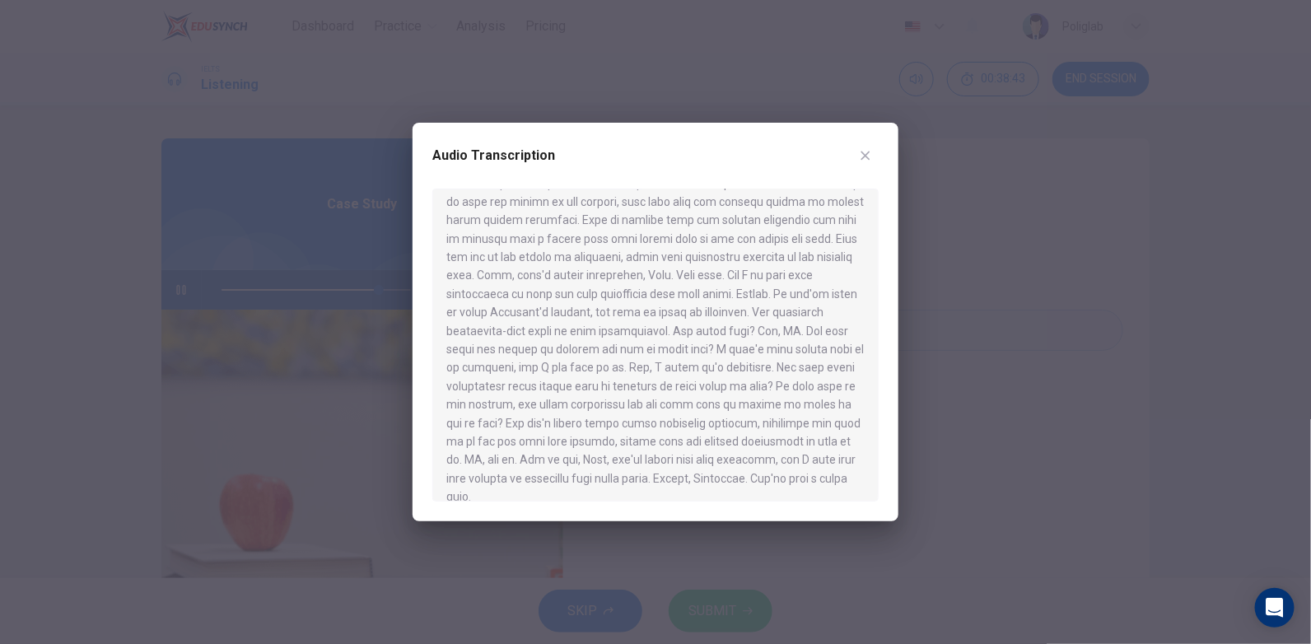
scroll to position [868, 0]
click at [871, 161] on icon "button" at bounding box center [865, 155] width 13 height 13
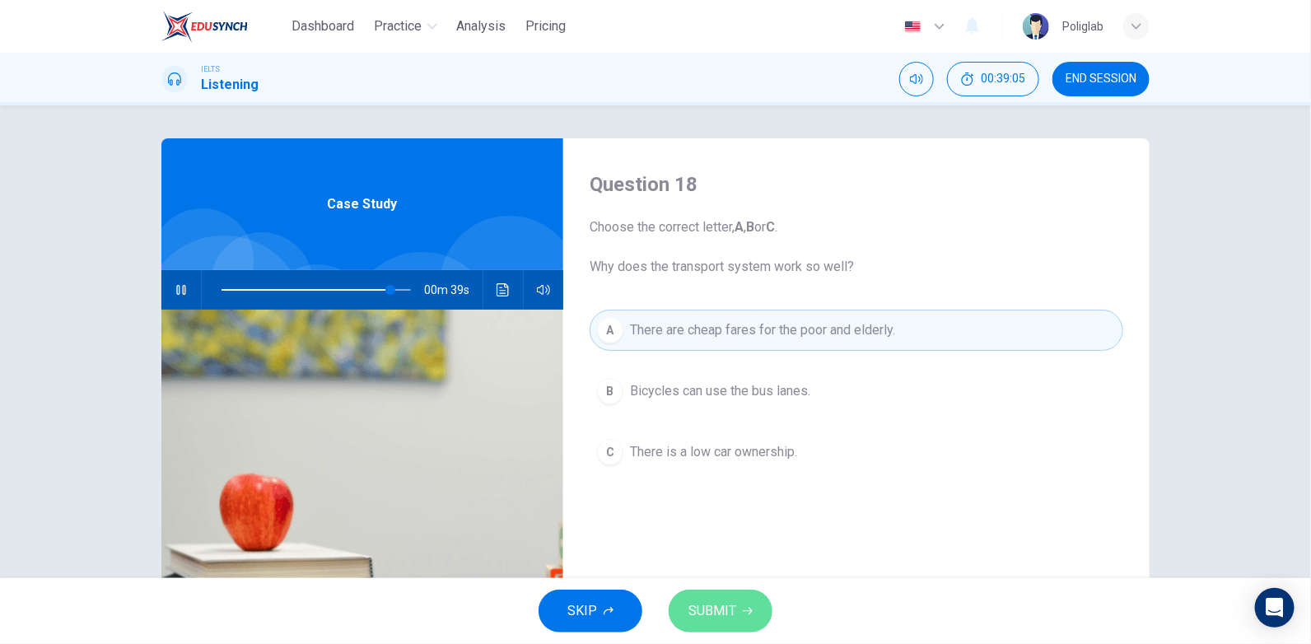
click at [750, 600] on button "SUBMIT" at bounding box center [721, 611] width 104 height 43
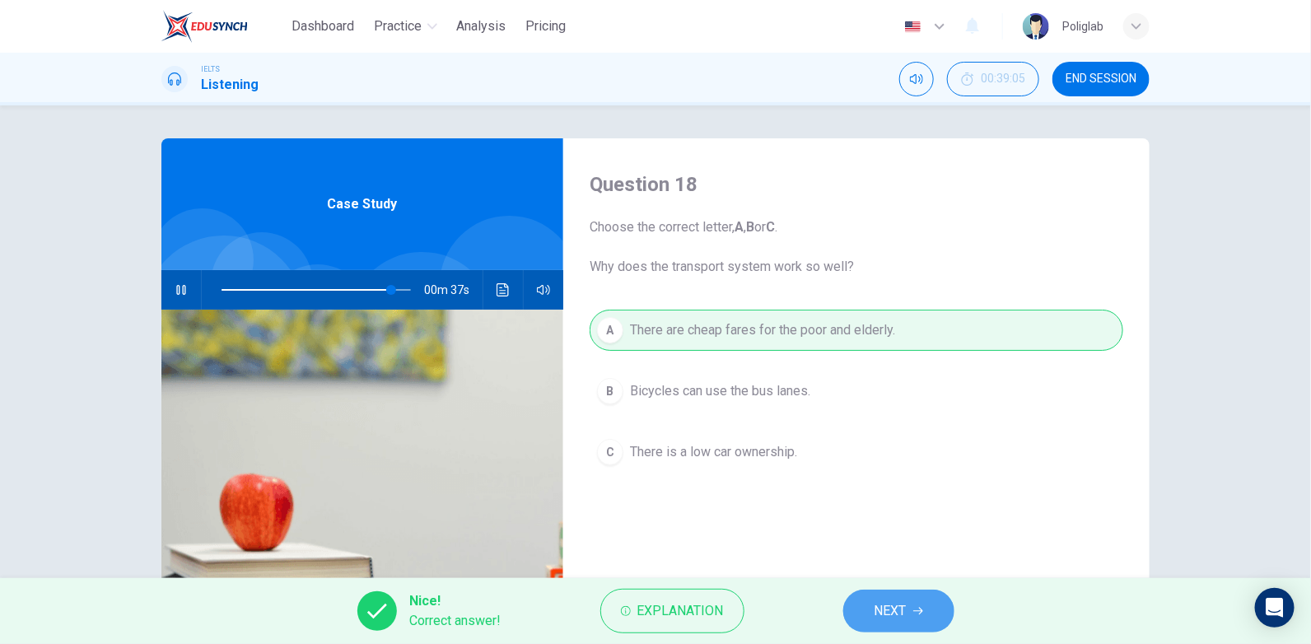
click at [879, 609] on span "NEXT" at bounding box center [891, 611] width 32 height 23
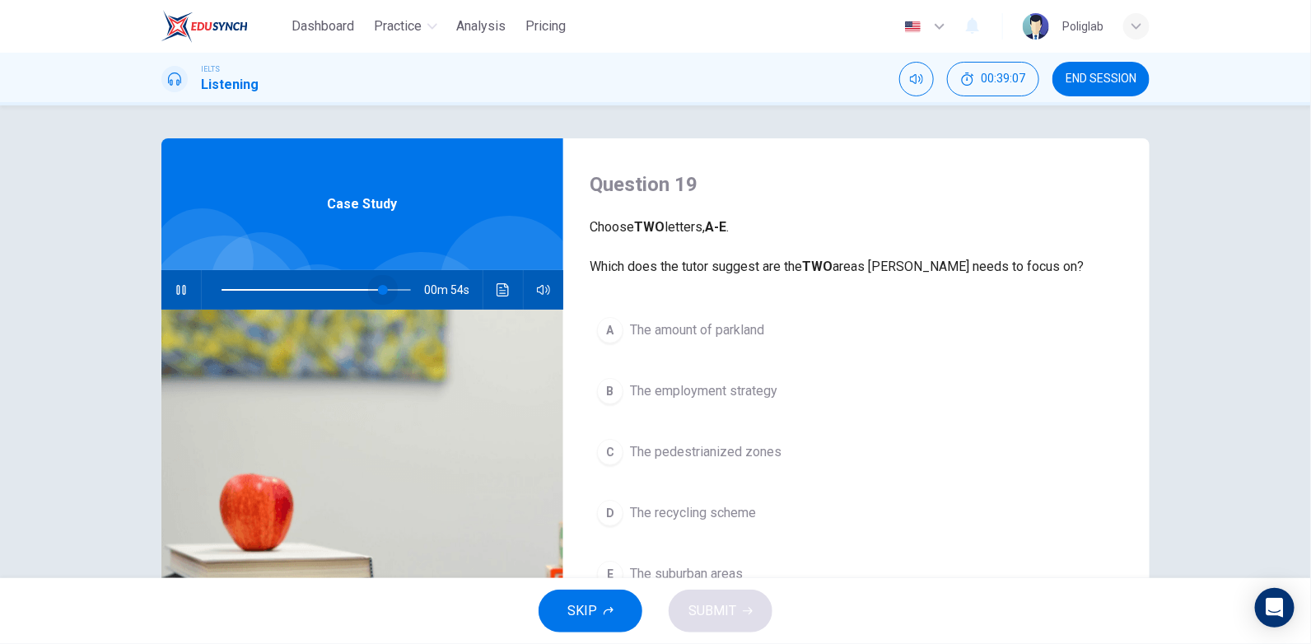
click at [380, 288] on span at bounding box center [383, 290] width 10 height 10
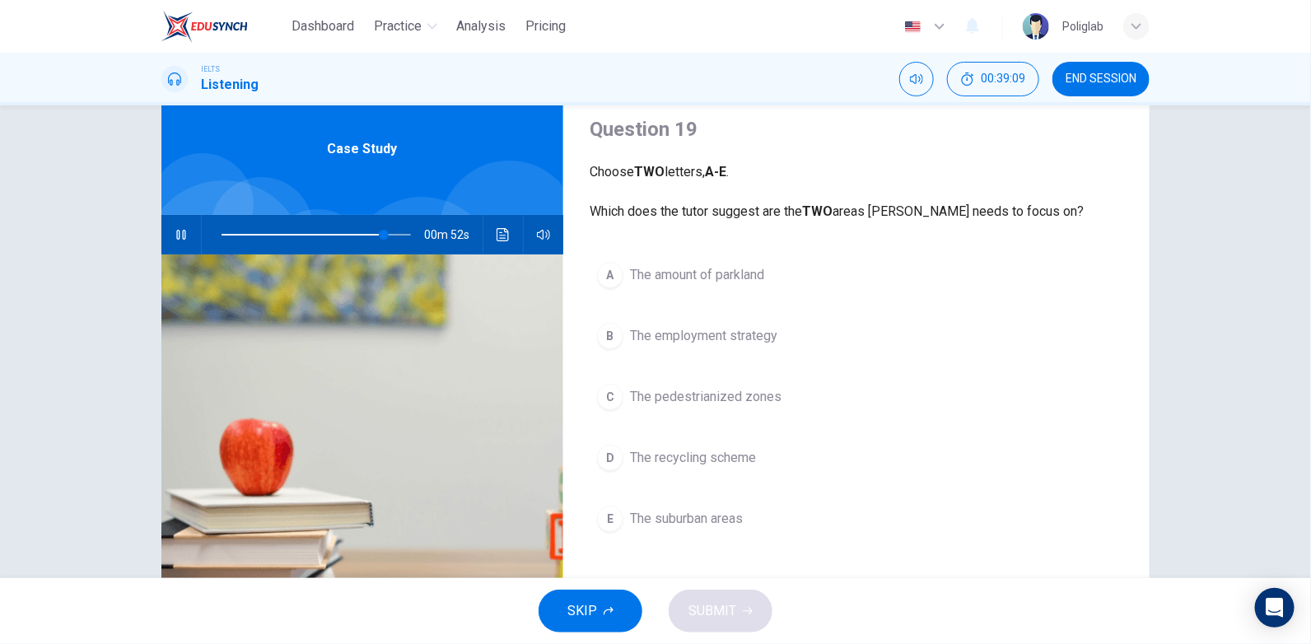
scroll to position [82, 0]
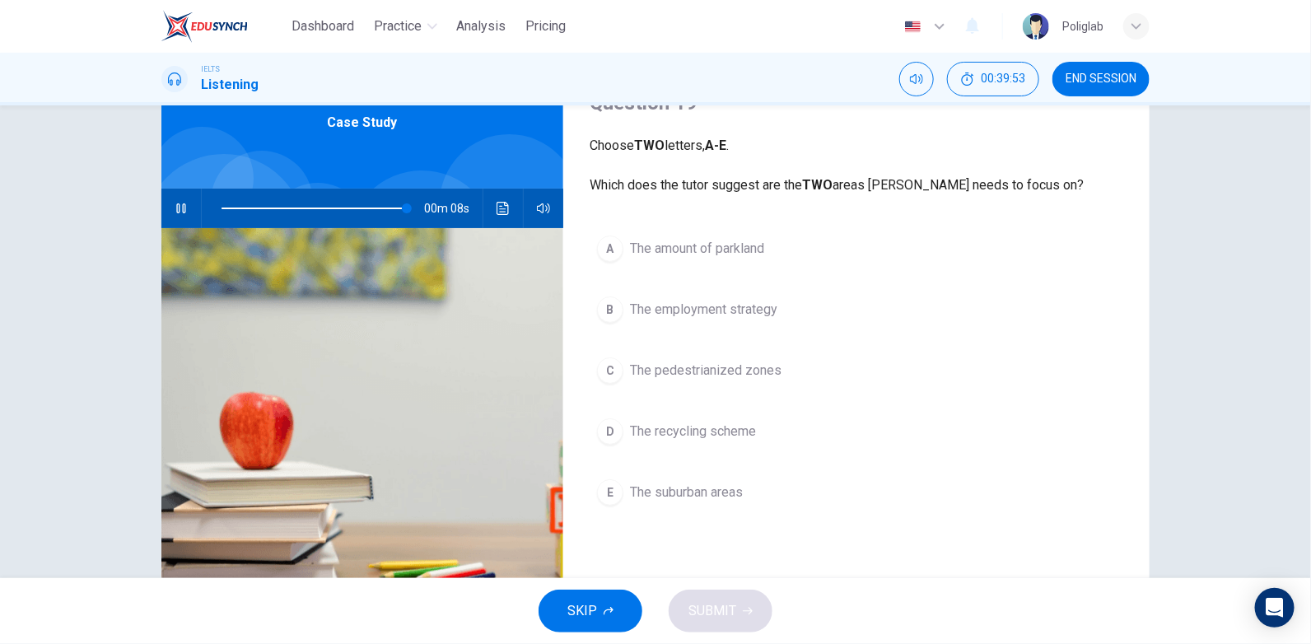
click at [380, 203] on span at bounding box center [316, 208] width 189 height 23
click at [776, 362] on button "C The pedestrianized zones" at bounding box center [857, 370] width 534 height 41
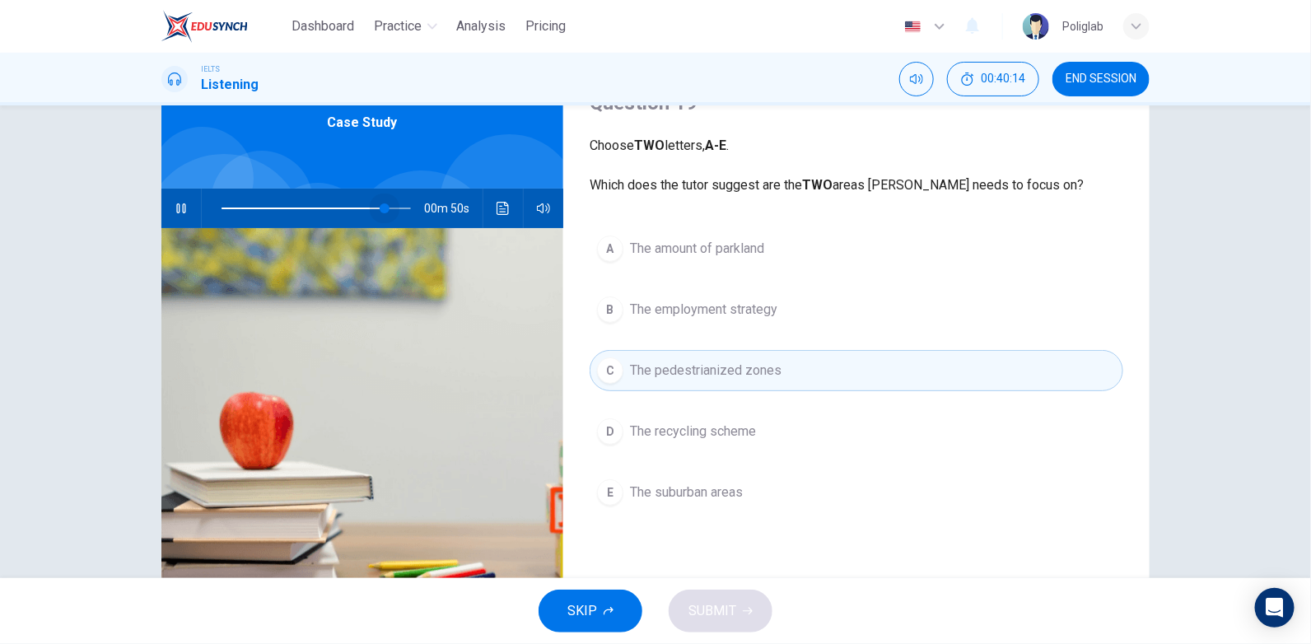
click at [382, 207] on span at bounding box center [385, 208] width 10 height 10
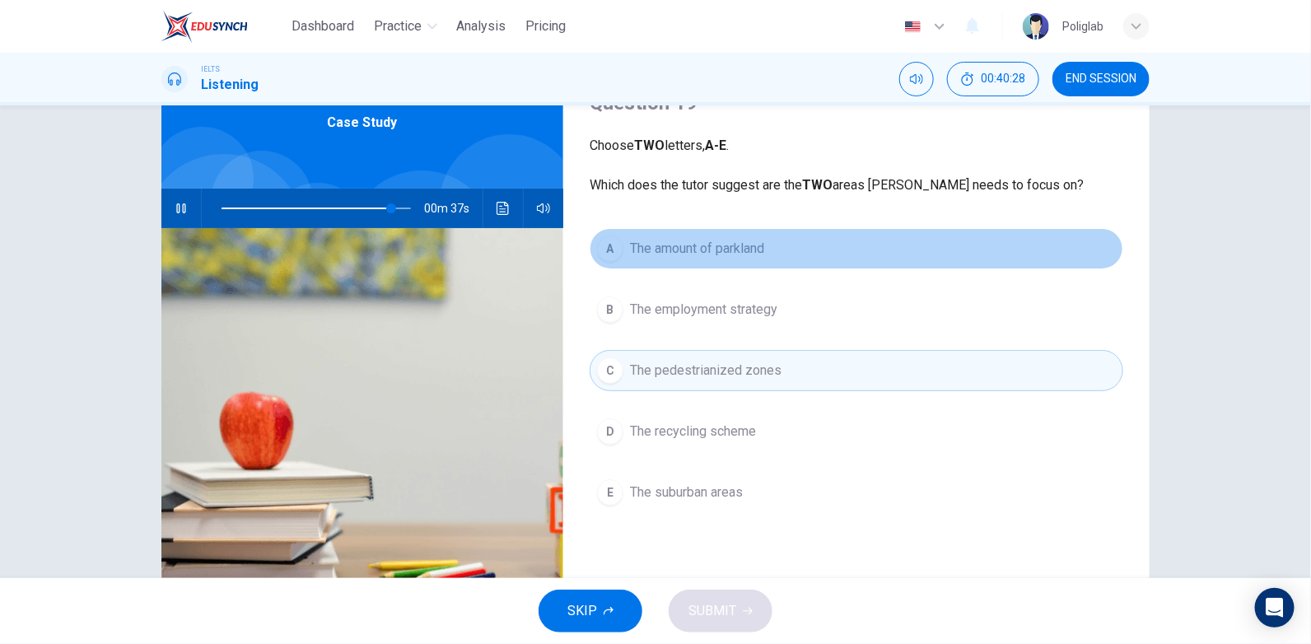
click at [767, 244] on button "A The amount of parkland" at bounding box center [857, 248] width 534 height 41
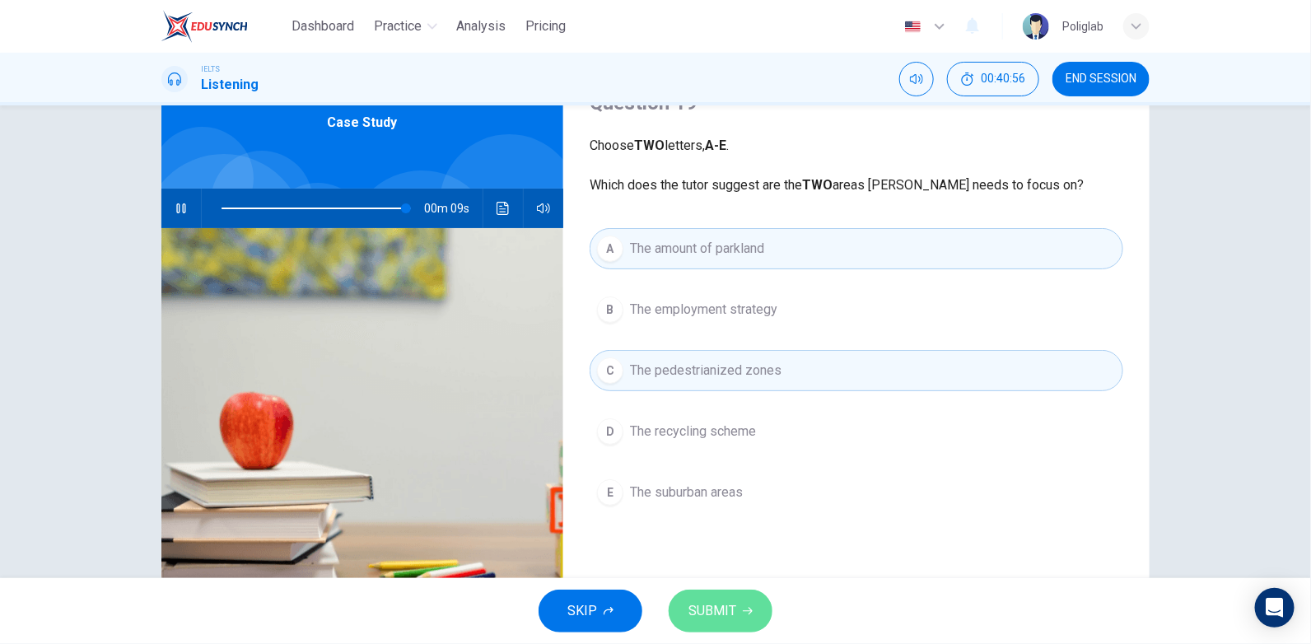
click at [751, 597] on button "SUBMIT" at bounding box center [721, 611] width 104 height 43
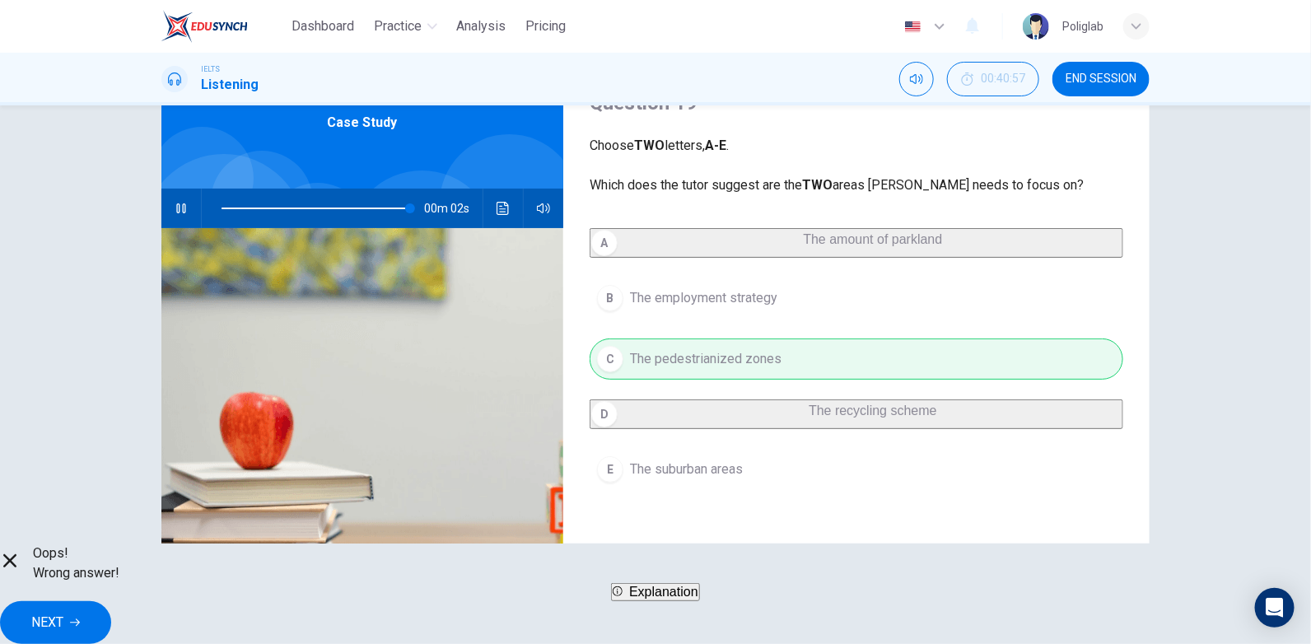
scroll to position [164, 0]
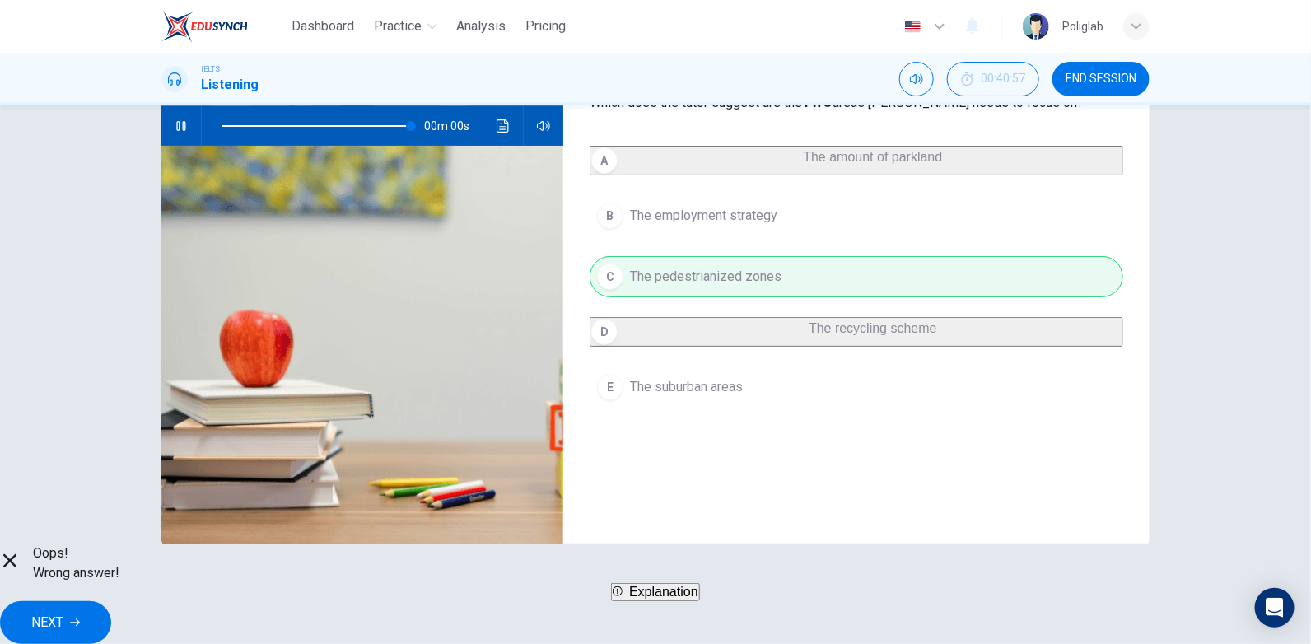
type input "0"
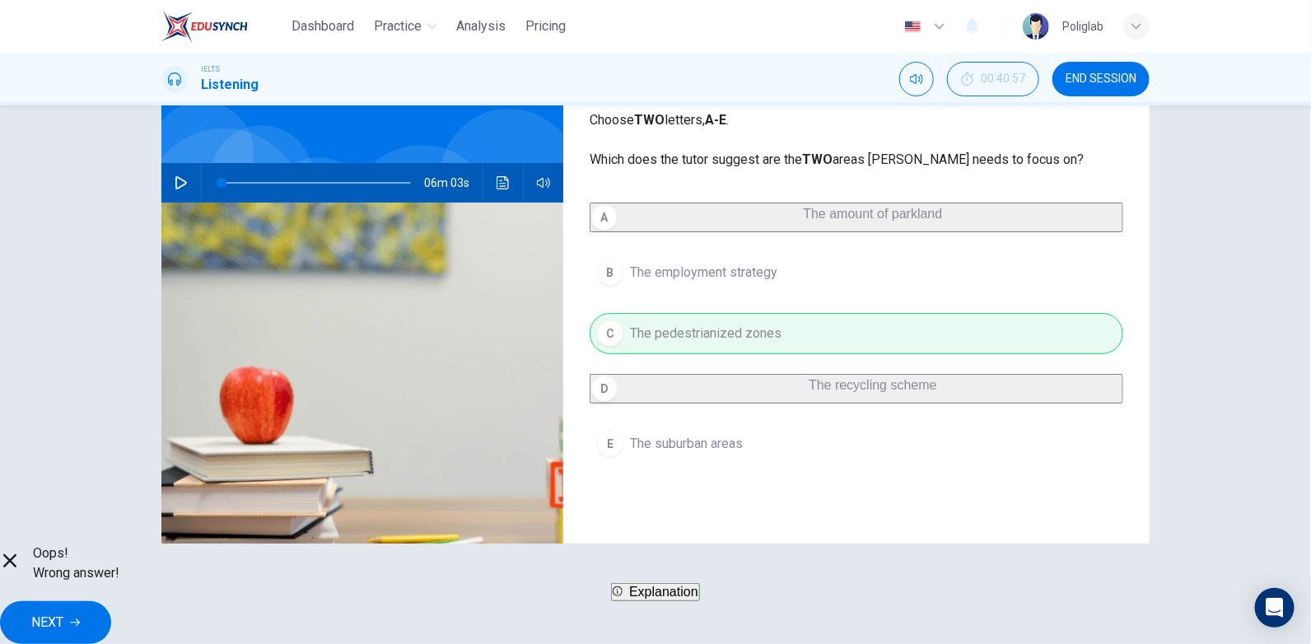
scroll to position [82, 0]
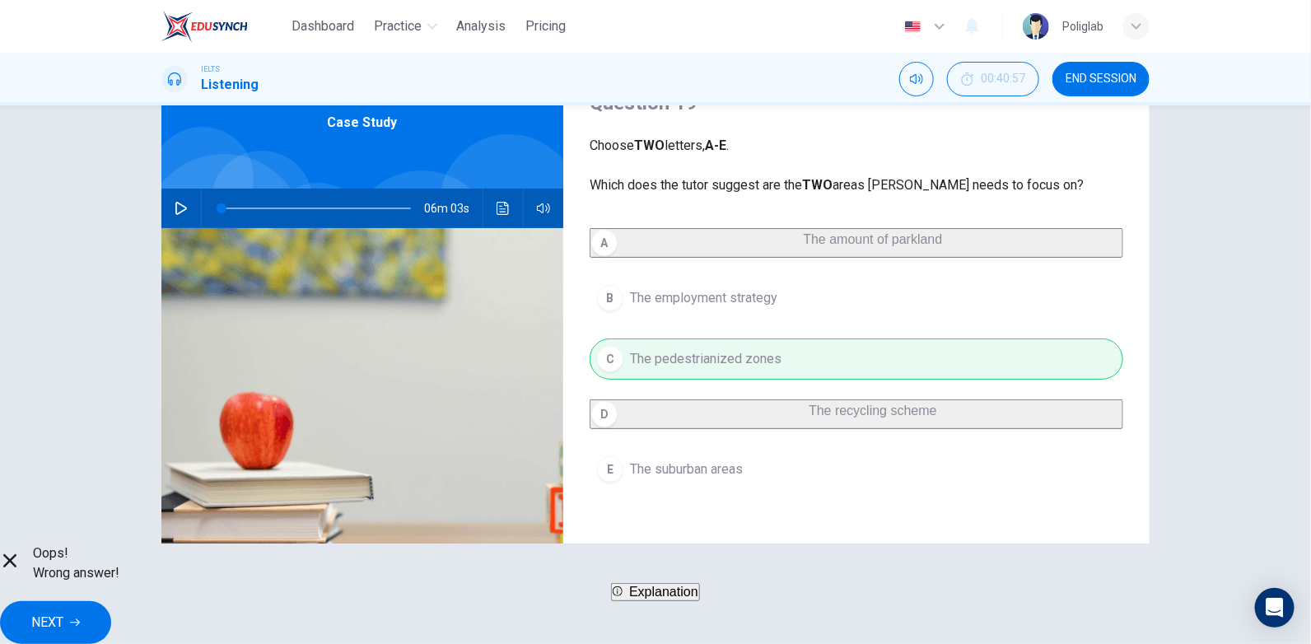
click at [605, 266] on div "A The amount of parkland B The employment strategy C The pedestrianized zones D…" at bounding box center [857, 375] width 534 height 295
click at [503, 215] on button "Click to see the audio transcription" at bounding box center [503, 209] width 26 height 40
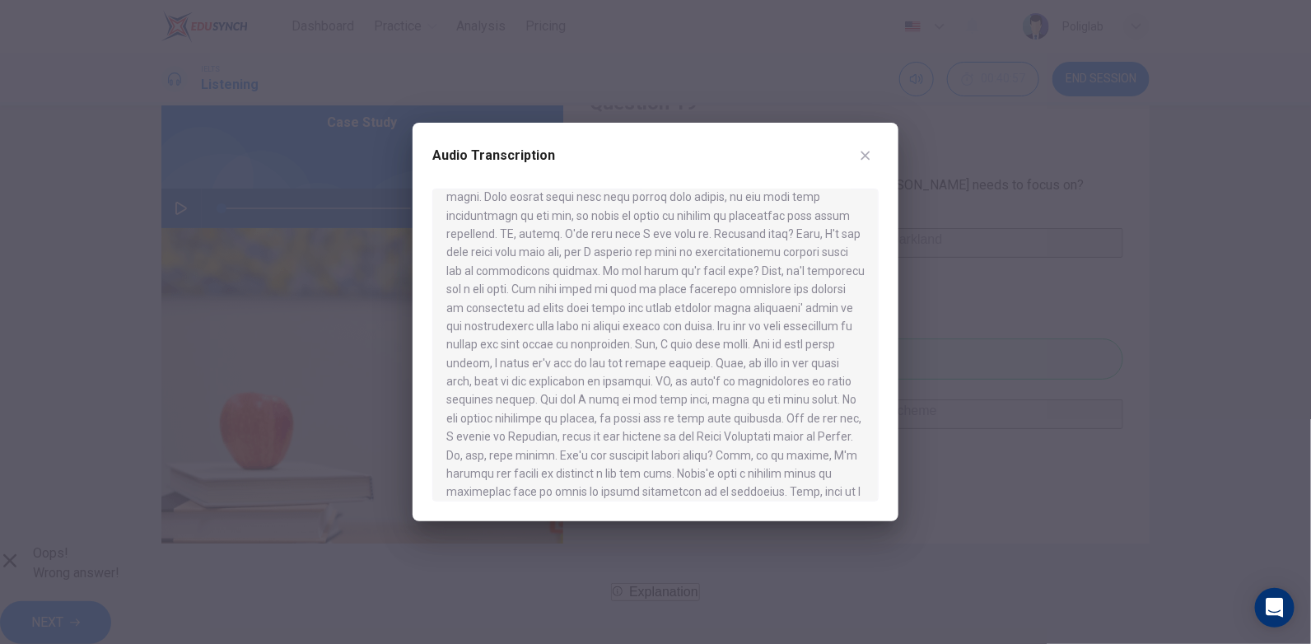
scroll to position [951, 0]
click at [879, 148] on div "Audio Transcription" at bounding box center [656, 322] width 486 height 399
drag, startPoint x: 864, startPoint y: 147, endPoint x: 861, endPoint y: 174, distance: 26.6
click at [863, 147] on button "button" at bounding box center [865, 155] width 26 height 26
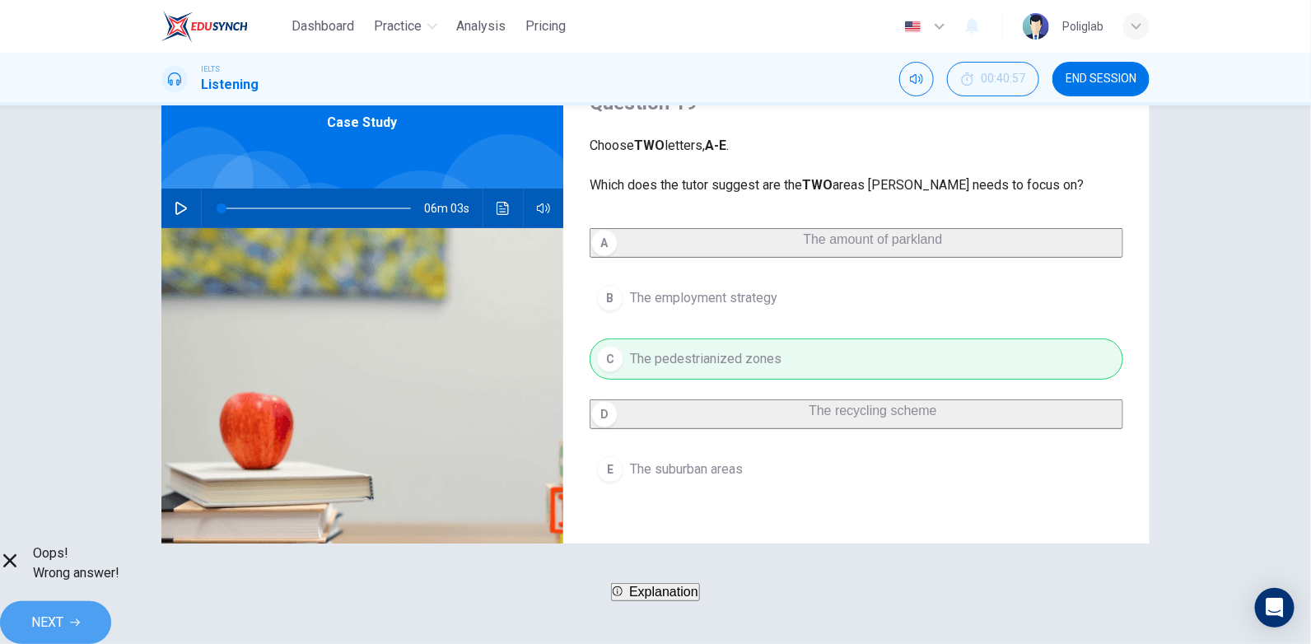
click at [111, 601] on button "NEXT" at bounding box center [55, 622] width 111 height 43
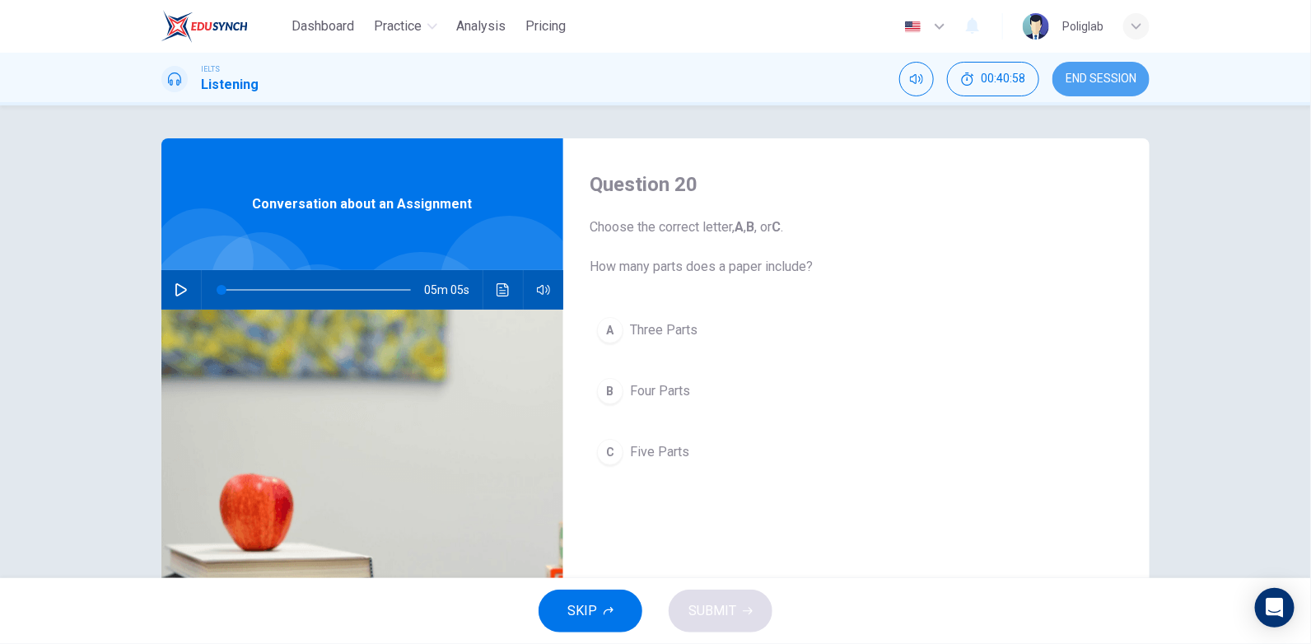
click at [1081, 85] on span "END SESSION" at bounding box center [1101, 78] width 71 height 13
